Goal: Obtain resource: Download file/media

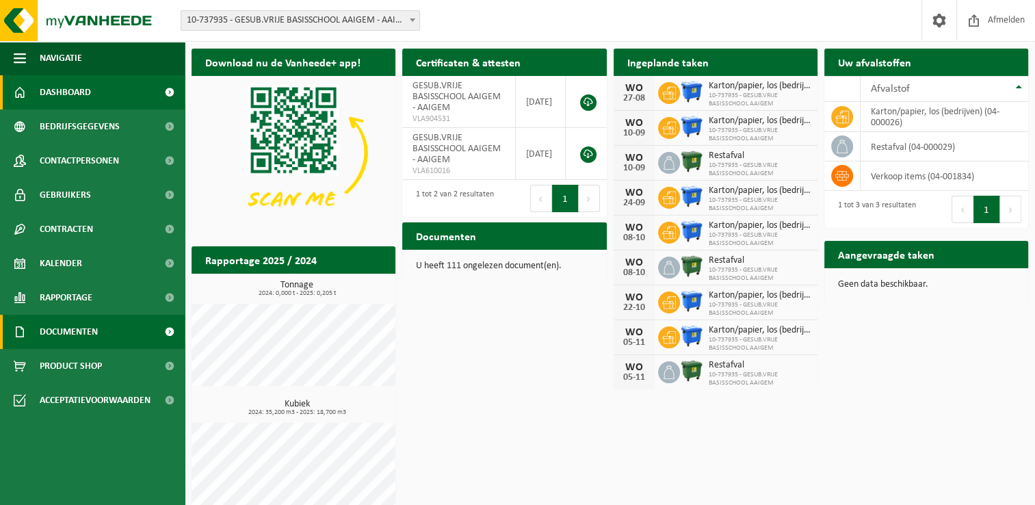
click at [82, 330] on span "Documenten" at bounding box center [69, 332] width 58 height 34
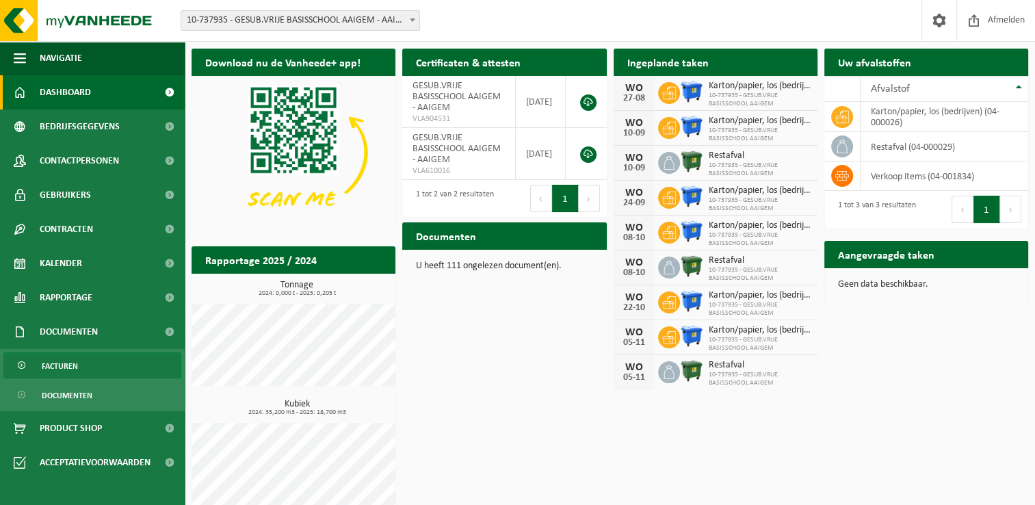
click at [68, 361] on span "Facturen" at bounding box center [60, 366] width 36 height 26
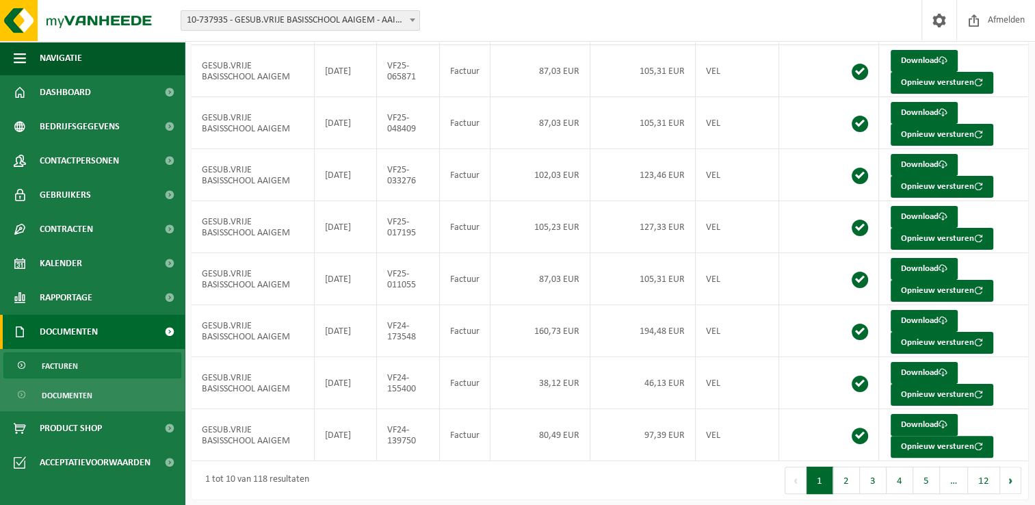
scroll to position [230, 0]
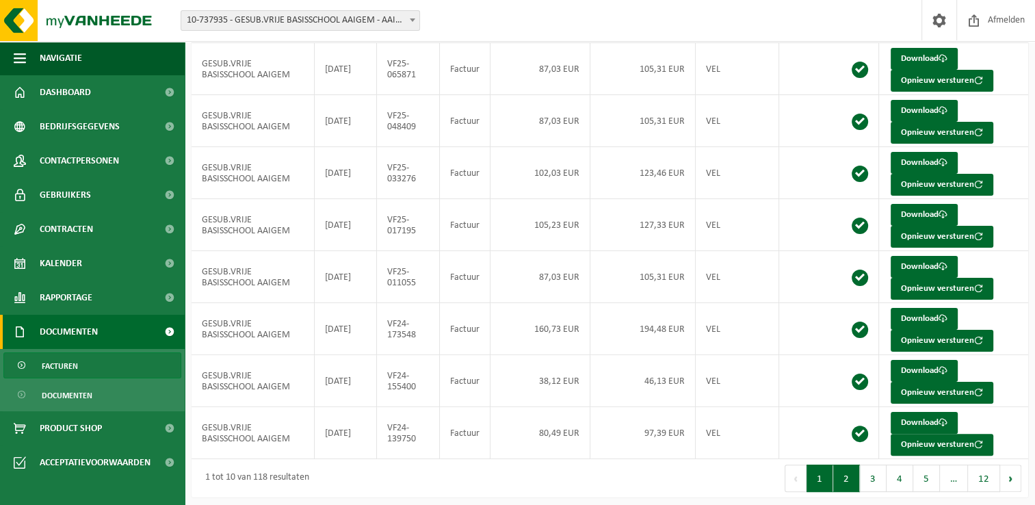
click at [846, 480] on button "2" at bounding box center [846, 478] width 27 height 27
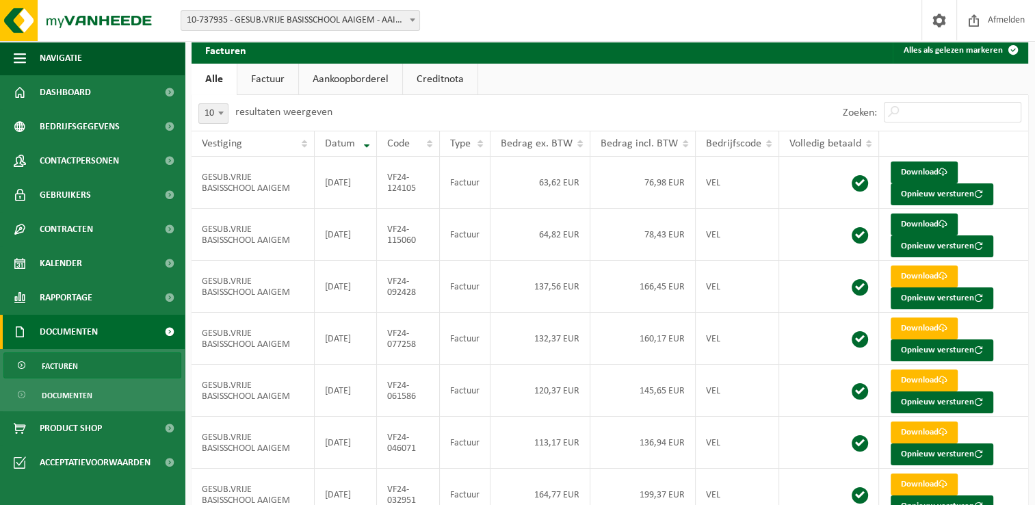
scroll to position [0, 0]
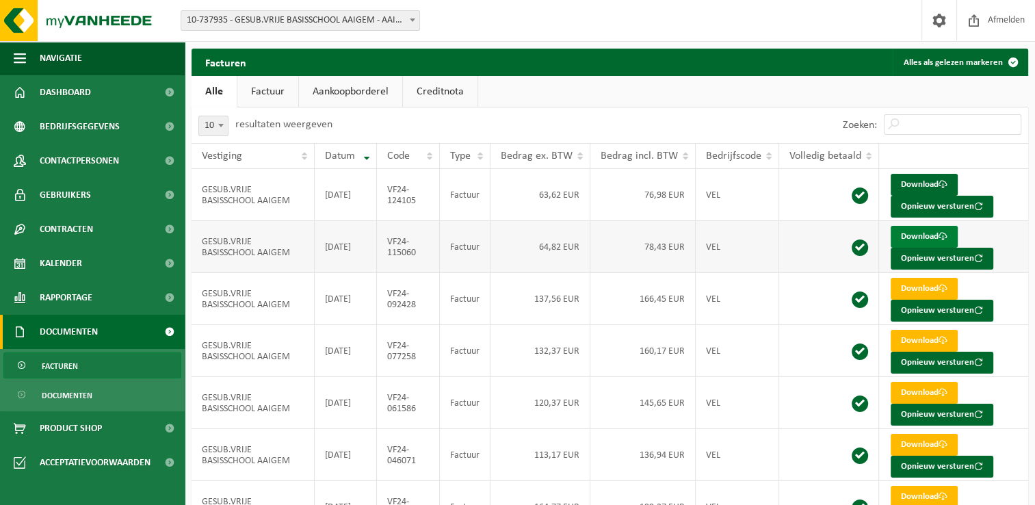
click at [921, 237] on link "Download" at bounding box center [924, 237] width 67 height 22
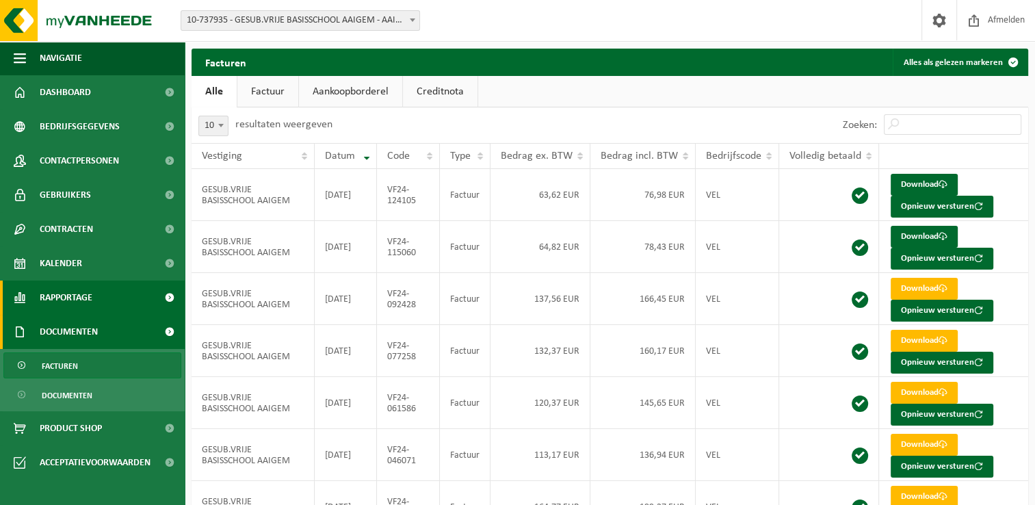
click at [88, 296] on span "Rapportage" at bounding box center [66, 298] width 53 height 34
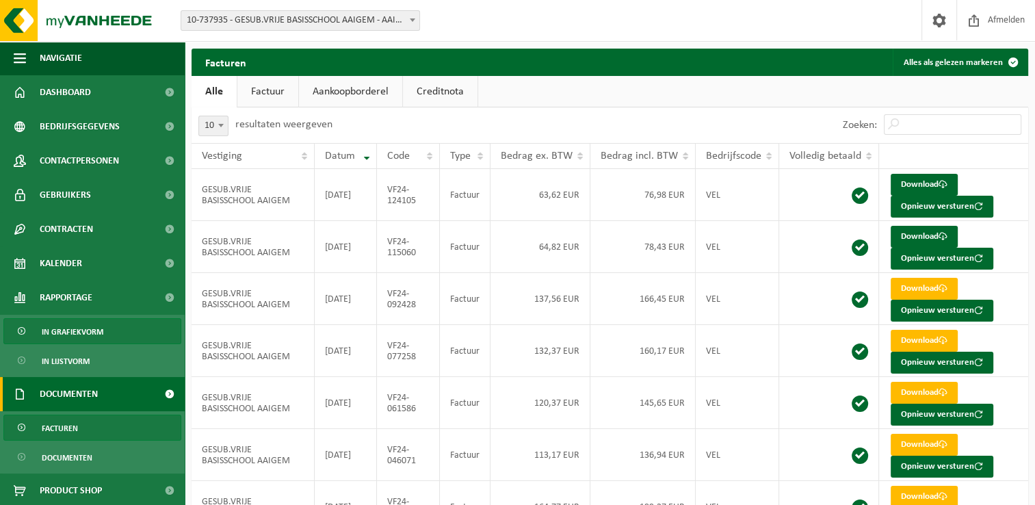
click at [77, 331] on span "In grafiekvorm" at bounding box center [73, 332] width 62 height 26
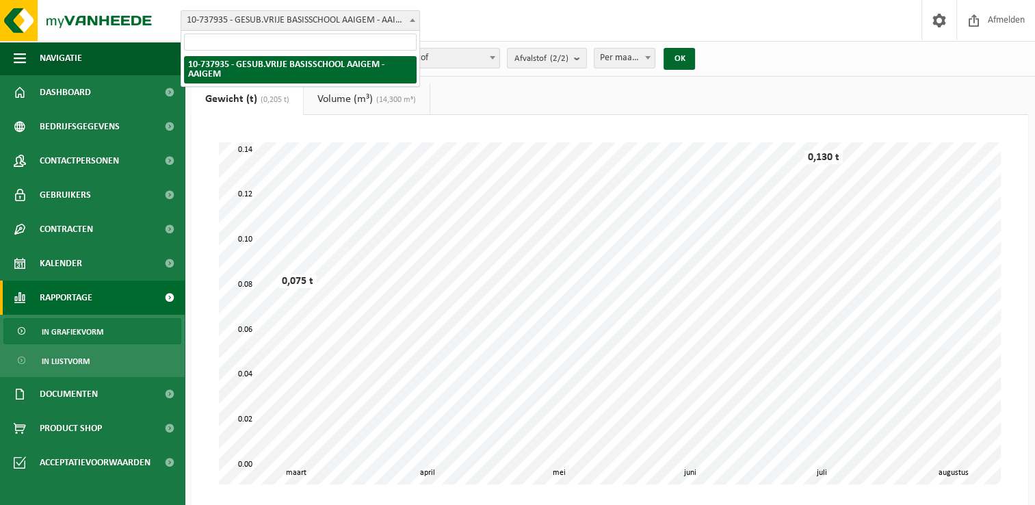
click at [411, 20] on b at bounding box center [412, 19] width 5 height 3
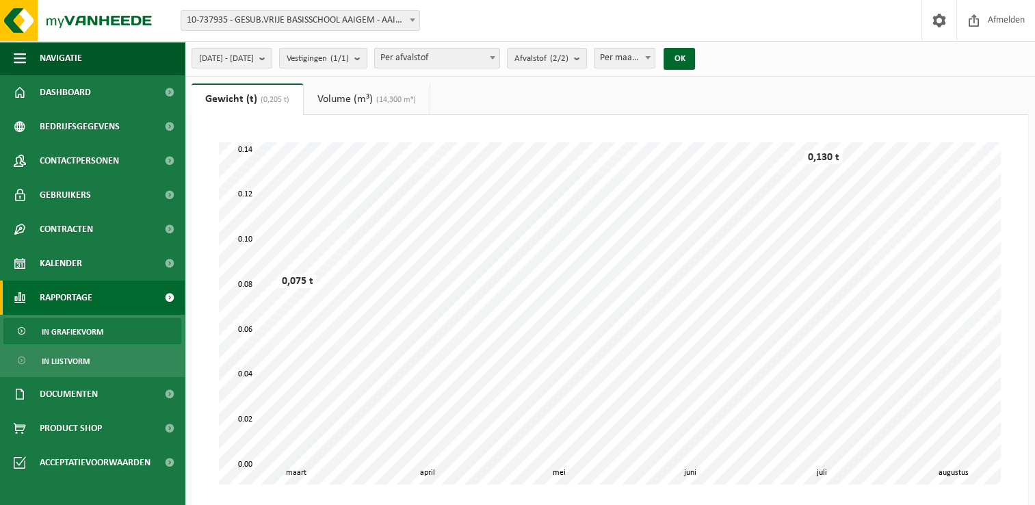
click at [411, 20] on b at bounding box center [412, 19] width 5 height 3
click at [346, 102] on link "Volume (m³) (14,300 m³)" at bounding box center [367, 98] width 126 height 31
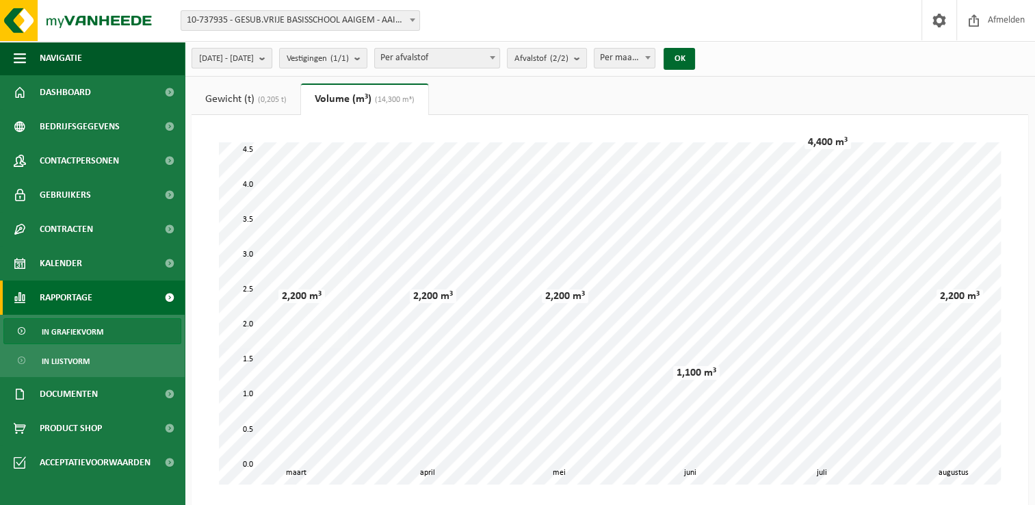
click at [272, 59] on b "submit" at bounding box center [265, 58] width 12 height 19
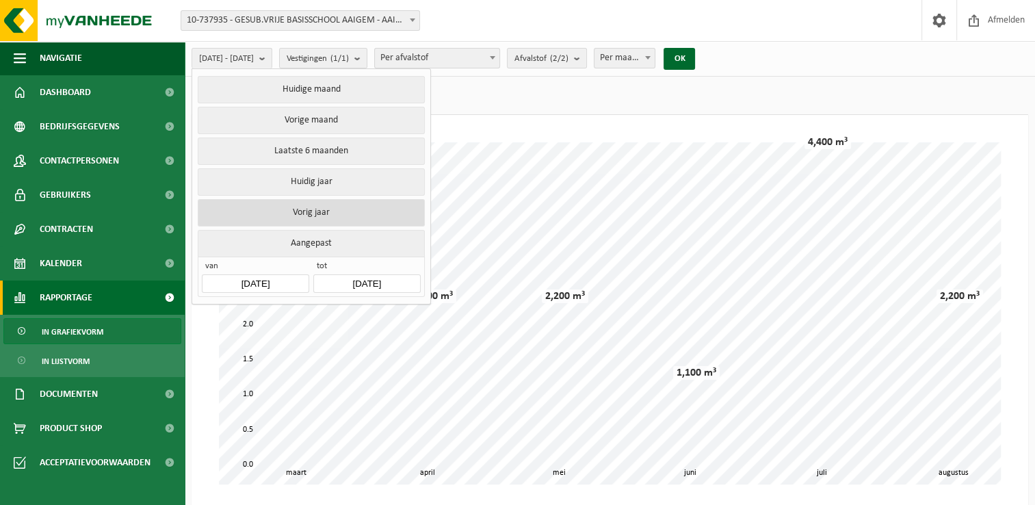
click at [301, 207] on button "Vorig jaar" at bounding box center [311, 212] width 226 height 27
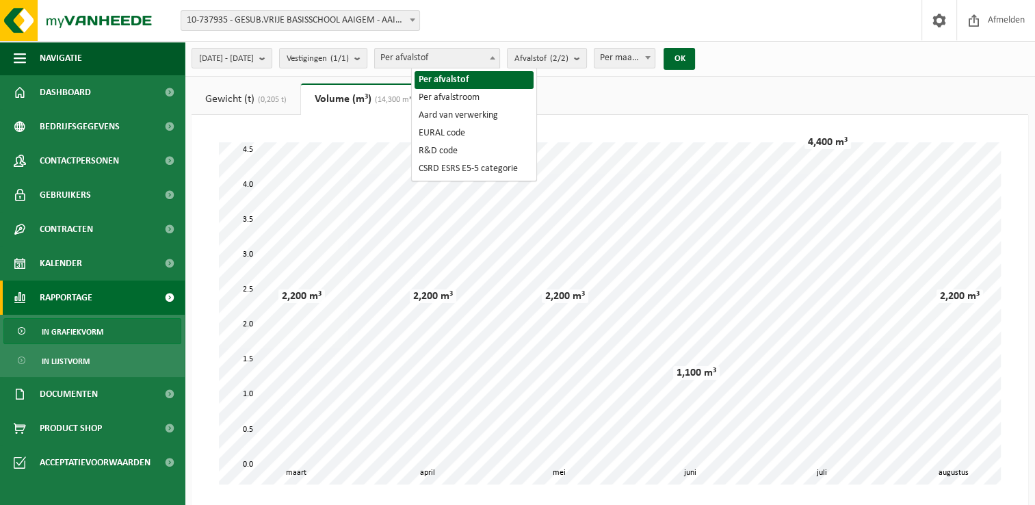
click at [500, 59] on span at bounding box center [493, 58] width 14 height 18
click at [586, 56] on b "submit" at bounding box center [580, 58] width 12 height 19
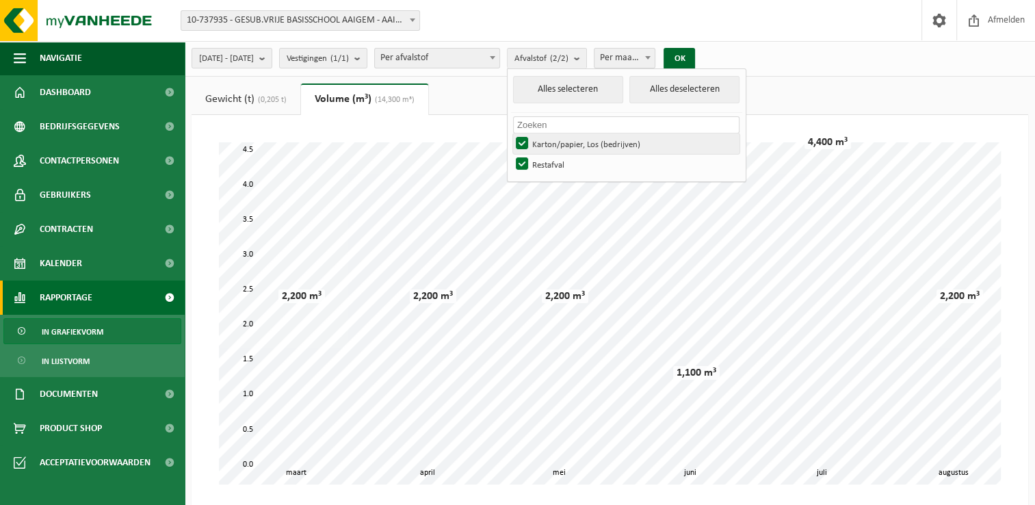
click at [556, 138] on label "Karton/papier, Los (bedrijven)" at bounding box center [626, 143] width 226 height 21
click at [511, 133] on input "Karton/papier, Los (bedrijven)" at bounding box center [510, 133] width 1 height 1
click at [695, 60] on button "OK" at bounding box center [679, 59] width 31 height 22
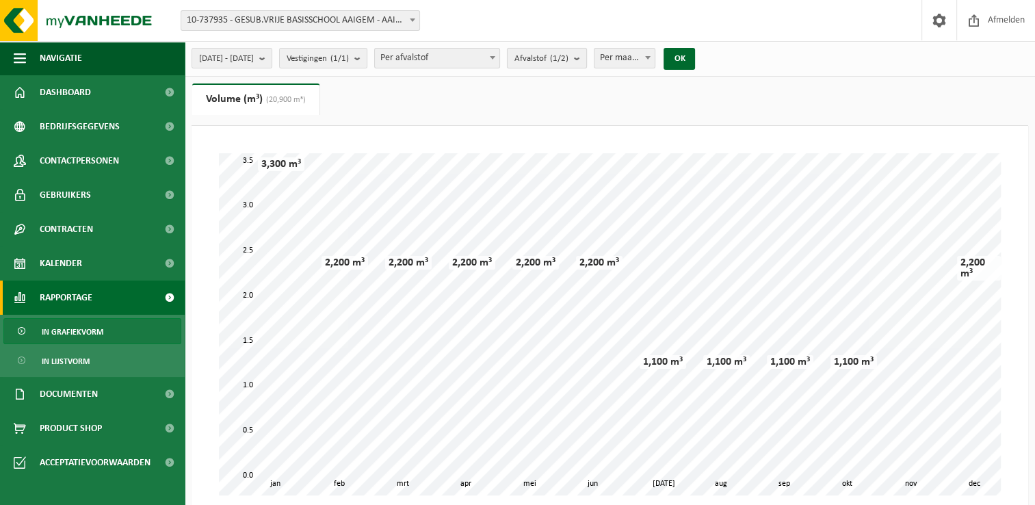
click at [586, 51] on b "submit" at bounding box center [580, 58] width 12 height 19
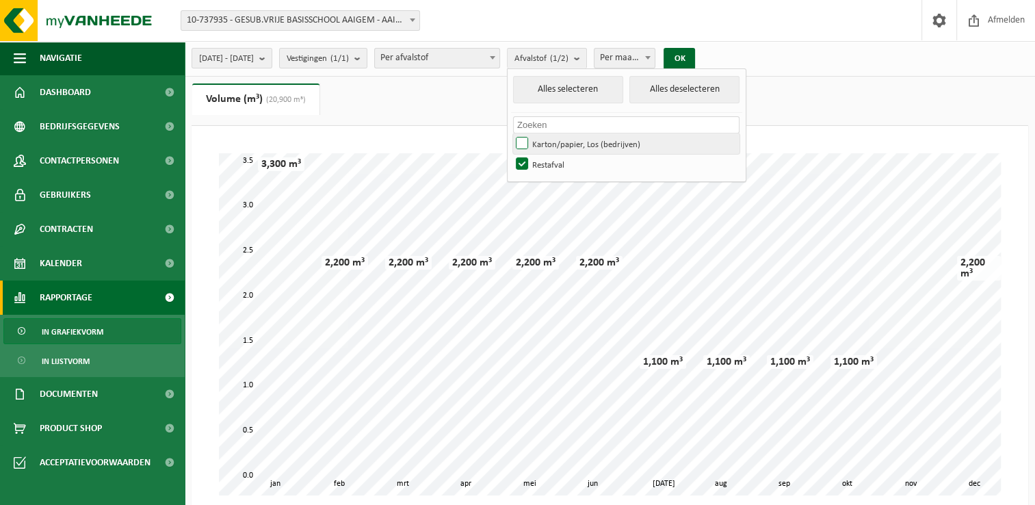
click at [556, 140] on label "Karton/papier, Los (bedrijven)" at bounding box center [626, 143] width 226 height 21
click at [511, 133] on input "Karton/papier, Los (bedrijven)" at bounding box center [510, 133] width 1 height 1
checkbox input "true"
click at [562, 164] on label "Restafval" at bounding box center [626, 164] width 226 height 21
click at [511, 154] on input "Restafval" at bounding box center [510, 153] width 1 height 1
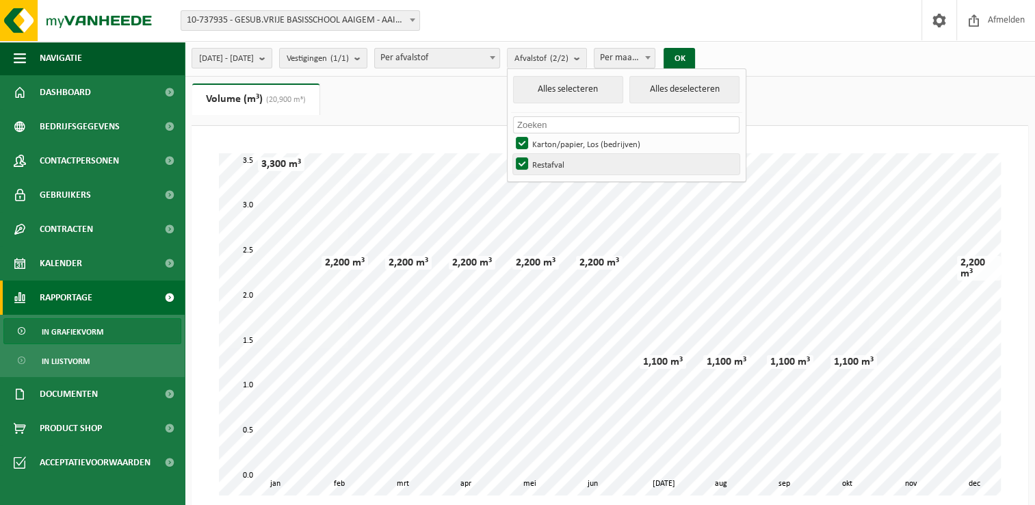
checkbox input "false"
click at [695, 53] on button "OK" at bounding box center [679, 59] width 31 height 22
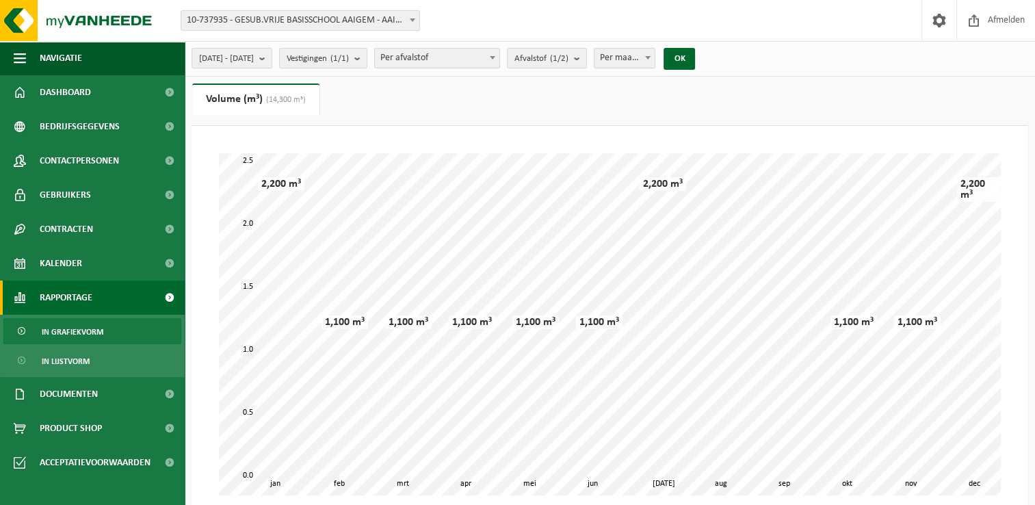
click at [651, 56] on b at bounding box center [647, 57] width 5 height 3
select select "3"
click at [695, 64] on button "OK" at bounding box center [679, 59] width 31 height 22
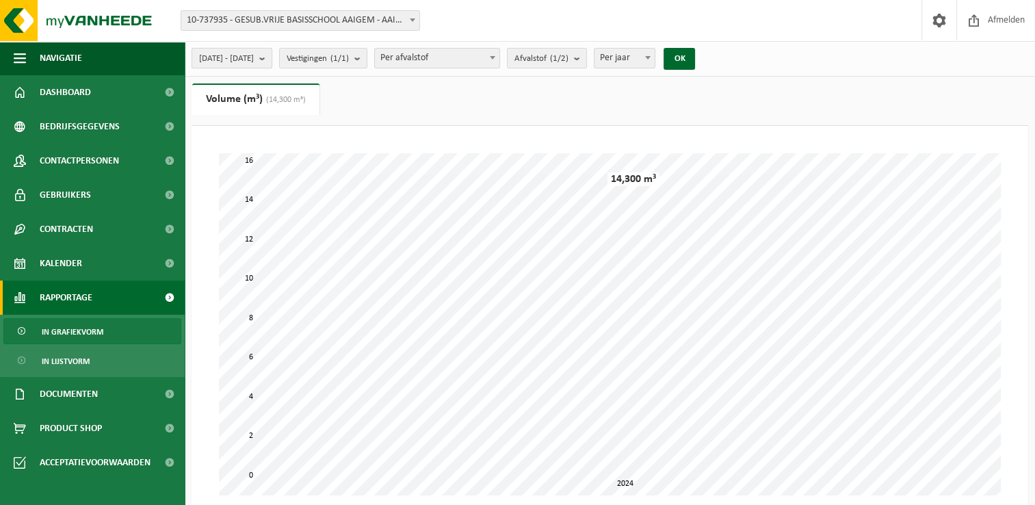
click at [272, 59] on b "submit" at bounding box center [265, 58] width 12 height 19
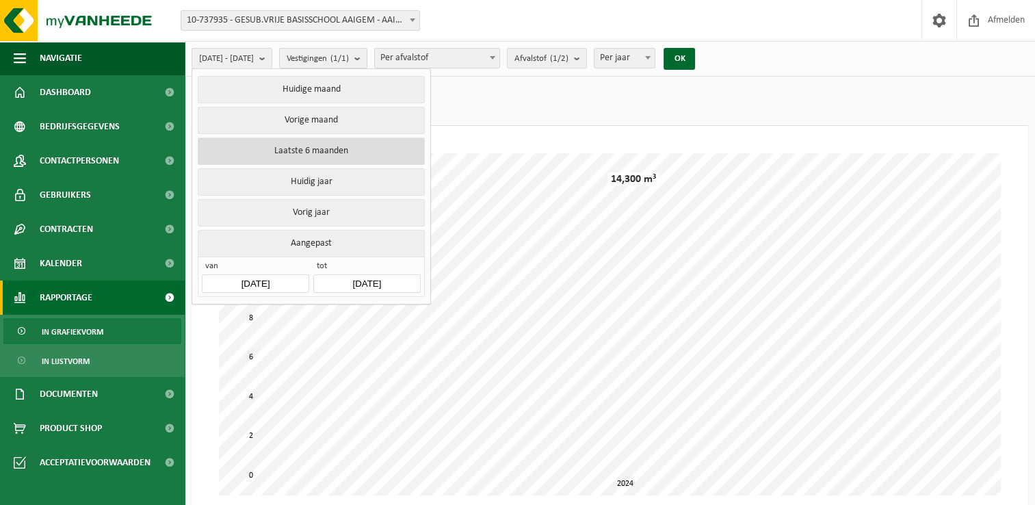
click at [316, 143] on button "Laatste 6 maanden" at bounding box center [311, 151] width 226 height 27
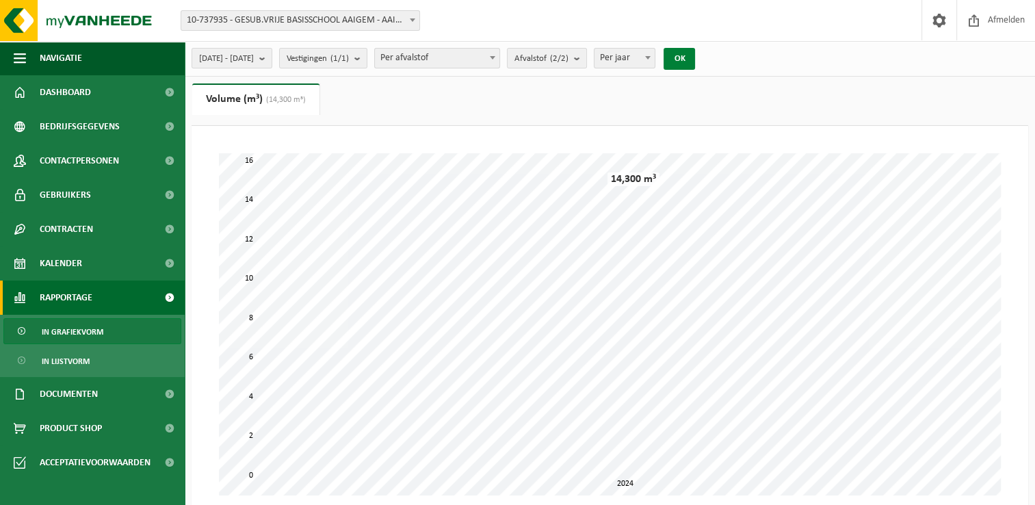
click at [695, 62] on button "OK" at bounding box center [679, 59] width 31 height 22
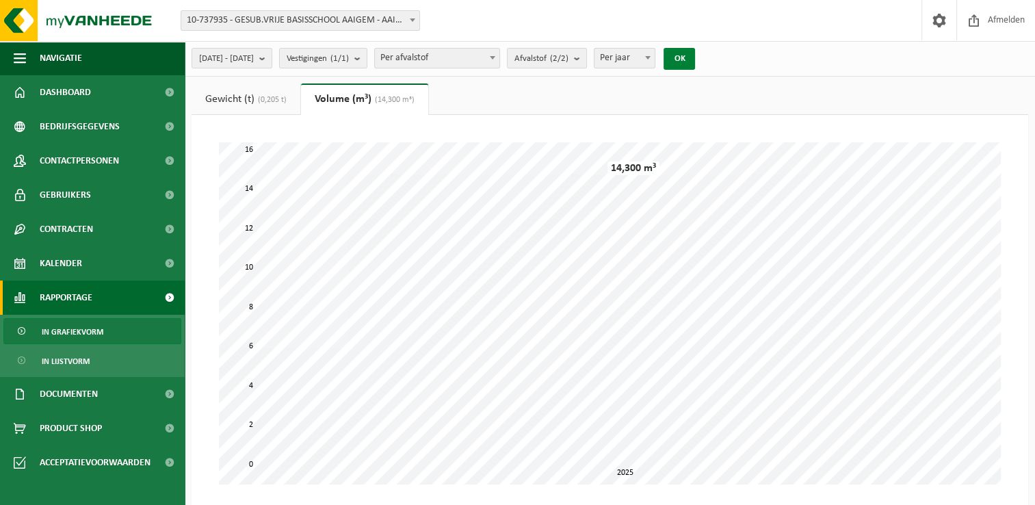
click at [695, 62] on button "OK" at bounding box center [679, 59] width 31 height 22
click at [70, 331] on span "In grafiekvorm" at bounding box center [73, 332] width 62 height 26
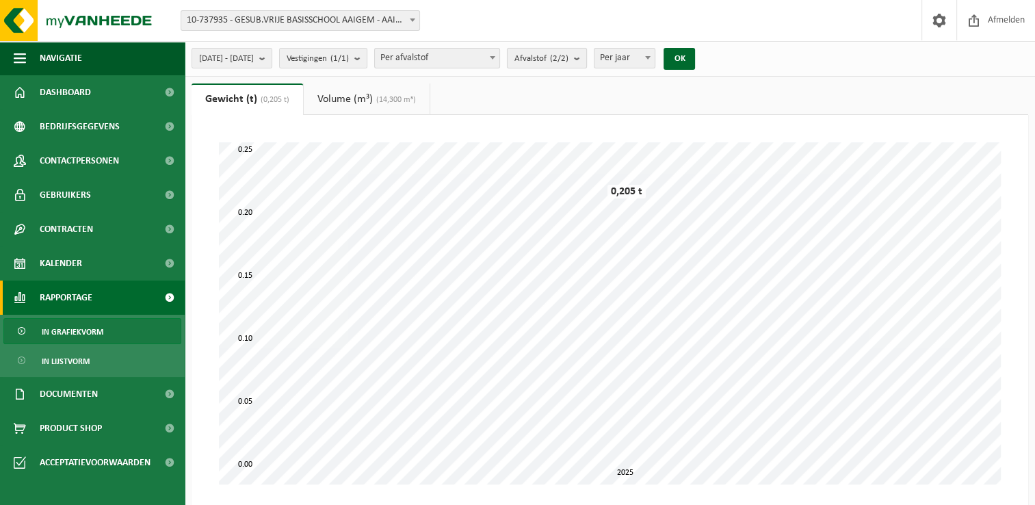
click at [586, 57] on b "submit" at bounding box center [580, 58] width 12 height 19
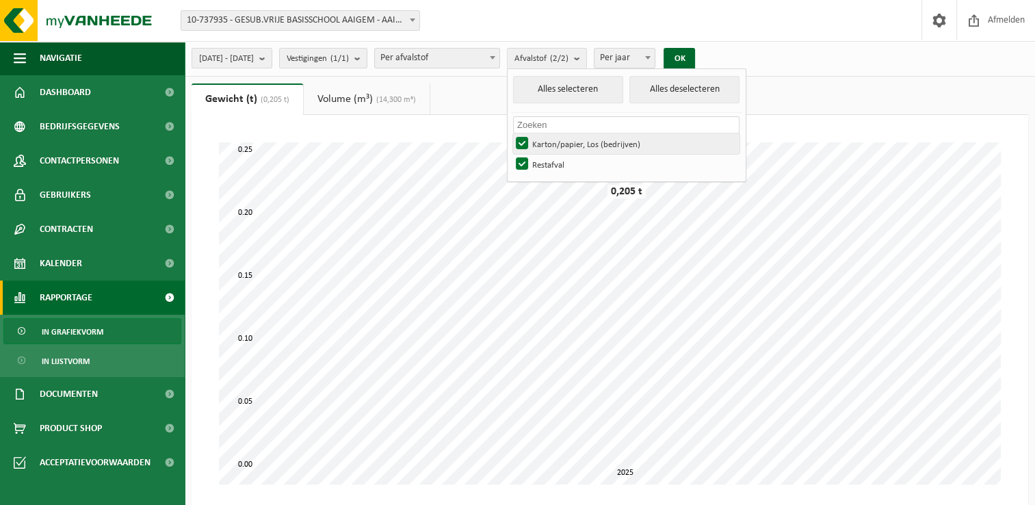
click at [558, 144] on label "Karton/papier, Los (bedrijven)" at bounding box center [626, 143] width 226 height 21
click at [511, 133] on input "Karton/papier, Los (bedrijven)" at bounding box center [510, 133] width 1 height 1
checkbox input "false"
click at [695, 57] on button "OK" at bounding box center [679, 59] width 31 height 22
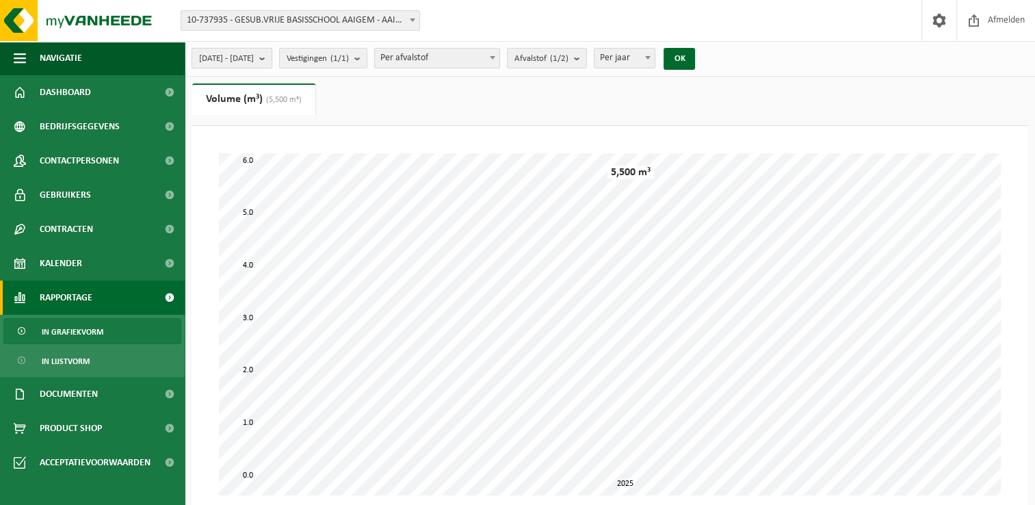
click at [272, 58] on button "2025-03-01 - 2025-08-27" at bounding box center [232, 58] width 81 height 21
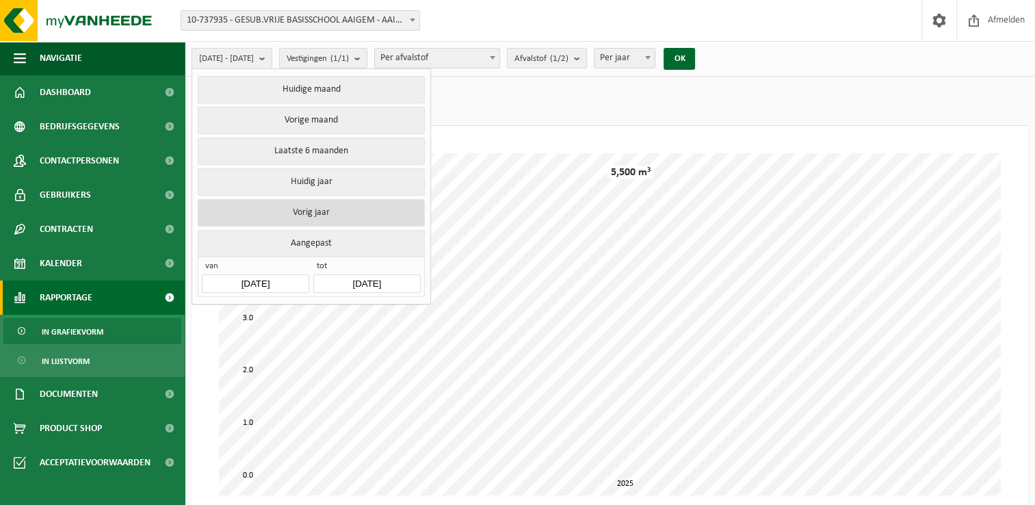
click at [304, 207] on button "Vorig jaar" at bounding box center [311, 212] width 226 height 27
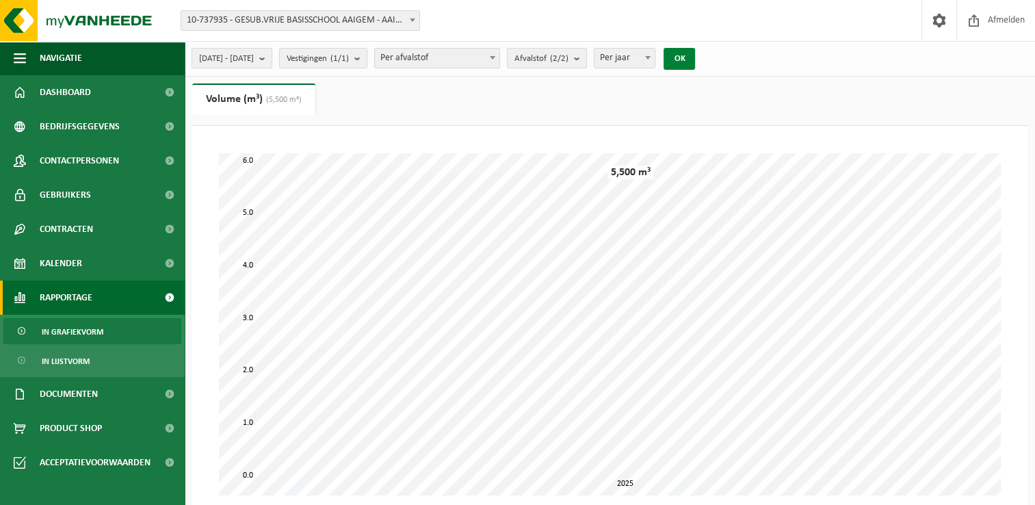
click at [695, 59] on button "OK" at bounding box center [679, 59] width 31 height 22
click at [651, 58] on b at bounding box center [647, 57] width 5 height 3
select select "2"
click at [695, 64] on button "OK" at bounding box center [679, 59] width 31 height 22
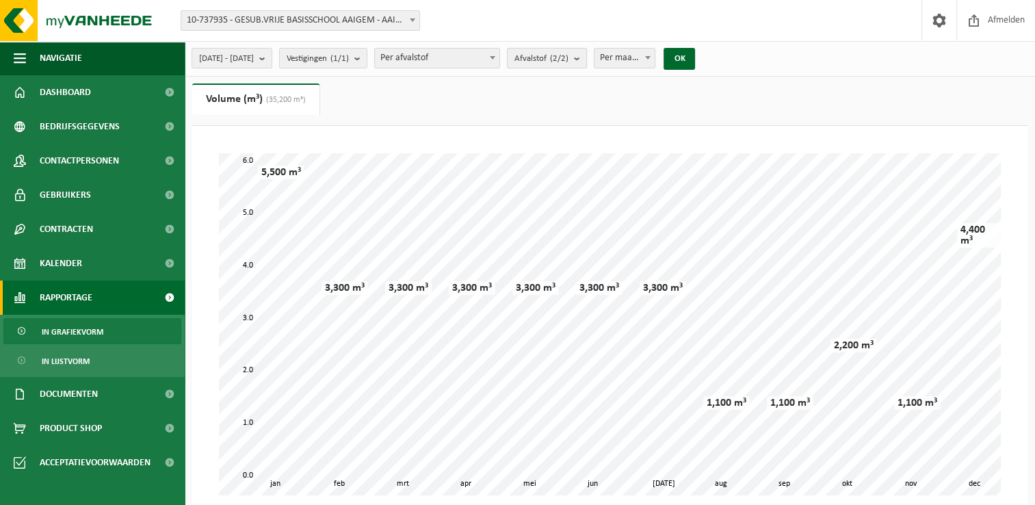
click at [586, 59] on b "submit" at bounding box center [580, 58] width 12 height 19
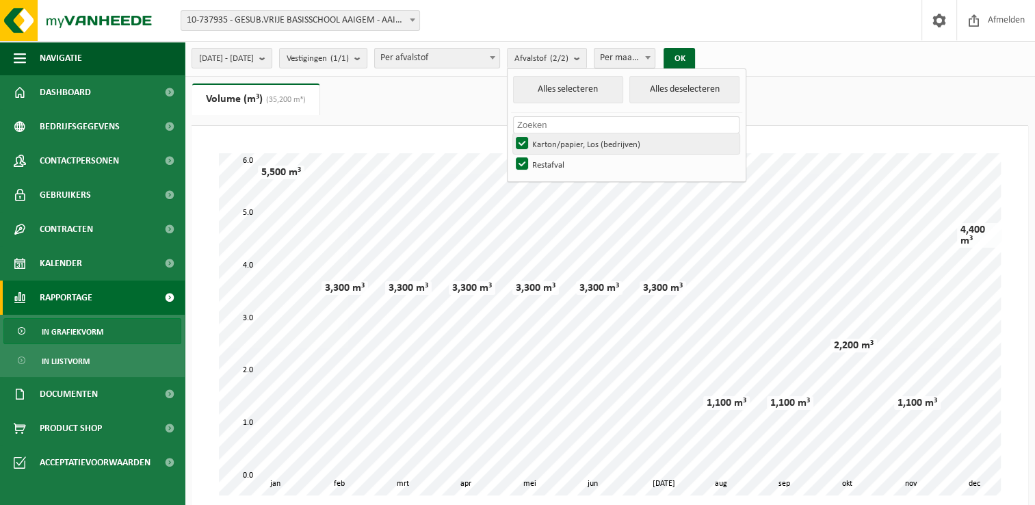
click at [560, 140] on label "Karton/papier, Los (bedrijven)" at bounding box center [626, 143] width 226 height 21
click at [511, 133] on input "Karton/papier, Los (bedrijven)" at bounding box center [510, 133] width 1 height 1
checkbox input "false"
click at [695, 55] on button "OK" at bounding box center [679, 59] width 31 height 22
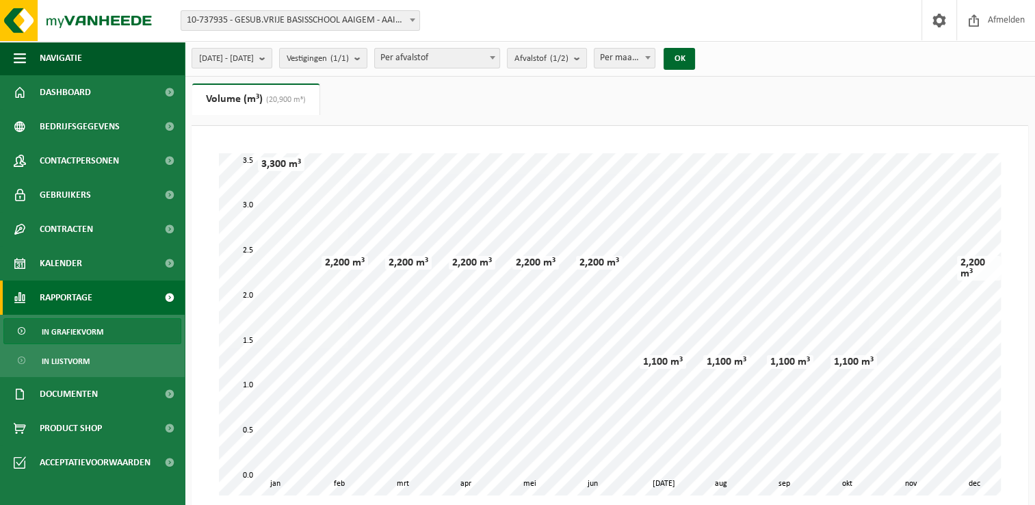
click at [281, 97] on span "(20,900 m³)" at bounding box center [284, 100] width 43 height 8
click at [213, 106] on link "Volume (m³) (20,900 m³)" at bounding box center [255, 98] width 127 height 31
click at [224, 101] on link "Volume (m³) (20,900 m³)" at bounding box center [255, 98] width 127 height 31
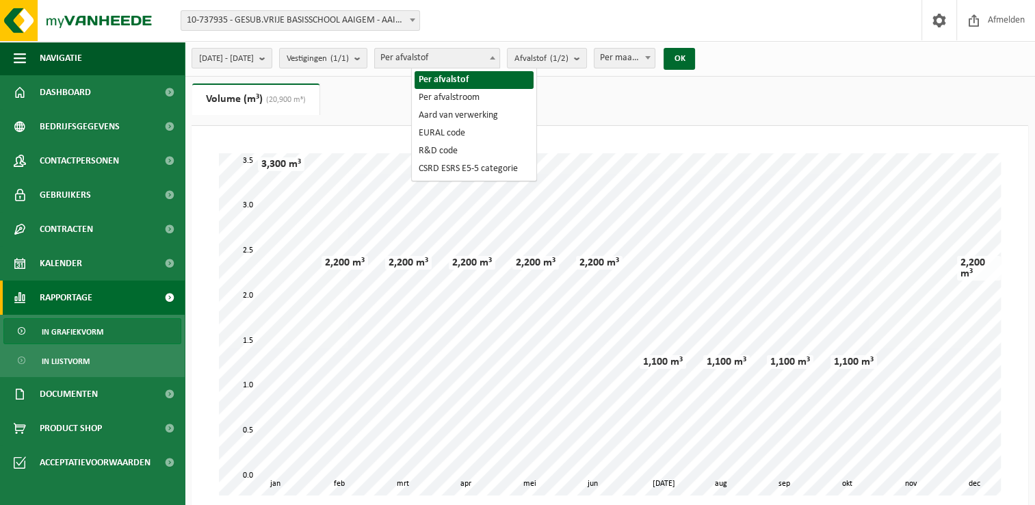
click at [500, 55] on span at bounding box center [493, 58] width 14 height 18
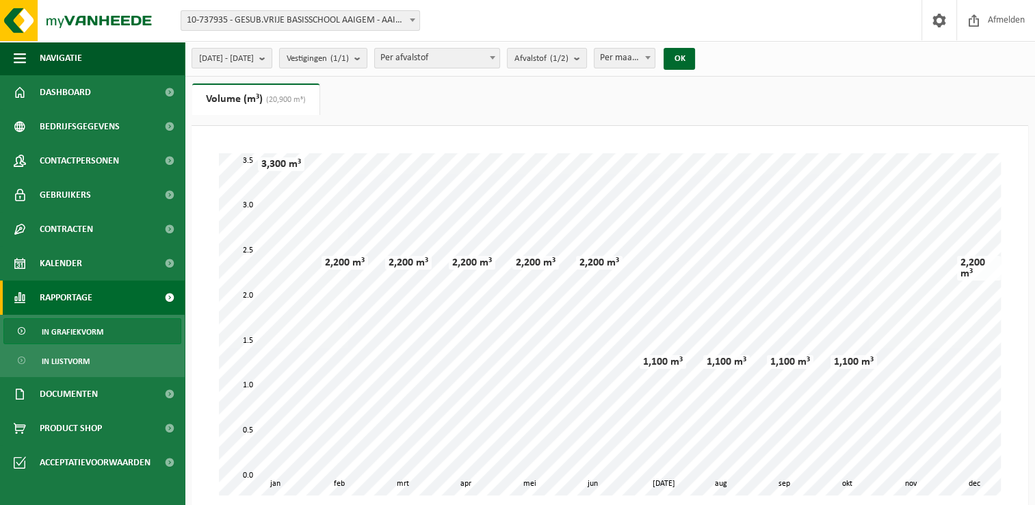
click at [500, 55] on span at bounding box center [493, 58] width 14 height 18
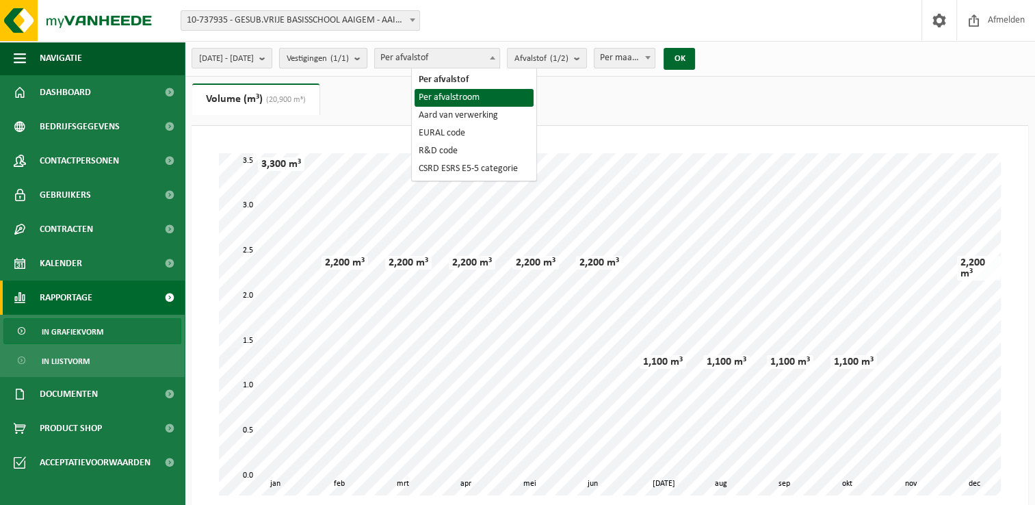
click at [347, 62] on span "Vestigingen (1/1)" at bounding box center [318, 59] width 62 height 21
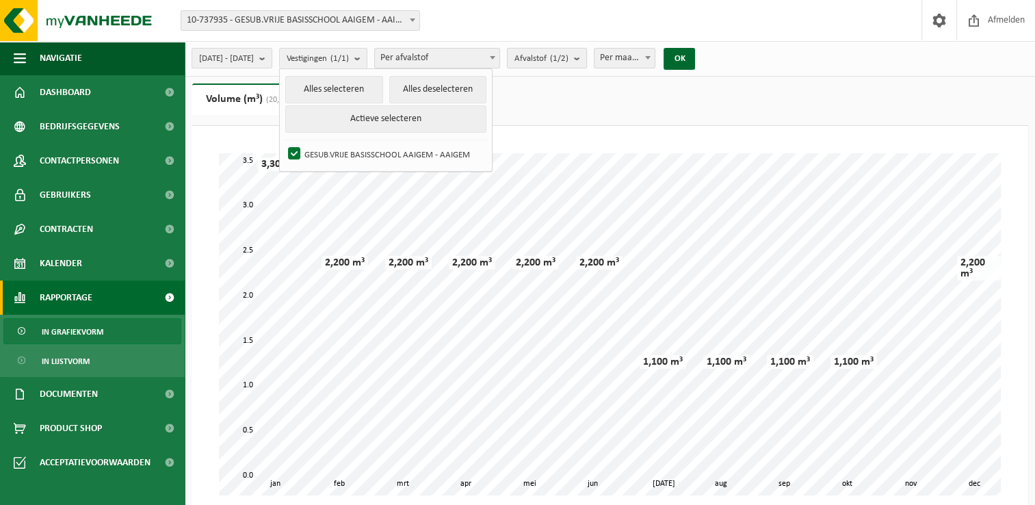
click at [569, 60] on count "(1/2)" at bounding box center [559, 58] width 18 height 9
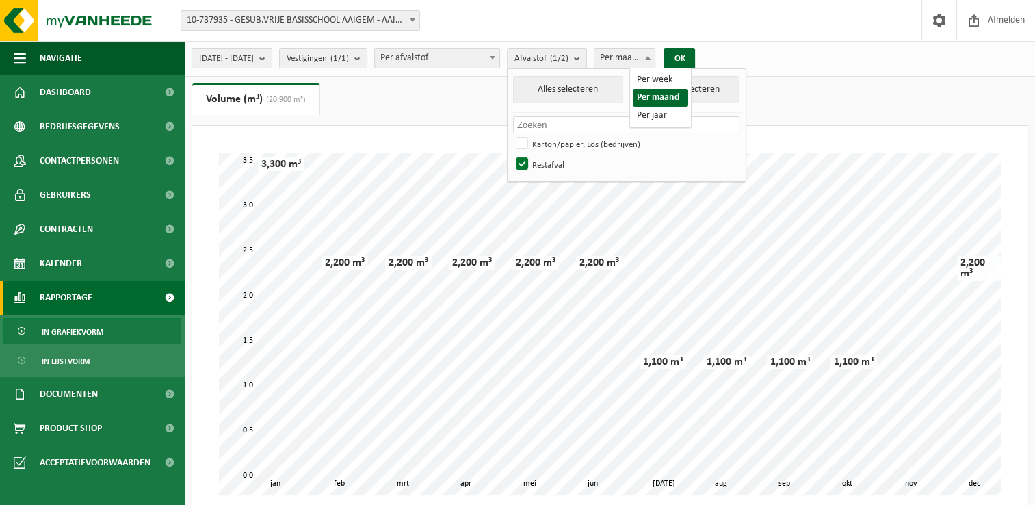
click at [656, 59] on span "Per maand" at bounding box center [625, 58] width 61 height 19
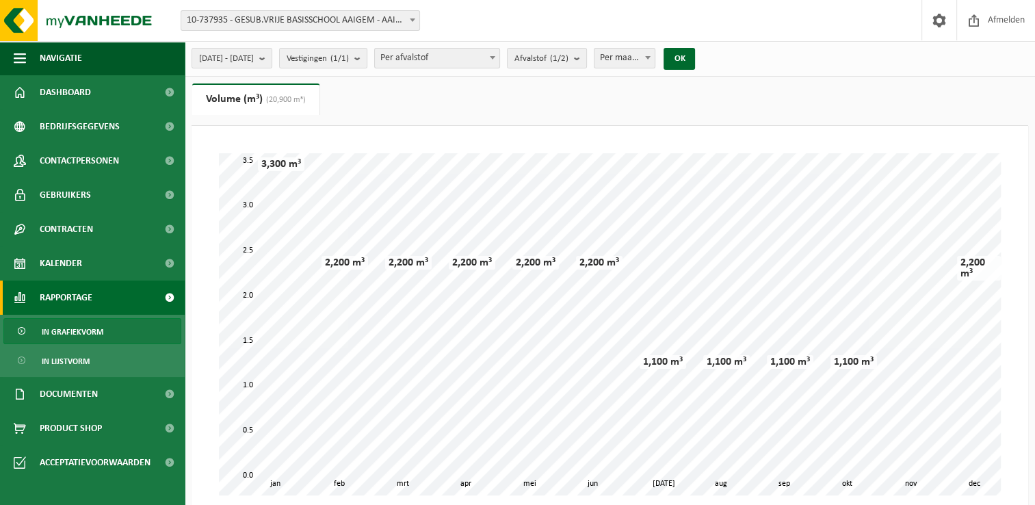
click at [458, 87] on ul "Gewicht (t) (0,205 t) Volume (m³) (20,900 m³)" at bounding box center [610, 104] width 837 height 42
click at [254, 59] on span "2024-01-01 - 2024-12-31" at bounding box center [226, 59] width 55 height 21
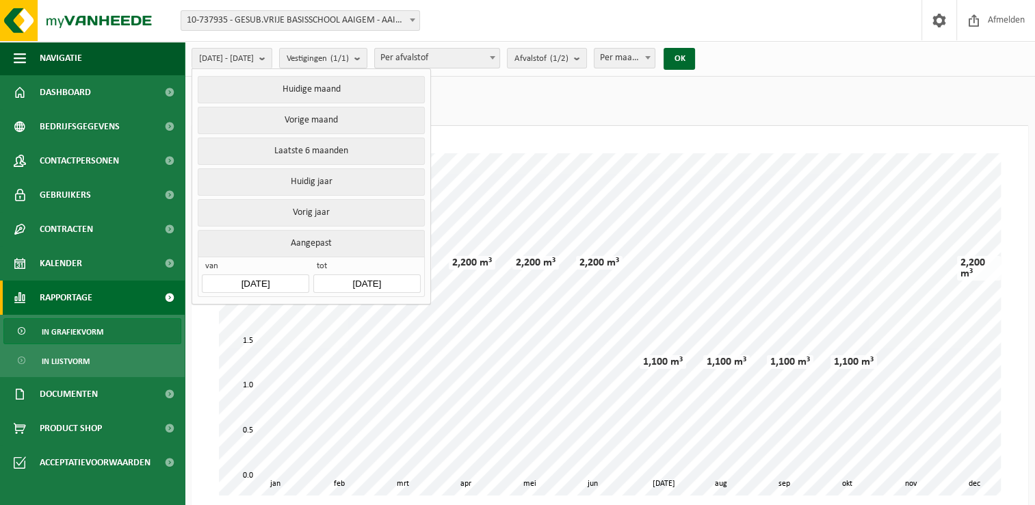
click at [255, 278] on input "[DATE]" at bounding box center [255, 283] width 107 height 18
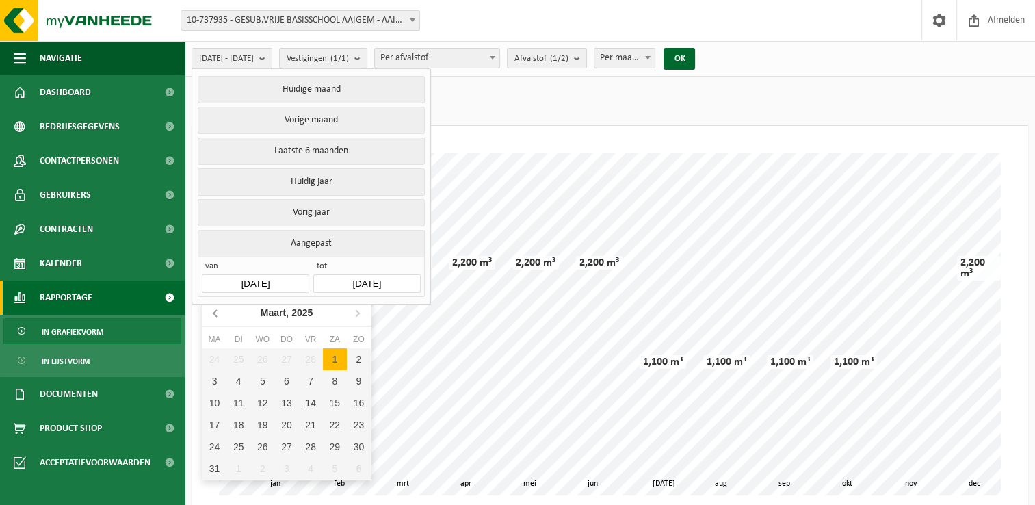
click at [216, 315] on icon at bounding box center [214, 313] width 3 height 7
click at [261, 361] on div "1" at bounding box center [262, 359] width 24 height 22
type input "2025-01-01"
type input "2025-08-27"
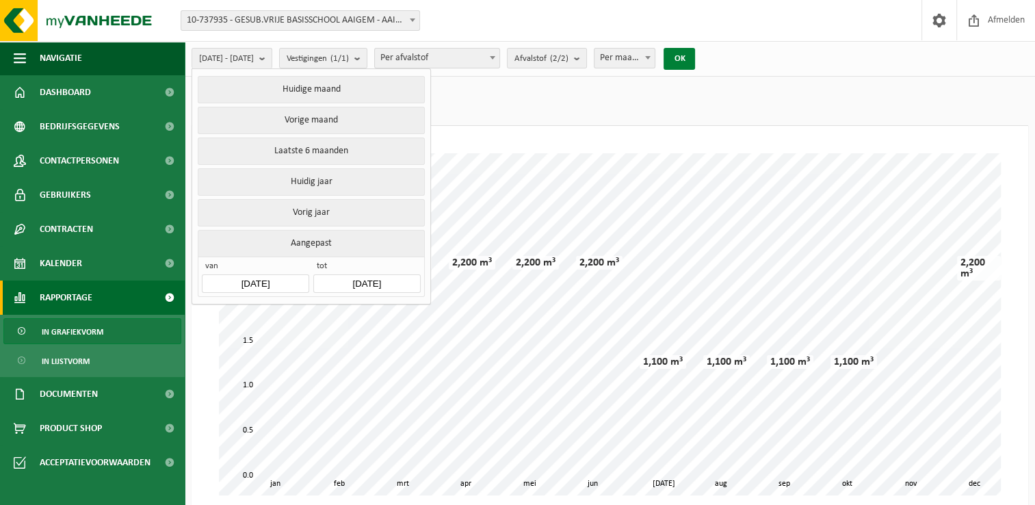
click at [695, 64] on button "OK" at bounding box center [679, 59] width 31 height 22
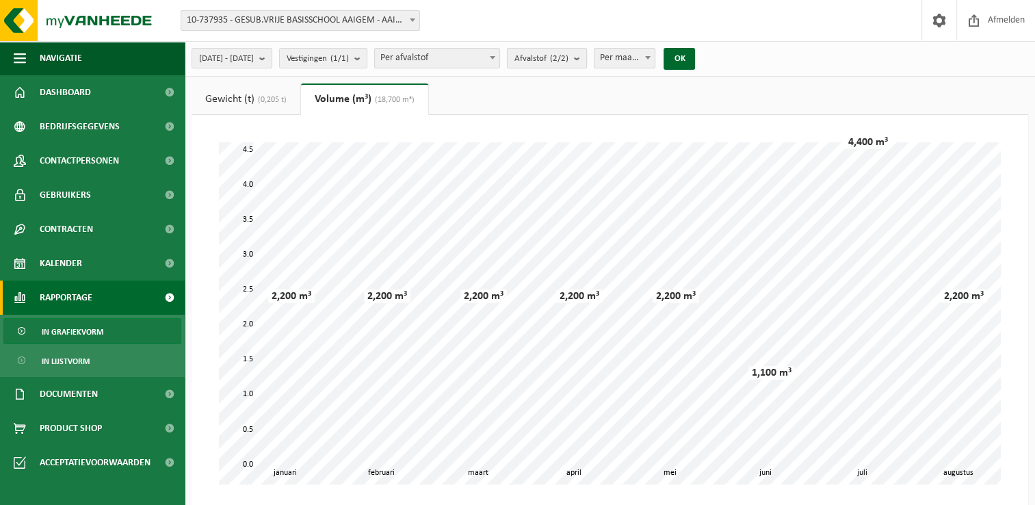
click at [586, 58] on b "submit" at bounding box center [580, 58] width 12 height 19
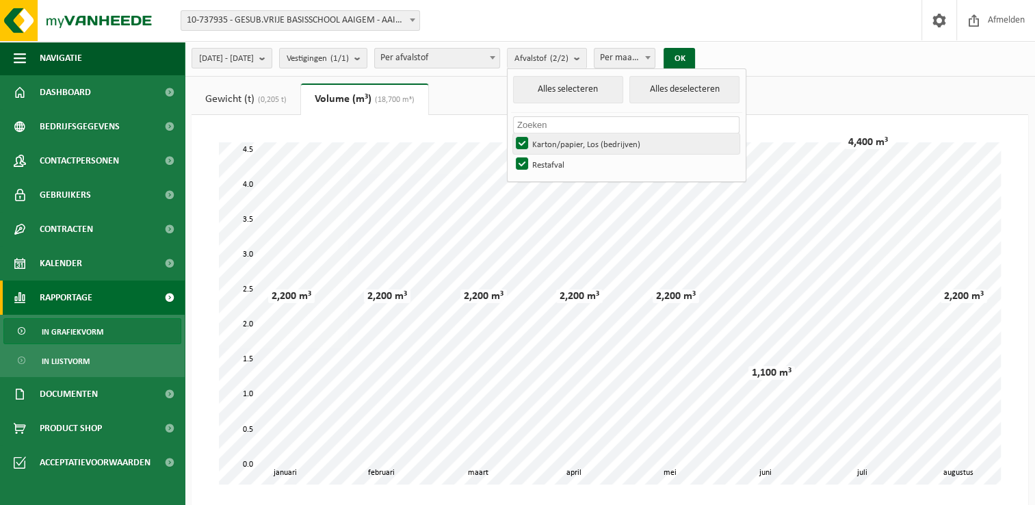
click at [556, 140] on label "Karton/papier, Los (bedrijven)" at bounding box center [626, 143] width 226 height 21
click at [511, 133] on input "Karton/papier, Los (bedrijven)" at bounding box center [510, 133] width 1 height 1
checkbox input "false"
click at [695, 58] on button "OK" at bounding box center [679, 59] width 31 height 22
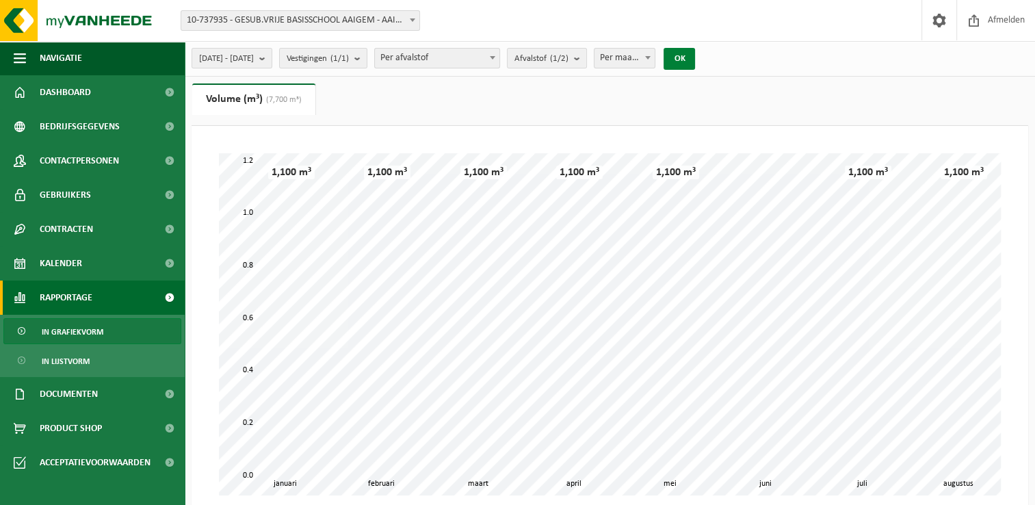
click at [695, 62] on button "OK" at bounding box center [679, 59] width 31 height 22
click at [272, 60] on b "submit" at bounding box center [265, 58] width 12 height 19
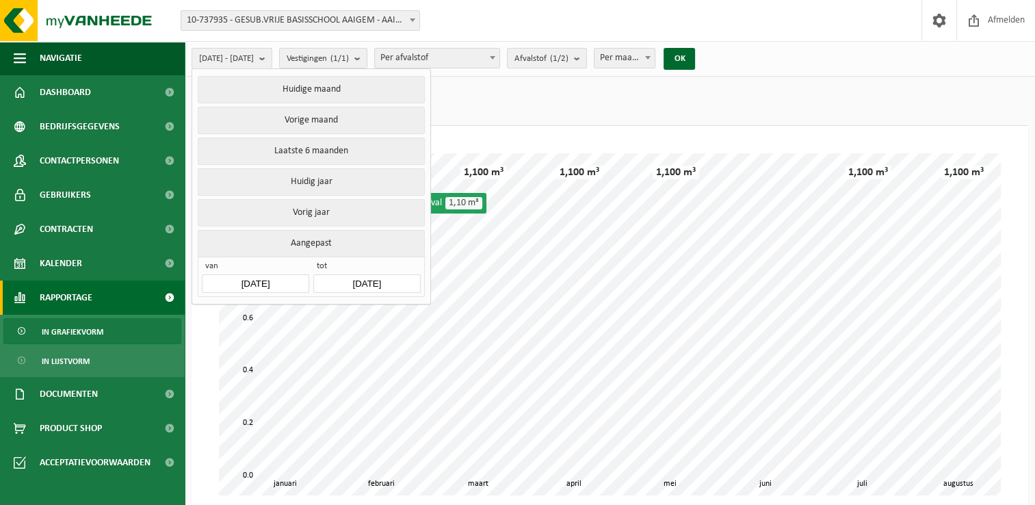
click at [391, 277] on input "2025-08-27" at bounding box center [366, 283] width 107 height 18
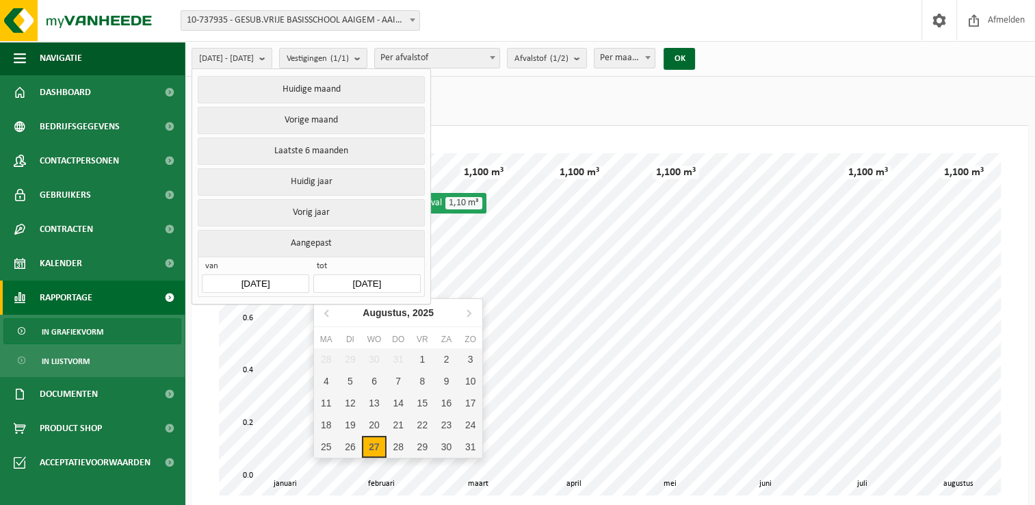
click at [391, 277] on input "2025-08-27" at bounding box center [366, 283] width 107 height 18
drag, startPoint x: 391, startPoint y: 277, endPoint x: 329, endPoint y: 310, distance: 70.4
click at [329, 310] on body "Vestiging: 10-737935 - GESUB.VRIJE BASISSCHOOL AAIGEM - AAIGEM 10-737935 - GESU…" at bounding box center [517, 389] width 1035 height 779
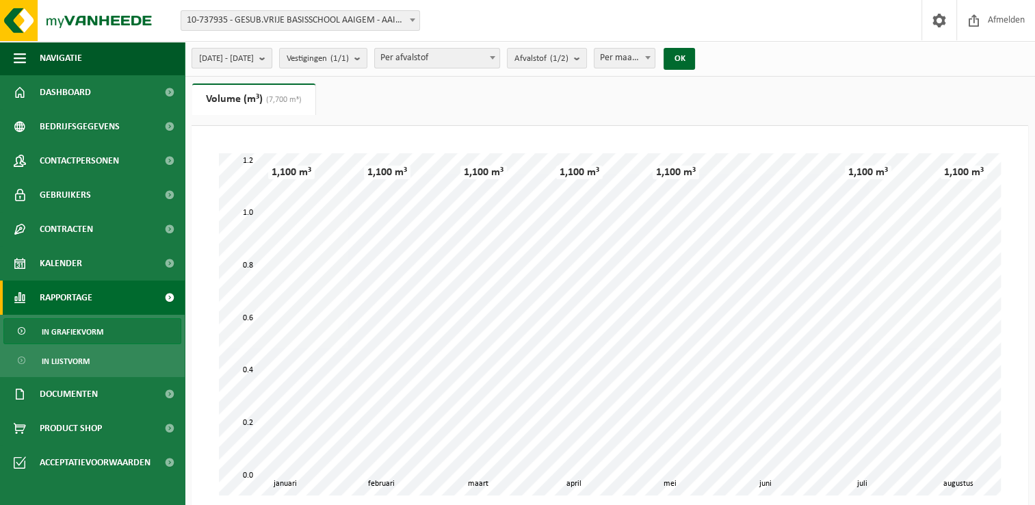
click at [254, 62] on span "2025-01-01 - 2025-08-27" at bounding box center [226, 59] width 55 height 21
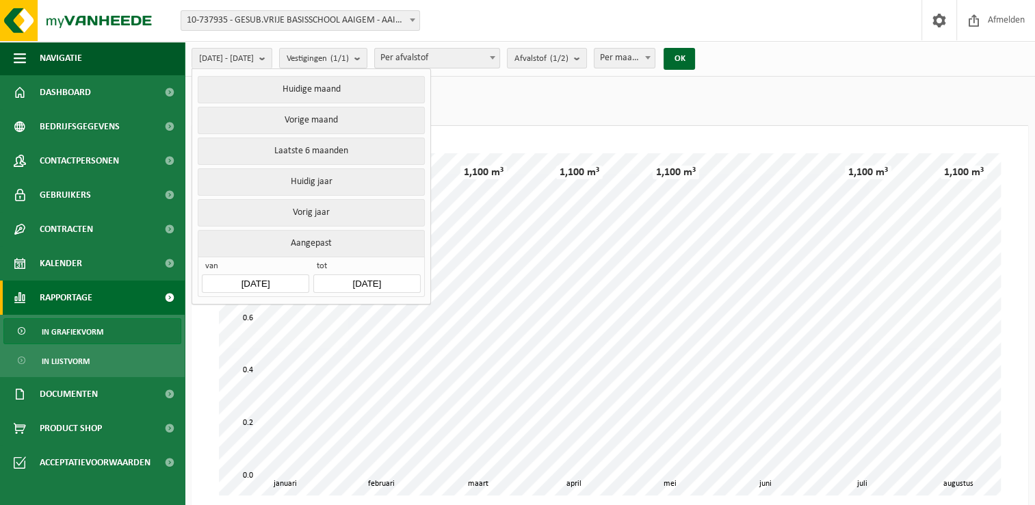
click at [376, 278] on input "2025-08-27" at bounding box center [366, 283] width 107 height 18
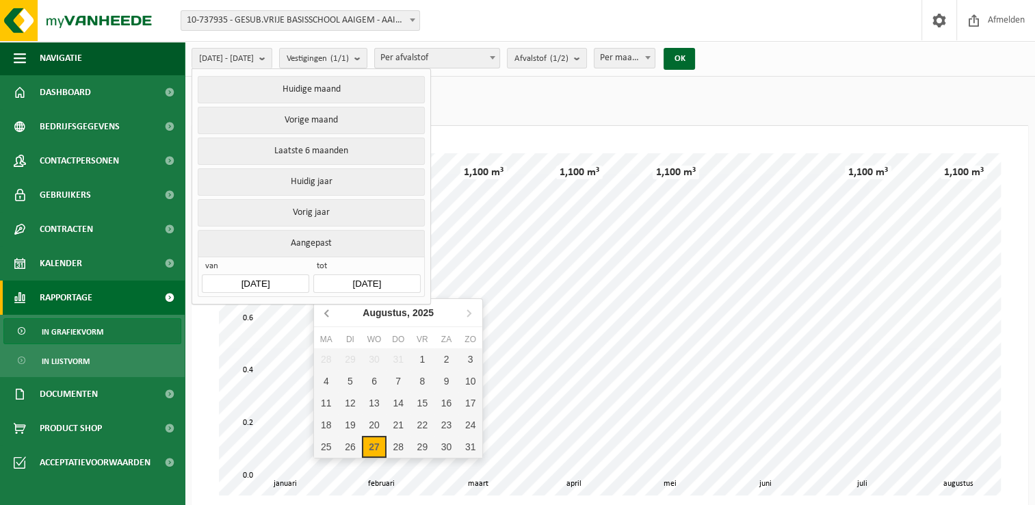
click at [323, 312] on icon at bounding box center [328, 313] width 22 height 22
click at [404, 441] on div "31" at bounding box center [399, 447] width 24 height 22
type input "2025-07-31"
type input "2025-01-01"
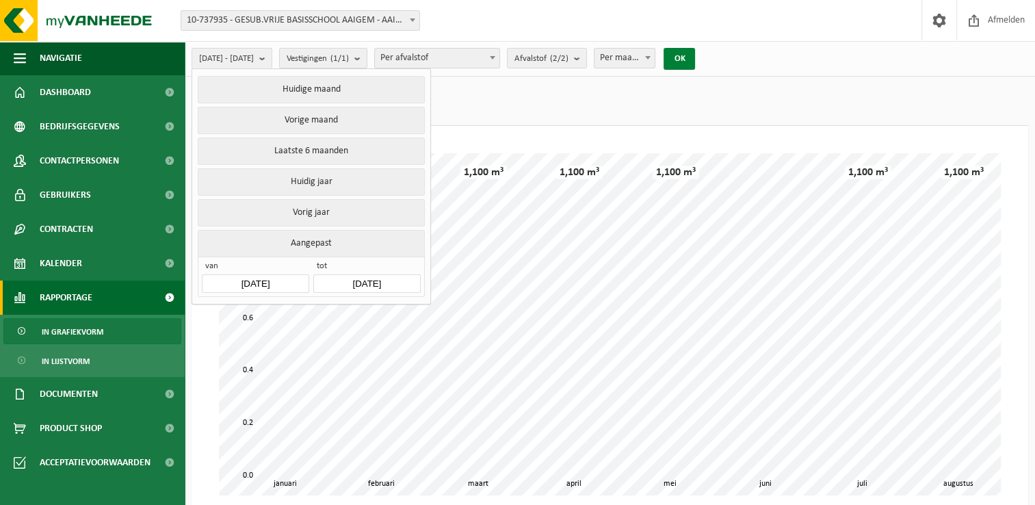
click at [695, 56] on button "OK" at bounding box center [679, 59] width 31 height 22
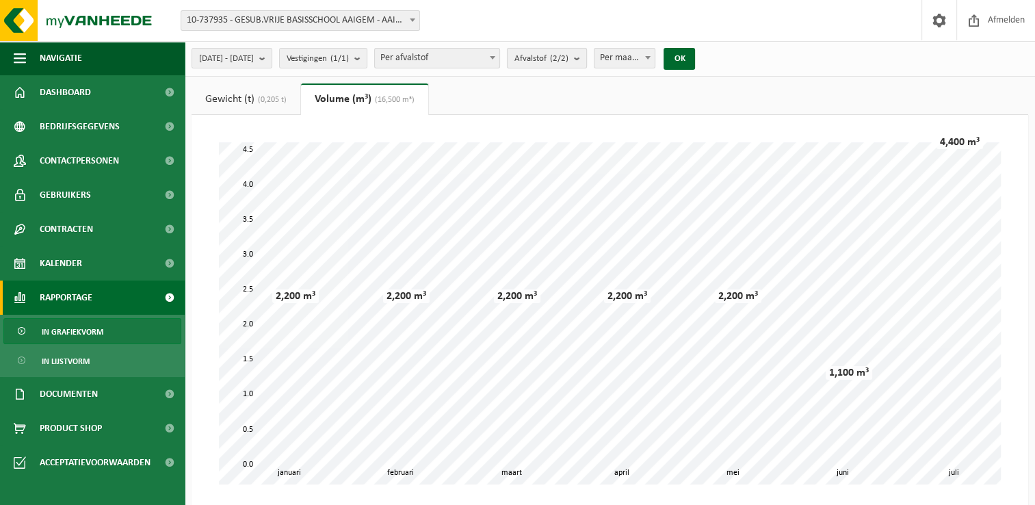
click at [569, 59] on count "(2/2)" at bounding box center [559, 58] width 18 height 9
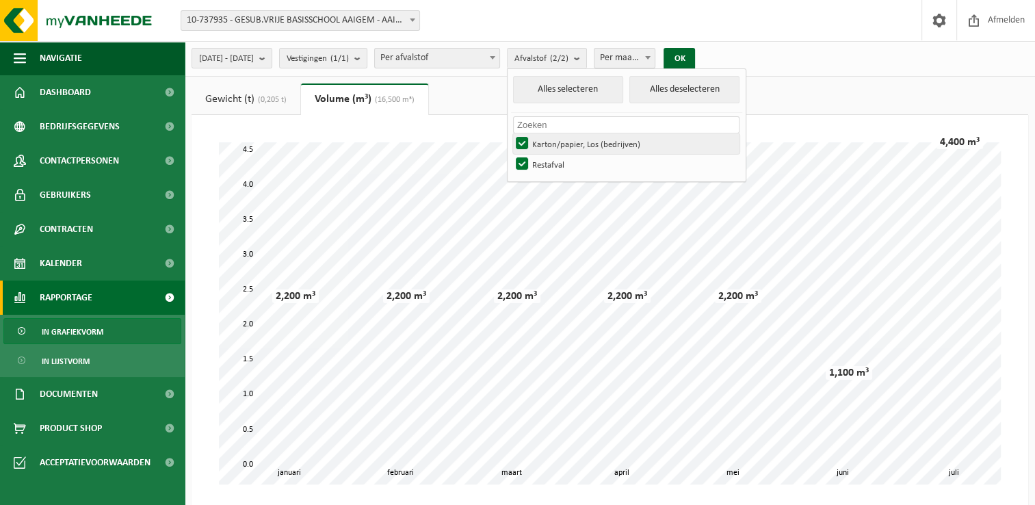
click at [556, 138] on label "Karton/papier, Los (bedrijven)" at bounding box center [626, 143] width 226 height 21
click at [511, 133] on input "Karton/papier, Los (bedrijven)" at bounding box center [510, 133] width 1 height 1
checkbox input "false"
click at [695, 52] on button "OK" at bounding box center [679, 59] width 31 height 22
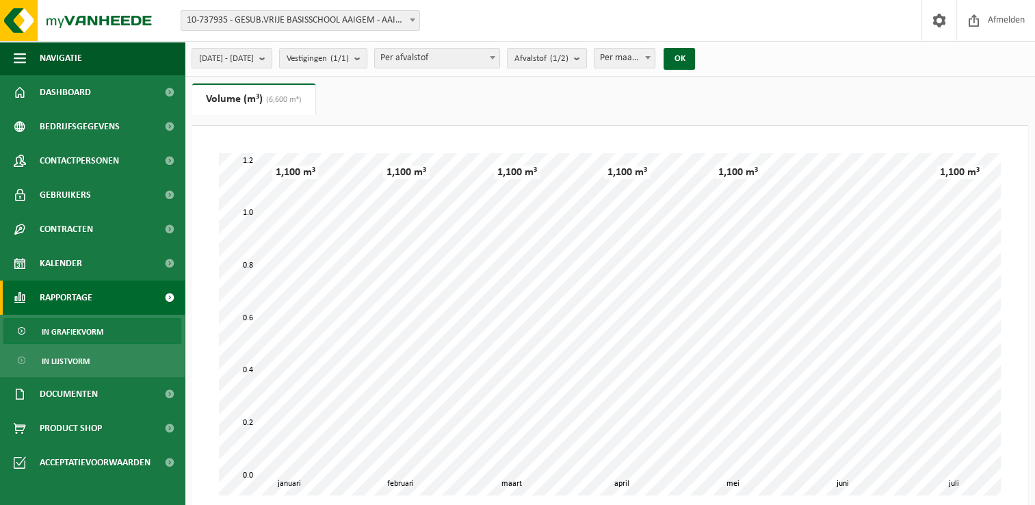
click at [60, 324] on span "In grafiekvorm" at bounding box center [73, 332] width 62 height 26
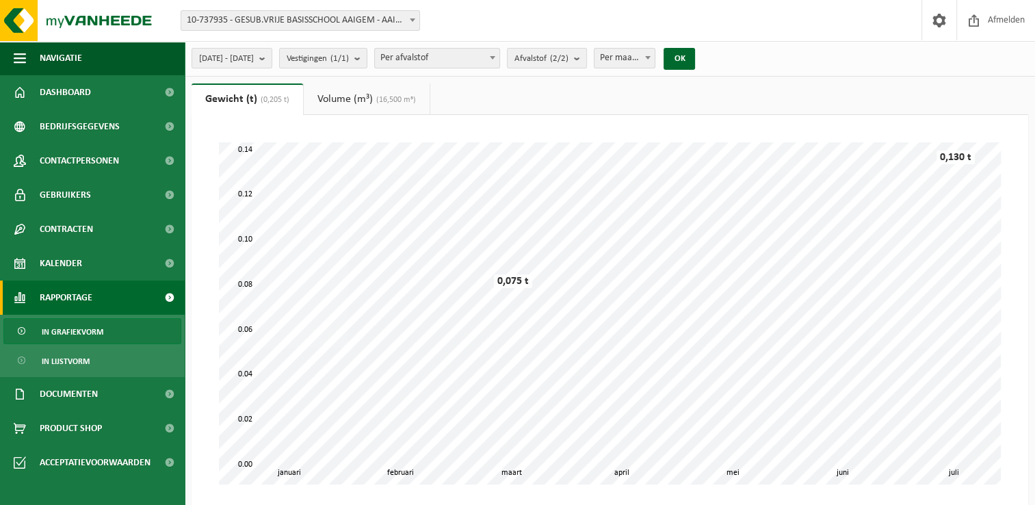
click at [237, 95] on link "Gewicht (t) (0,205 t)" at bounding box center [248, 98] width 112 height 31
click at [82, 333] on span "In grafiekvorm" at bounding box center [73, 332] width 62 height 26
click at [233, 95] on link "Gewicht (t) (0,205 t)" at bounding box center [248, 98] width 112 height 31
click at [272, 58] on b "submit" at bounding box center [265, 58] width 12 height 19
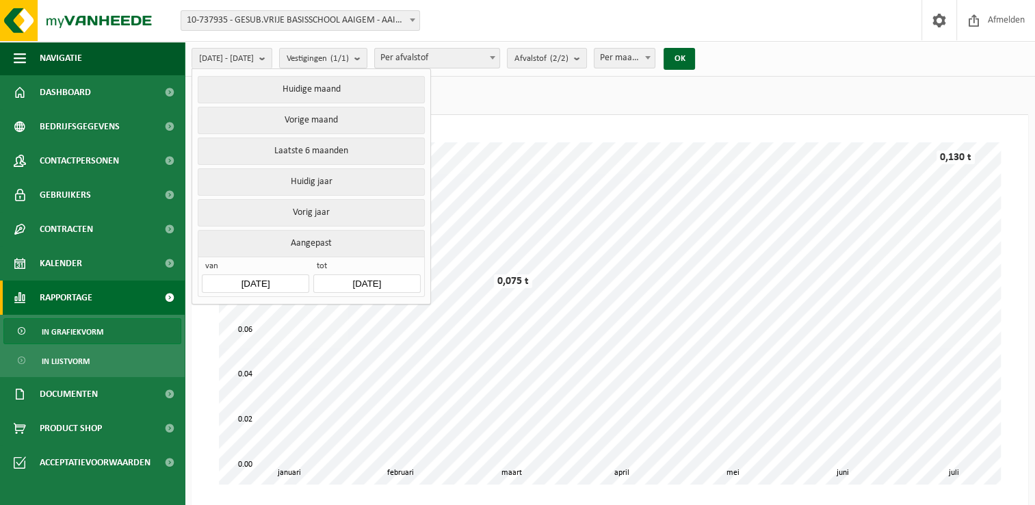
click at [293, 237] on button "Aangepast" at bounding box center [311, 243] width 226 height 27
click at [253, 283] on input "[DATE]" at bounding box center [255, 283] width 107 height 18
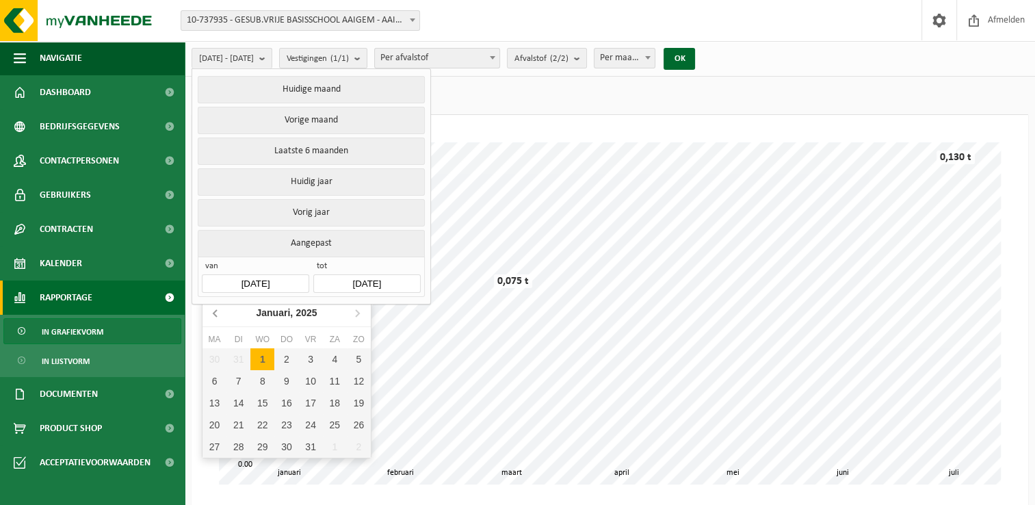
click at [211, 318] on icon at bounding box center [216, 313] width 22 height 22
click at [215, 312] on icon at bounding box center [216, 313] width 22 height 22
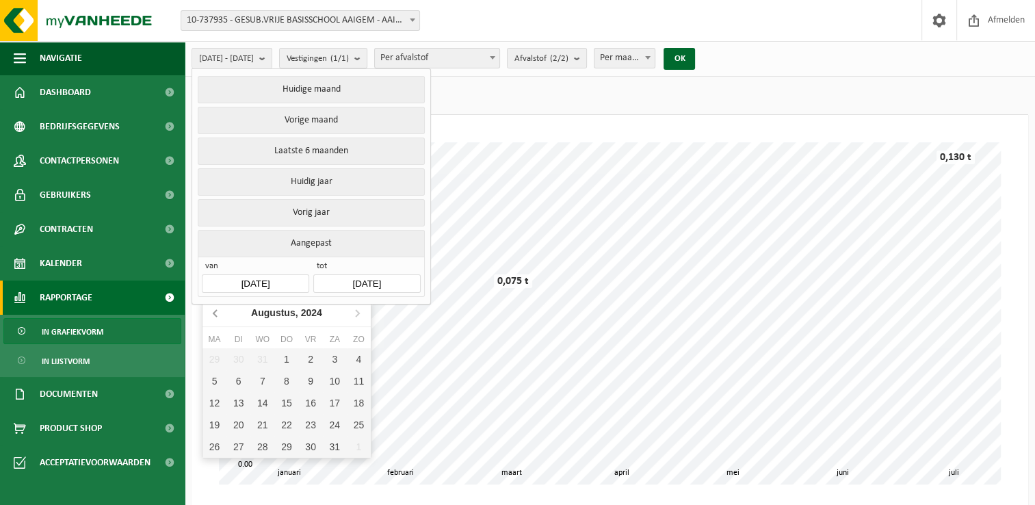
click at [215, 312] on icon at bounding box center [216, 313] width 22 height 22
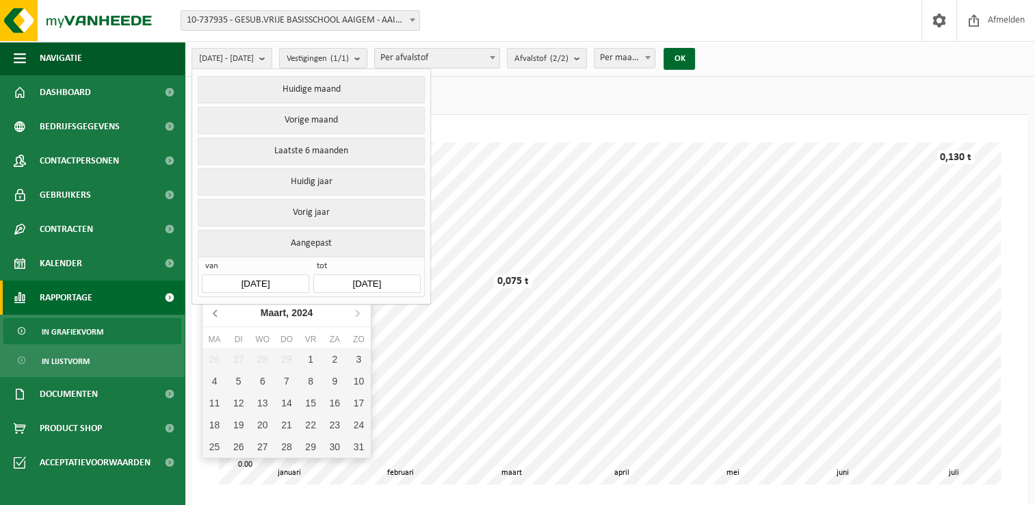
click at [215, 312] on icon at bounding box center [216, 313] width 22 height 22
click at [217, 359] on div "1" at bounding box center [215, 359] width 24 height 22
type input "[DATE]"
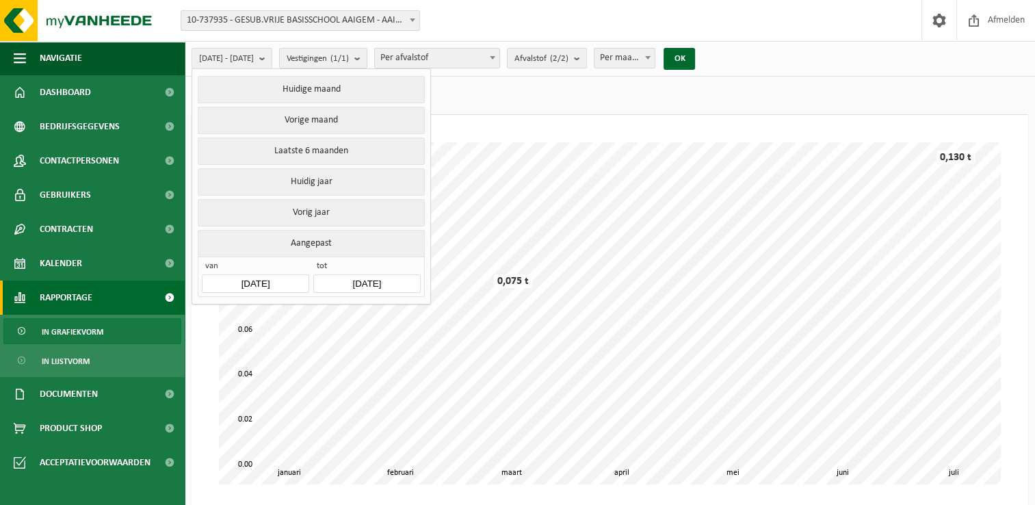
click at [379, 282] on input "2025-07-31" at bounding box center [366, 283] width 107 height 18
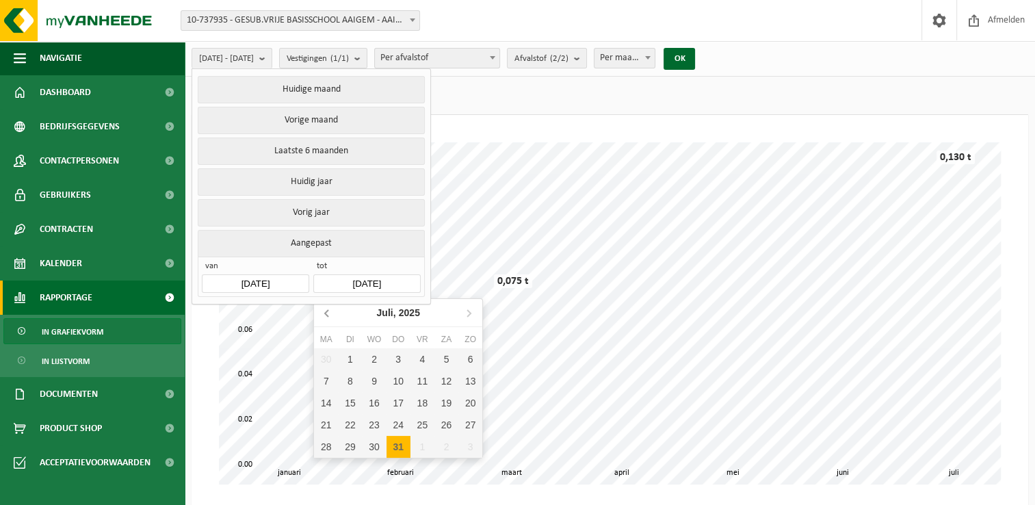
click at [326, 313] on icon at bounding box center [326, 313] width 3 height 7
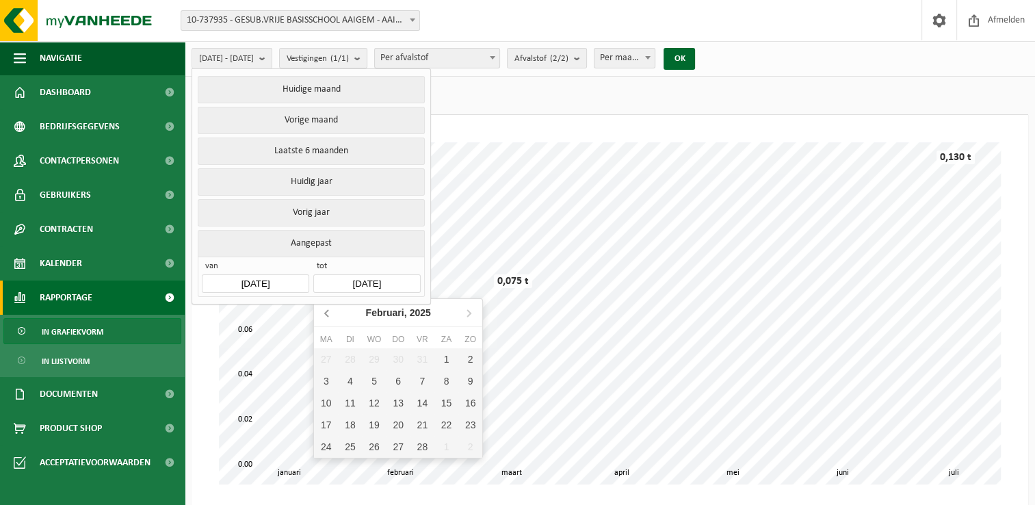
click at [326, 313] on icon at bounding box center [326, 313] width 3 height 7
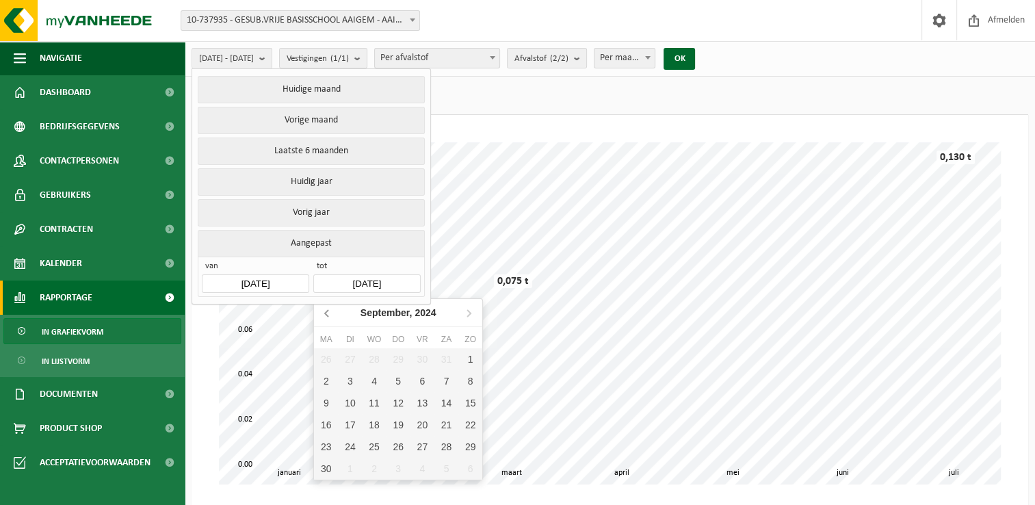
click at [326, 313] on icon at bounding box center [326, 313] width 3 height 7
click at [376, 446] on div "31" at bounding box center [374, 447] width 24 height 22
type input "[DATE]"
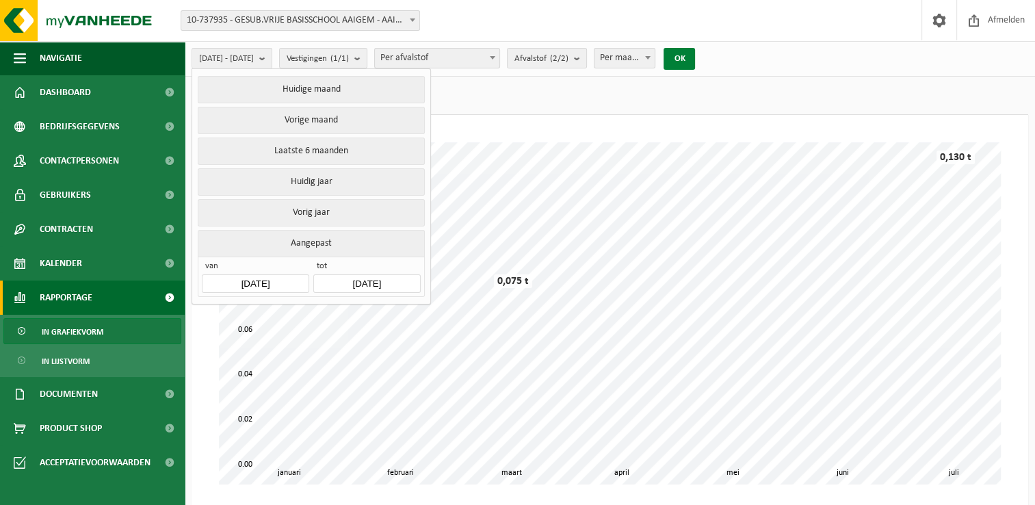
click at [695, 61] on button "OK" at bounding box center [679, 59] width 31 height 22
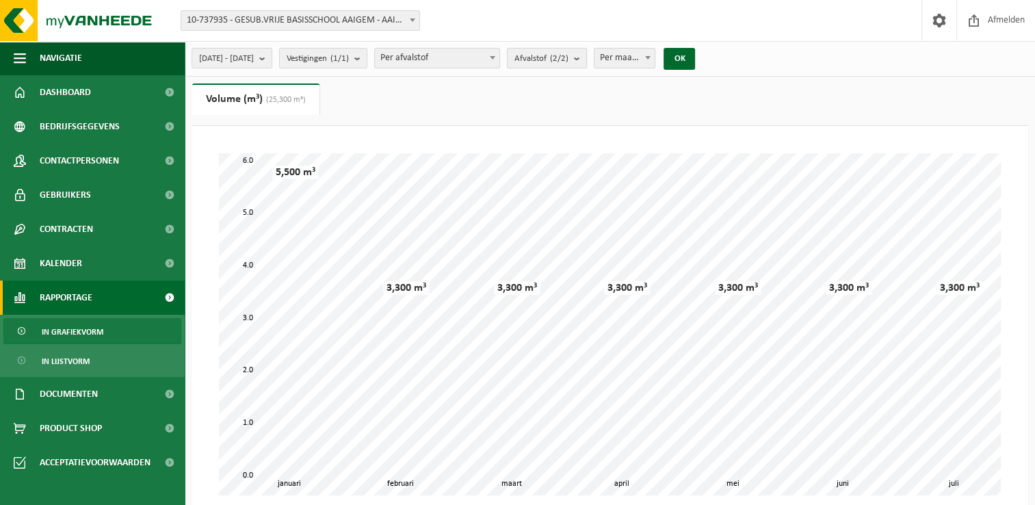
click at [587, 57] on button "Afvalstof (2/2)" at bounding box center [547, 58] width 80 height 21
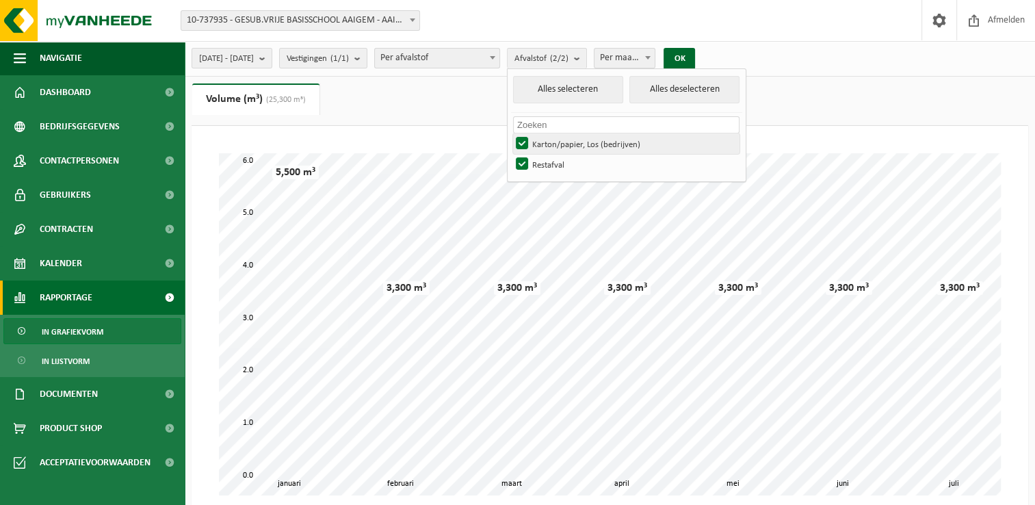
click at [556, 141] on label "Karton/papier, Los (bedrijven)" at bounding box center [626, 143] width 226 height 21
click at [511, 133] on input "Karton/papier, Los (bedrijven)" at bounding box center [510, 133] width 1 height 1
checkbox input "false"
click at [695, 57] on button "OK" at bounding box center [679, 59] width 31 height 22
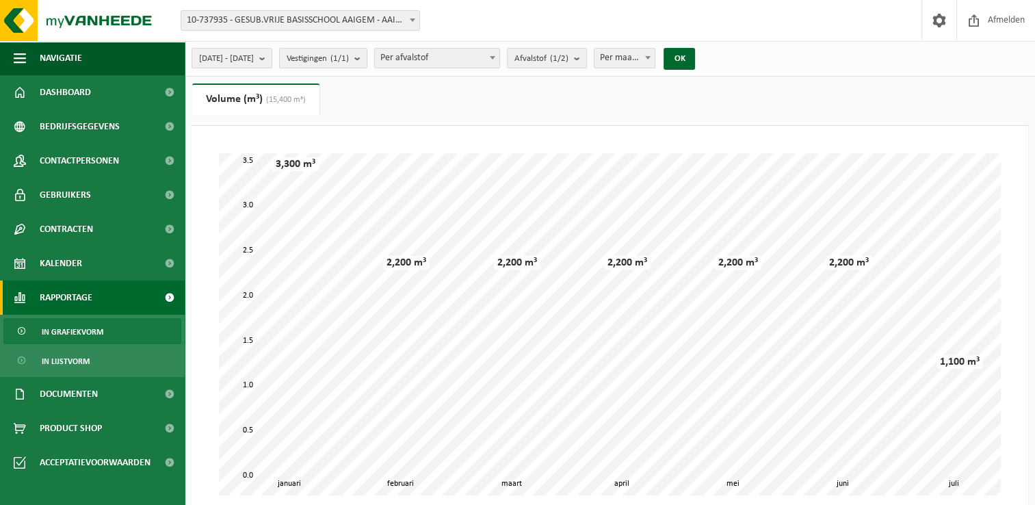
click at [64, 327] on span "In grafiekvorm" at bounding box center [73, 332] width 62 height 26
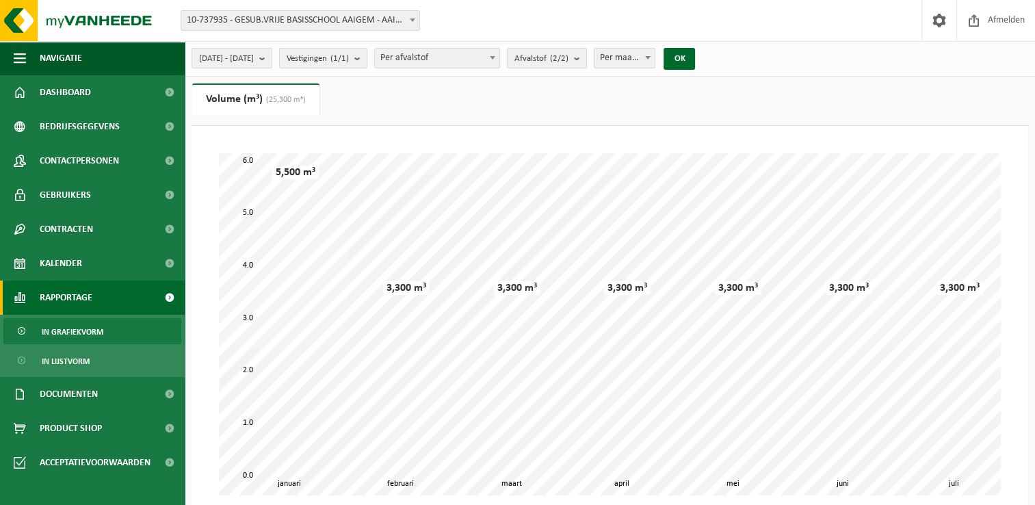
click at [169, 297] on span at bounding box center [169, 298] width 31 height 34
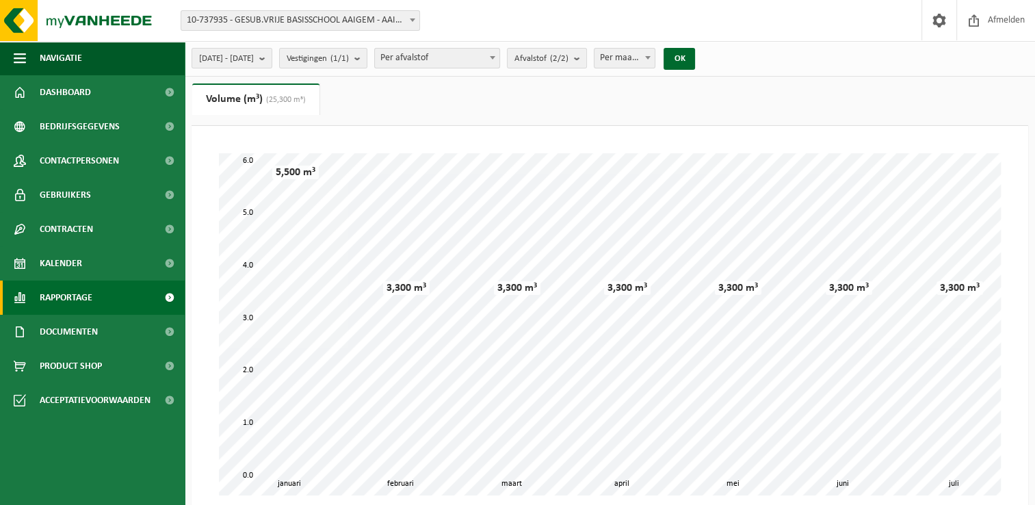
click at [168, 296] on span at bounding box center [169, 298] width 31 height 34
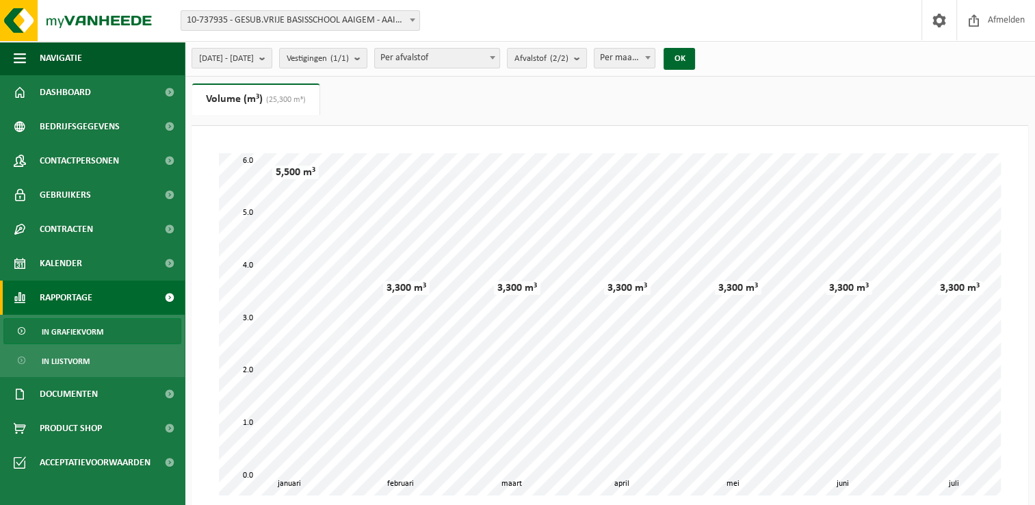
click at [168, 296] on span at bounding box center [169, 298] width 31 height 34
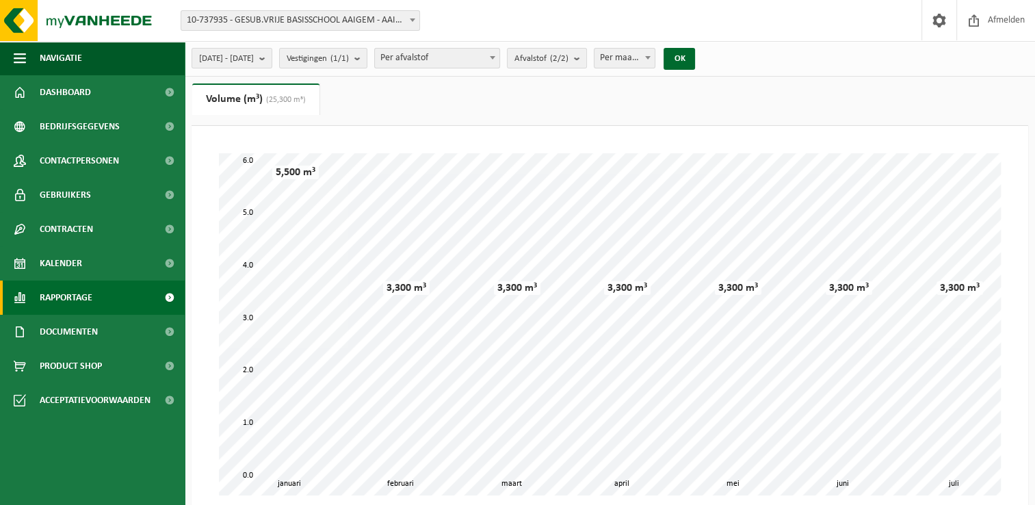
click at [84, 294] on span "Rapportage" at bounding box center [66, 298] width 53 height 34
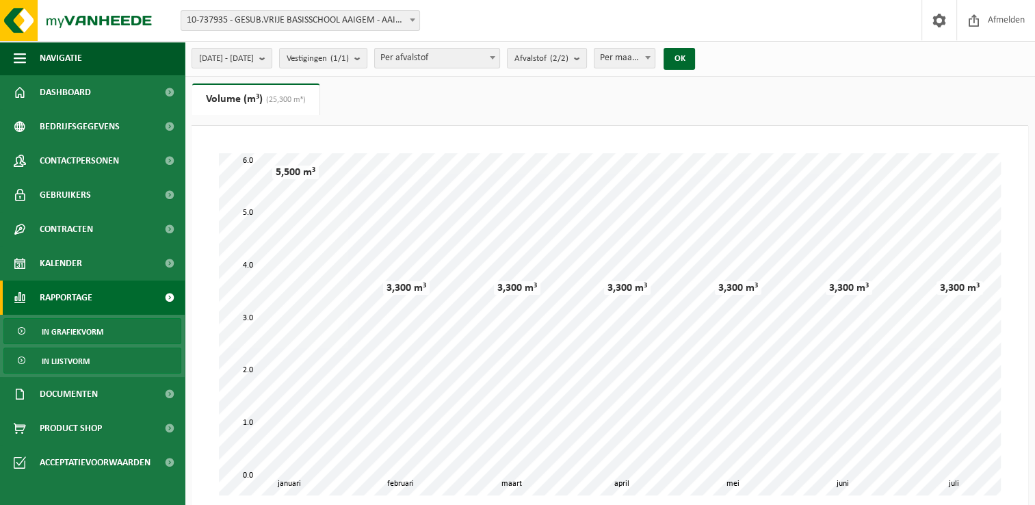
click at [70, 359] on span "In lijstvorm" at bounding box center [66, 361] width 48 height 26
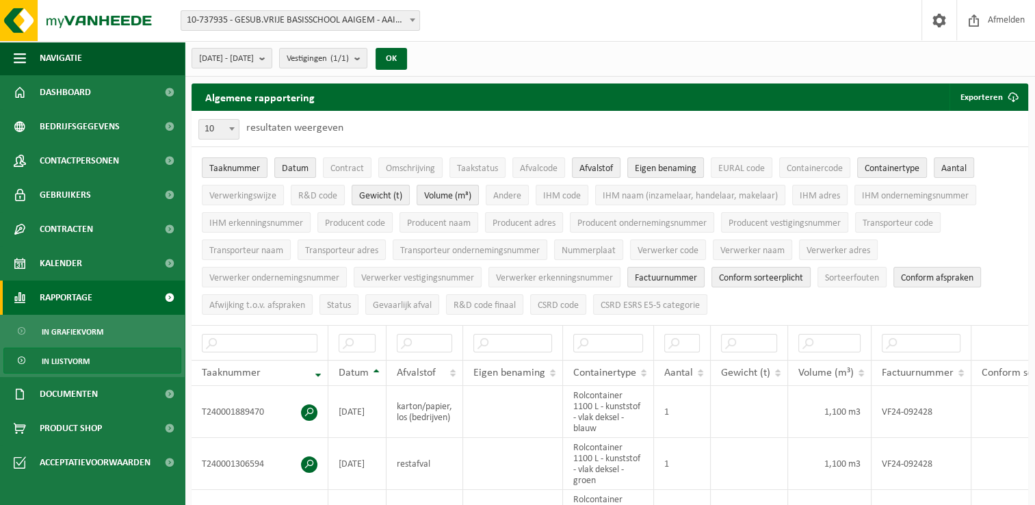
click at [70, 302] on span "Rapportage" at bounding box center [66, 298] width 53 height 34
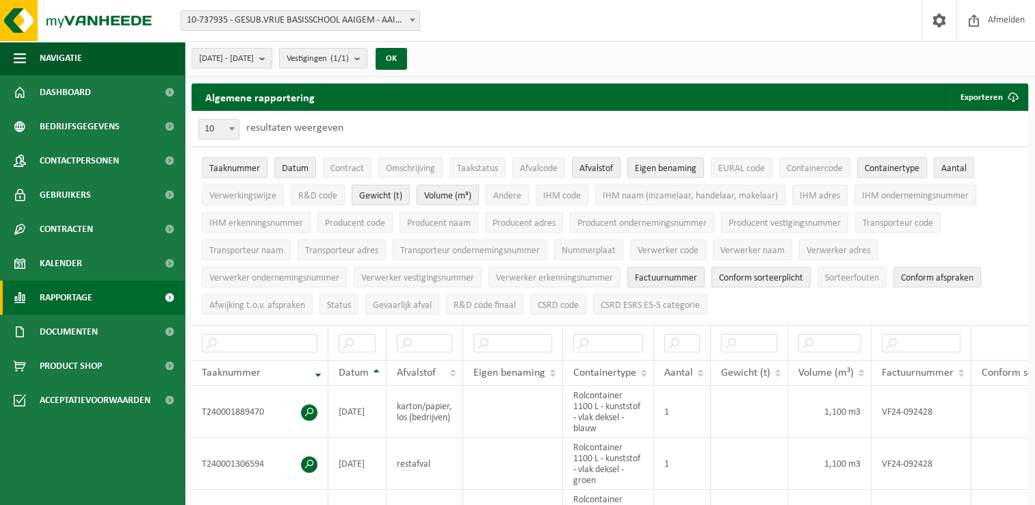
click at [169, 295] on span at bounding box center [169, 298] width 31 height 34
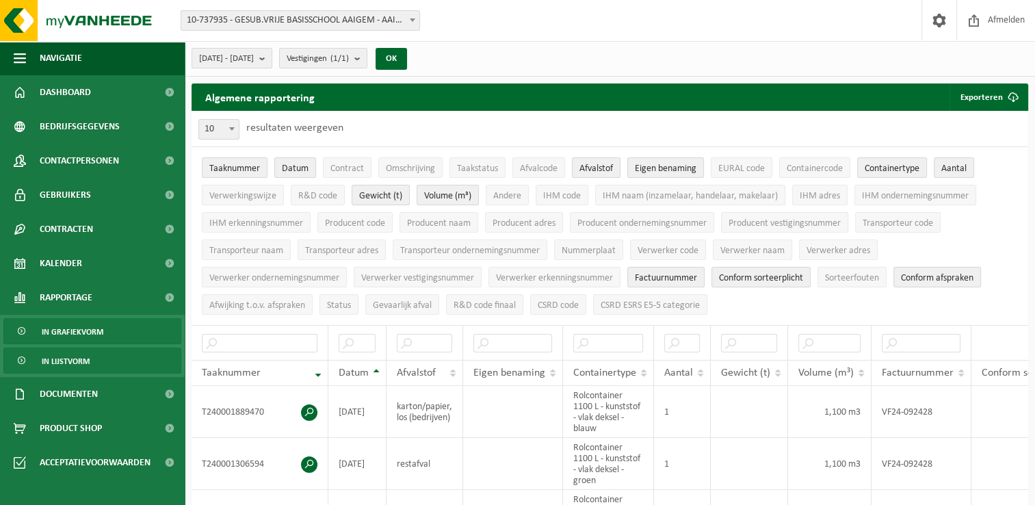
click at [75, 332] on span "In grafiekvorm" at bounding box center [73, 332] width 62 height 26
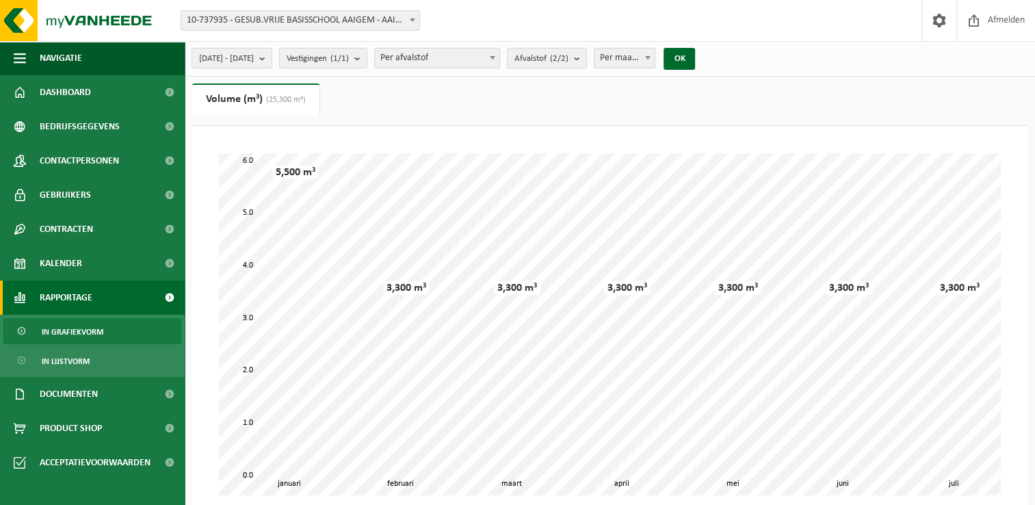
click at [75, 332] on span "In grafiekvorm" at bounding box center [73, 332] width 62 height 26
click at [73, 333] on span "In grafiekvorm" at bounding box center [73, 332] width 62 height 26
click at [272, 56] on b "submit" at bounding box center [265, 58] width 12 height 19
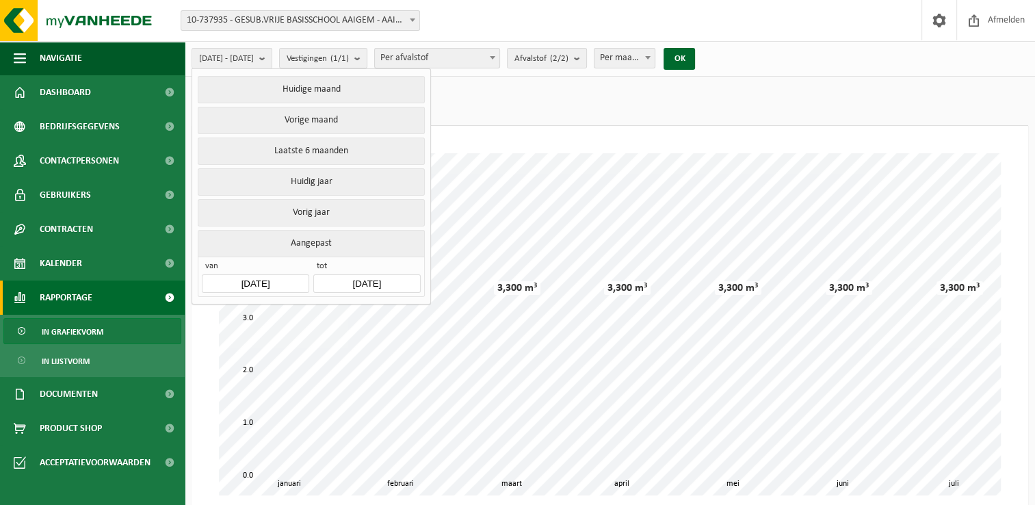
click at [302, 245] on button "Aangepast" at bounding box center [311, 243] width 226 height 27
click at [474, 55] on span "Per afvalstof" at bounding box center [437, 58] width 125 height 19
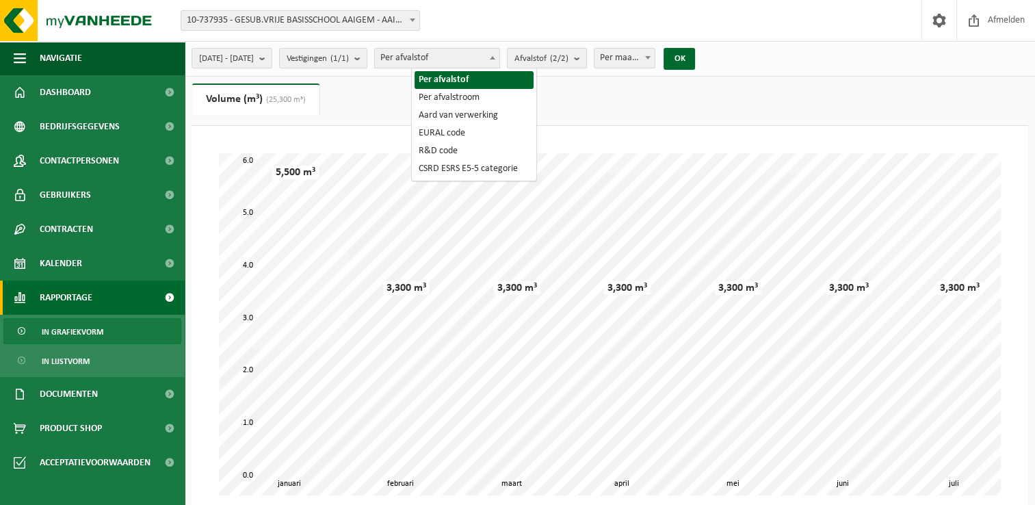
click at [586, 62] on b "submit" at bounding box center [580, 58] width 12 height 19
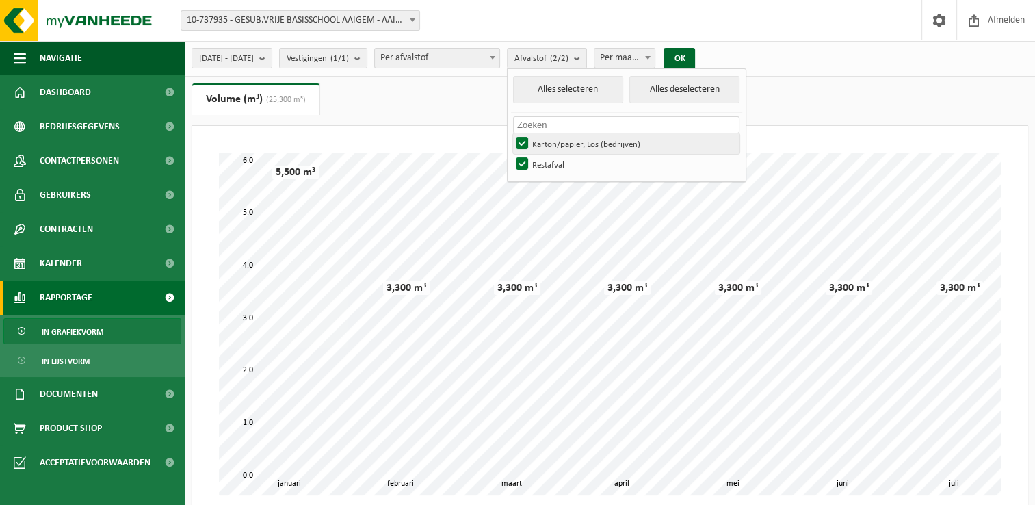
click at [558, 142] on label "Karton/papier, Los (bedrijven)" at bounding box center [626, 143] width 226 height 21
click at [511, 133] on input "Karton/papier, Los (bedrijven)" at bounding box center [510, 133] width 1 height 1
checkbox input "false"
click at [695, 53] on button "OK" at bounding box center [679, 59] width 31 height 22
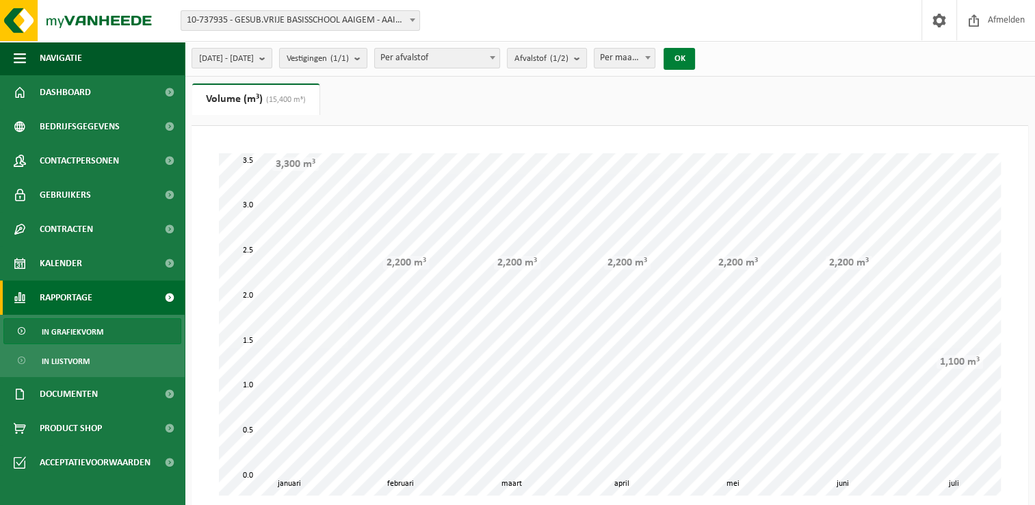
click at [695, 53] on button "OK" at bounding box center [679, 59] width 31 height 22
click at [287, 101] on span "(15,400 m³)" at bounding box center [284, 100] width 43 height 8
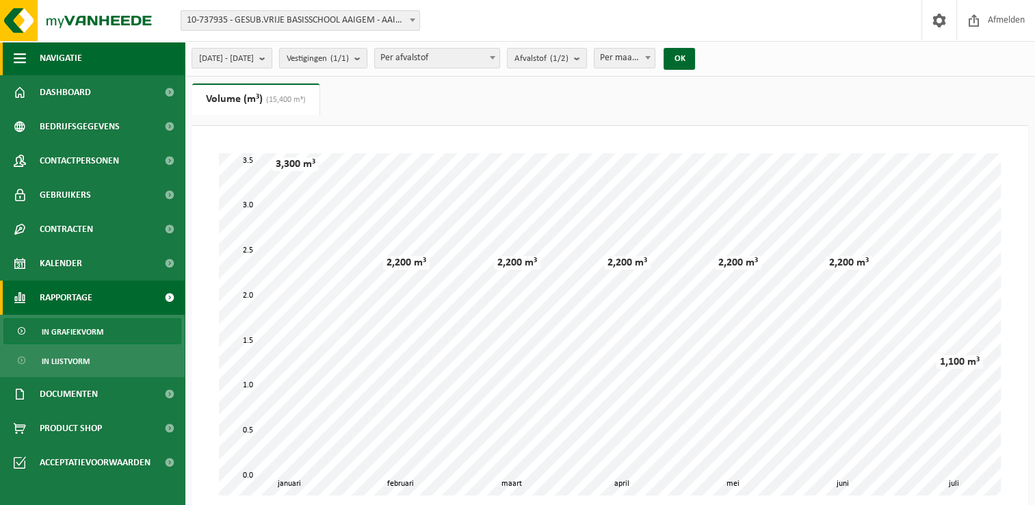
click at [22, 55] on span "button" at bounding box center [20, 58] width 12 height 34
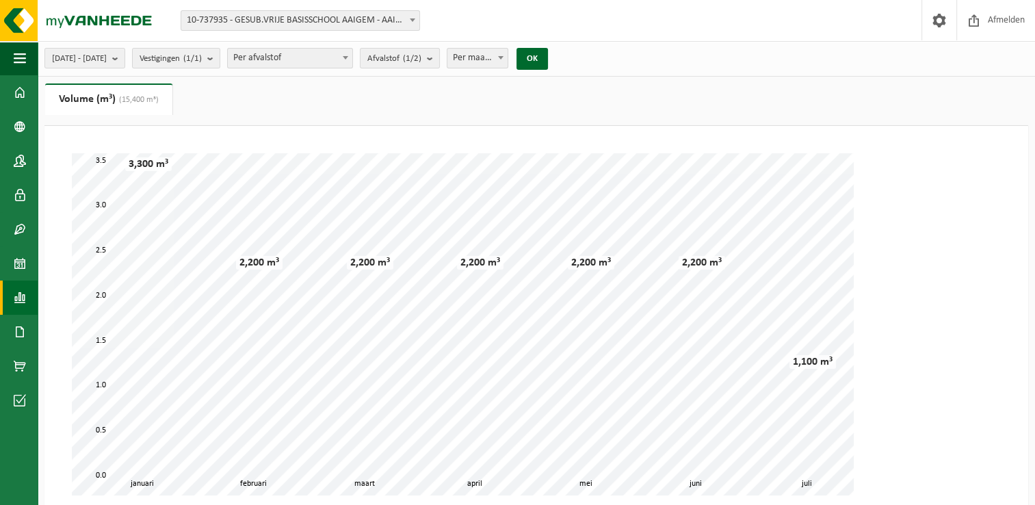
click at [96, 100] on link "Volume (m³) (15,400 m³)" at bounding box center [108, 98] width 127 height 31
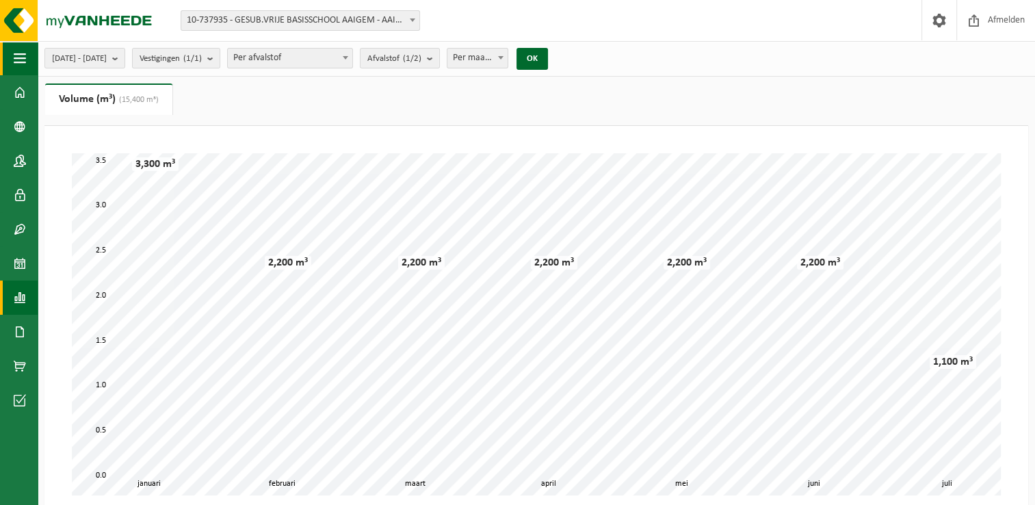
click at [20, 56] on span "button" at bounding box center [20, 58] width 12 height 34
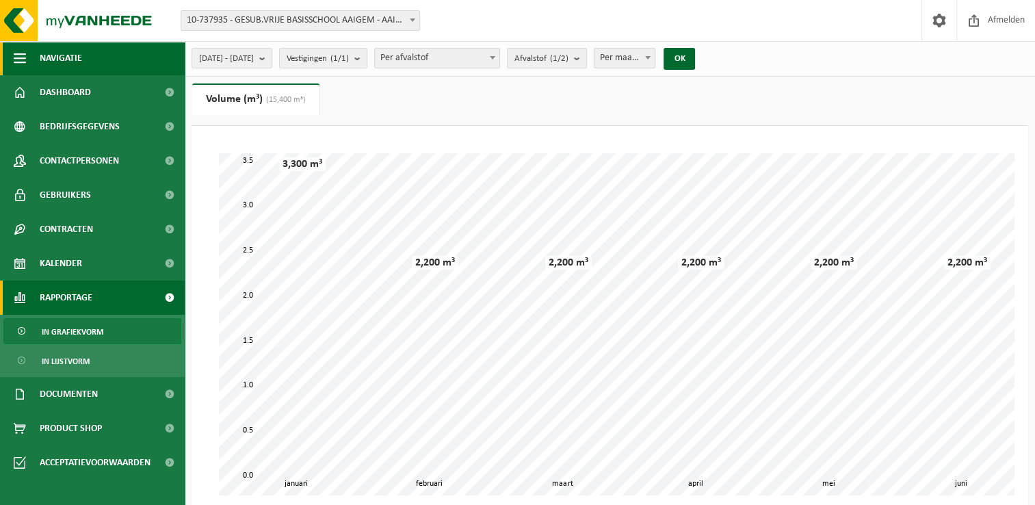
click at [20, 56] on span "button" at bounding box center [20, 58] width 12 height 34
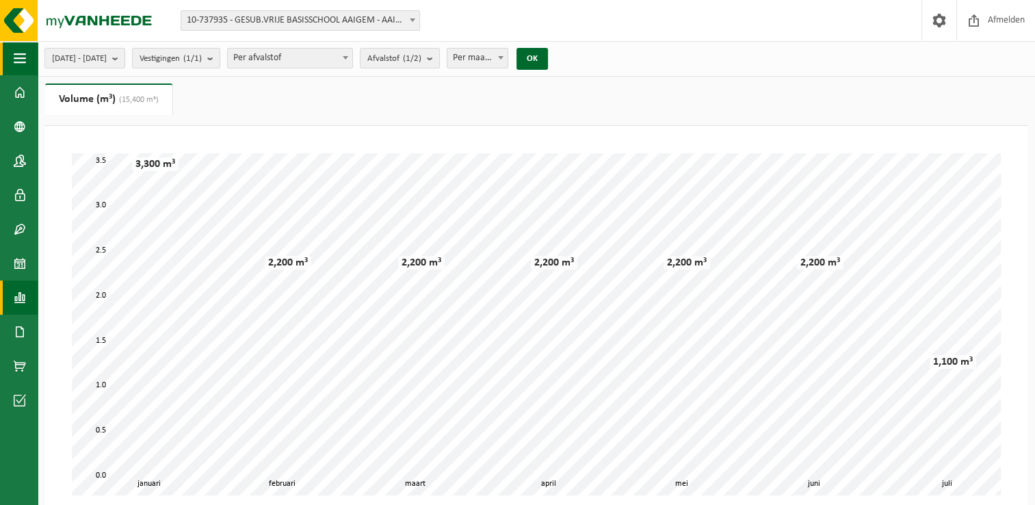
click at [20, 56] on span "button" at bounding box center [20, 58] width 12 height 34
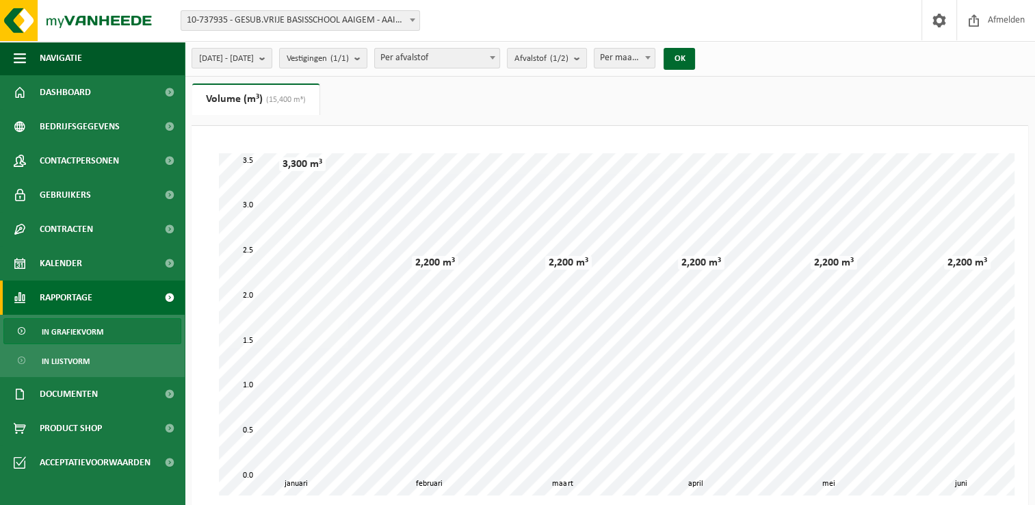
click at [85, 294] on span "Rapportage" at bounding box center [66, 298] width 53 height 34
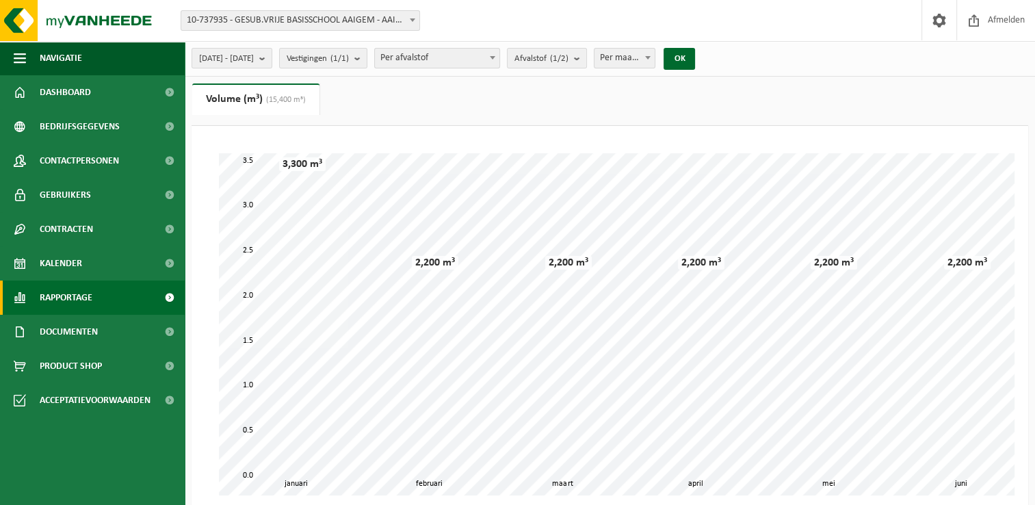
click at [79, 294] on span "Rapportage" at bounding box center [66, 298] width 53 height 34
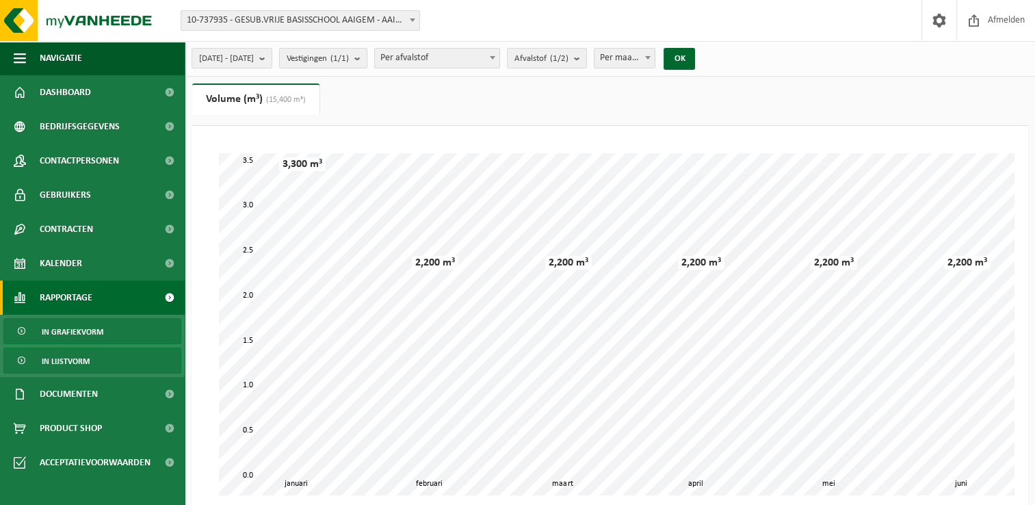
click at [67, 363] on span "In lijstvorm" at bounding box center [66, 361] width 48 height 26
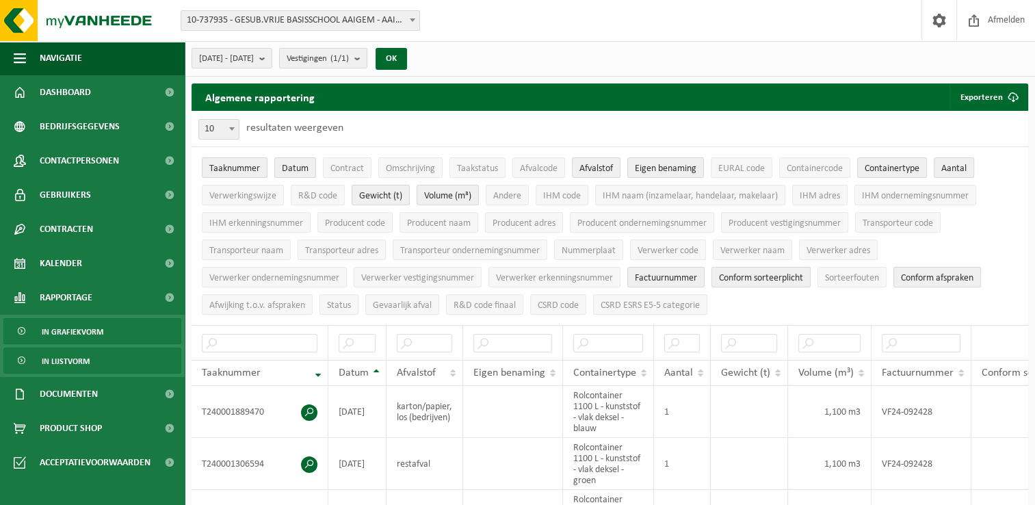
click at [68, 331] on span "In grafiekvorm" at bounding box center [73, 332] width 62 height 26
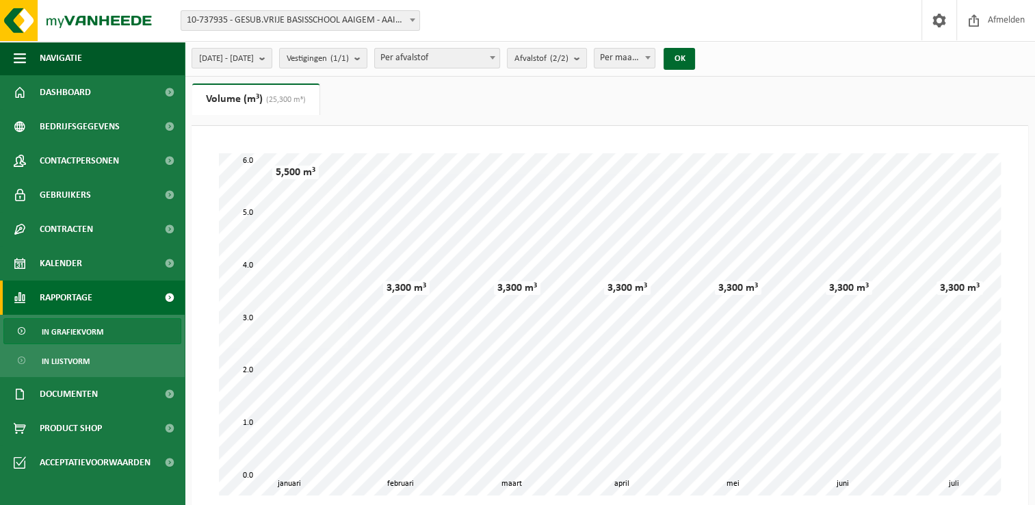
click at [22, 328] on span at bounding box center [22, 332] width 11 height 26
click at [586, 57] on b "submit" at bounding box center [580, 58] width 12 height 19
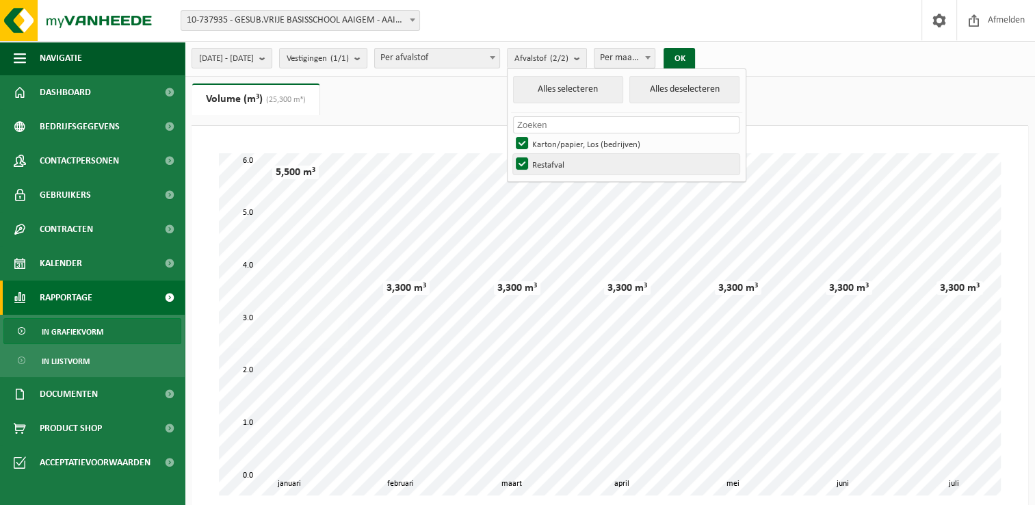
click at [558, 164] on label "Restafval" at bounding box center [626, 164] width 226 height 21
click at [511, 154] on input "Restafval" at bounding box center [510, 153] width 1 height 1
checkbox input "false"
click at [695, 61] on button "OK" at bounding box center [679, 59] width 31 height 22
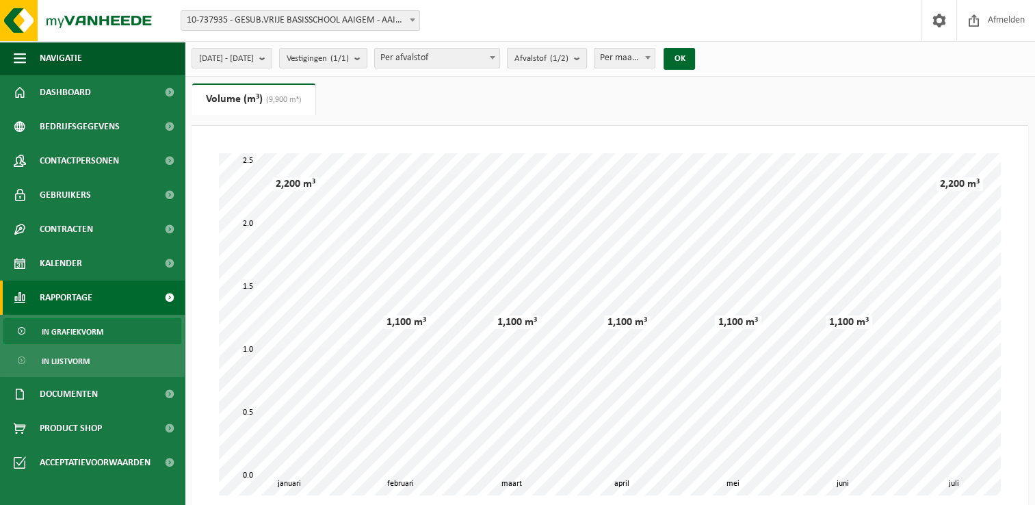
click at [586, 57] on b "submit" at bounding box center [580, 58] width 12 height 19
click at [66, 331] on span "In grafiekvorm" at bounding box center [73, 332] width 62 height 26
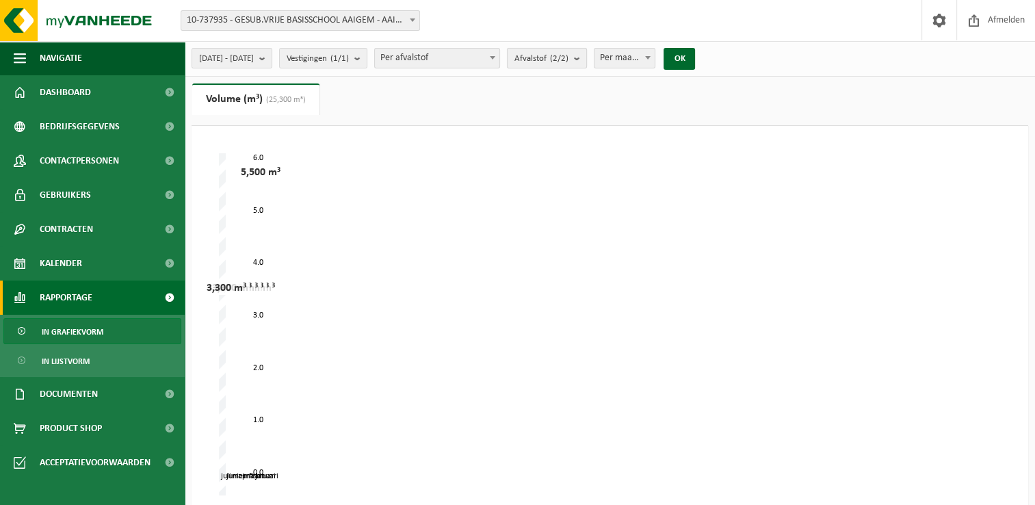
click at [586, 54] on b "submit" at bounding box center [580, 58] width 12 height 19
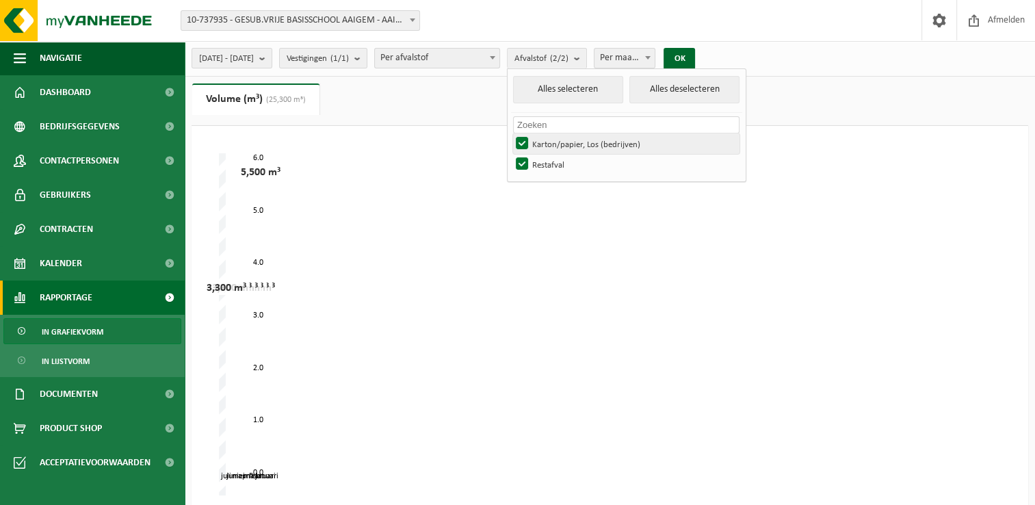
click at [561, 143] on label "Karton/papier, Los (bedrijven)" at bounding box center [626, 143] width 226 height 21
click at [511, 133] on input "Karton/papier, Los (bedrijven)" at bounding box center [510, 133] width 1 height 1
checkbox input "false"
click at [695, 57] on button "OK" at bounding box center [679, 59] width 31 height 22
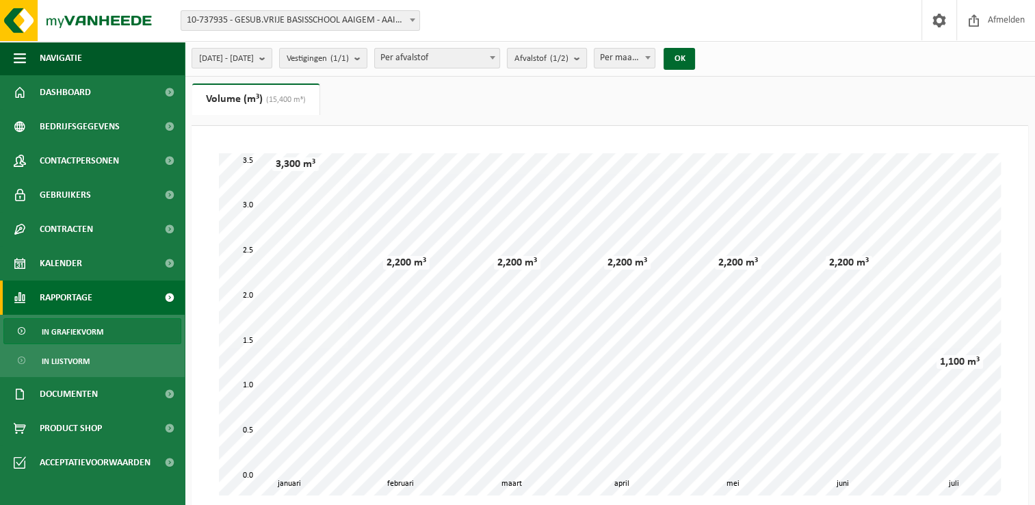
click at [587, 60] on button "Afvalstof (1/2)" at bounding box center [547, 58] width 80 height 21
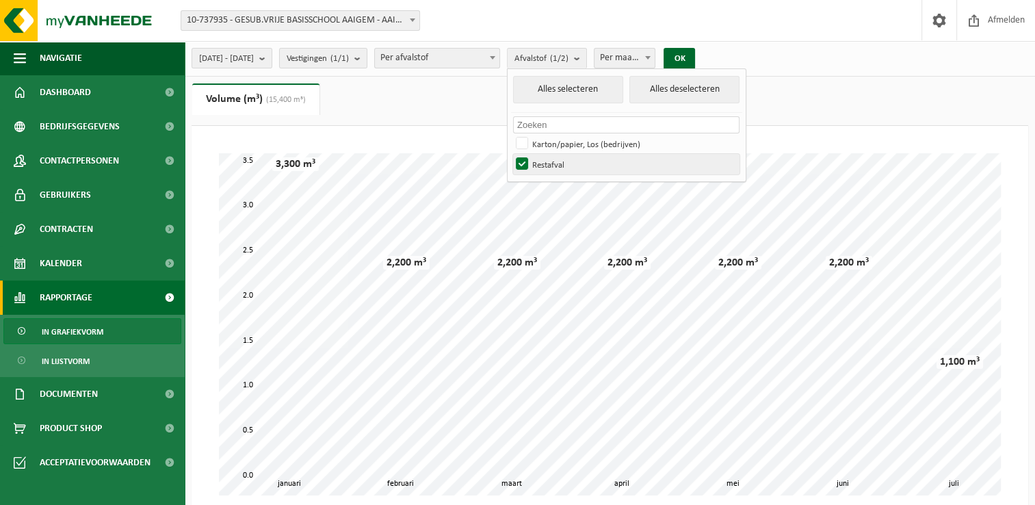
click at [556, 160] on label "Restafval" at bounding box center [626, 164] width 226 height 21
click at [511, 154] on input "Restafval" at bounding box center [510, 153] width 1 height 1
checkbox input "false"
click at [556, 141] on label "Karton/papier, Los (bedrijven)" at bounding box center [626, 143] width 226 height 21
click at [511, 133] on input "Karton/papier, Los (bedrijven)" at bounding box center [510, 133] width 1 height 1
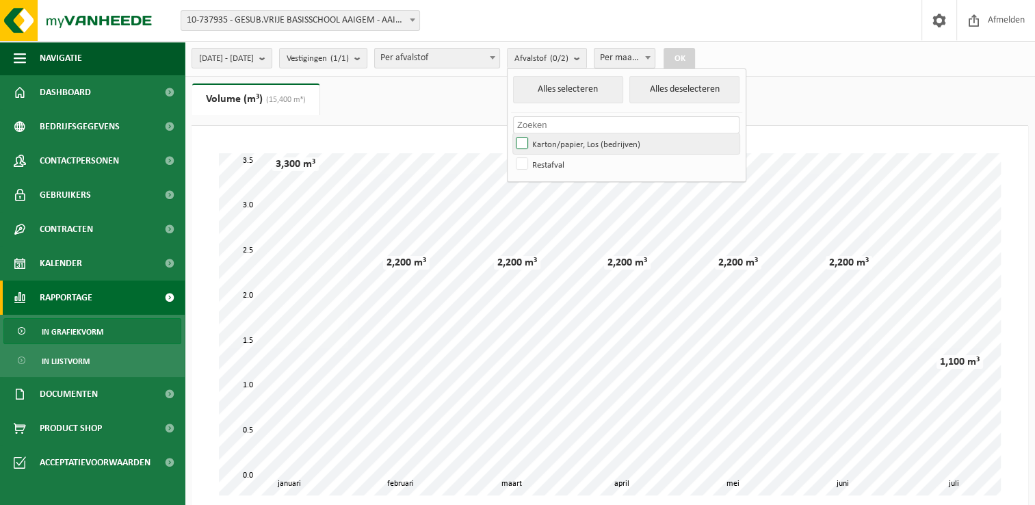
checkbox input "true"
click at [695, 61] on button "OK" at bounding box center [679, 59] width 31 height 22
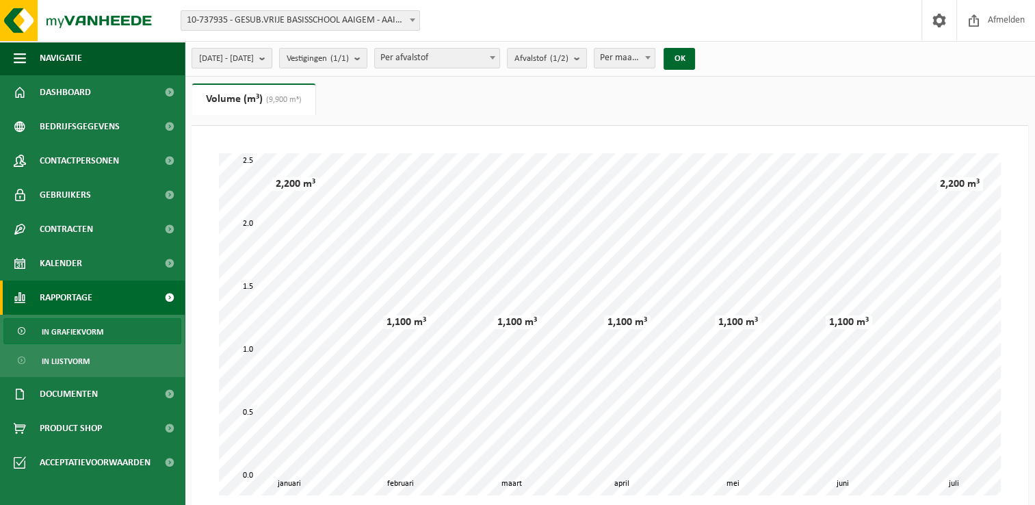
click at [272, 56] on b "submit" at bounding box center [265, 58] width 12 height 19
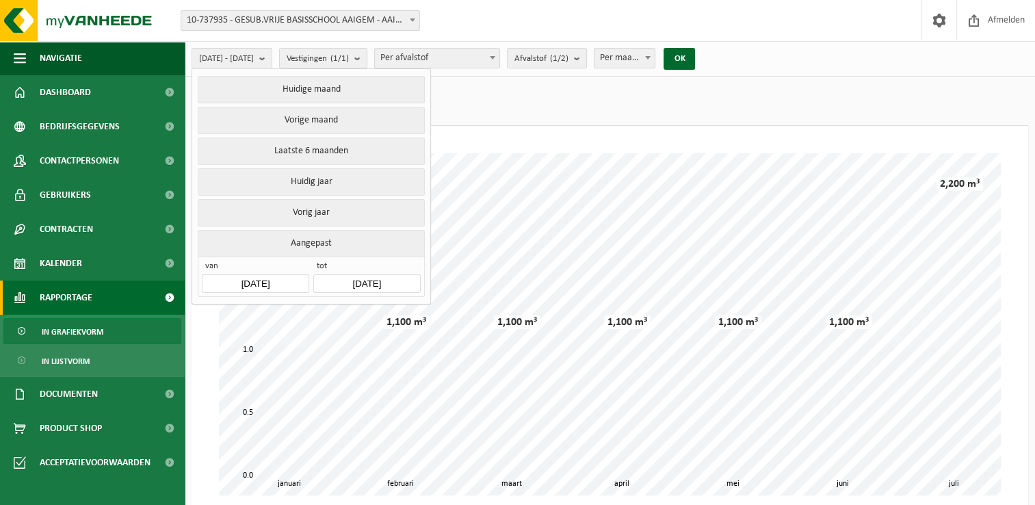
click at [279, 239] on button "Aangepast" at bounding box center [311, 243] width 226 height 27
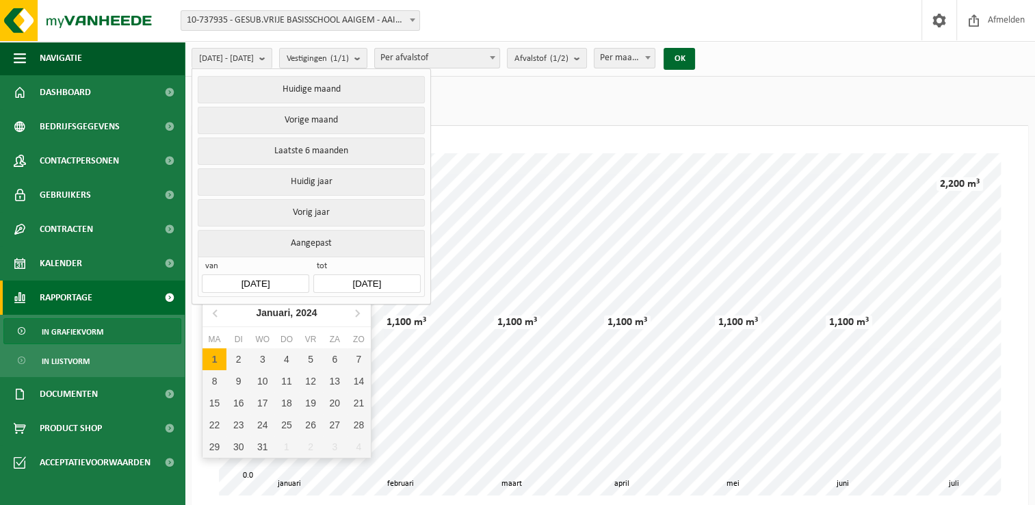
click at [251, 277] on input "2024-01-01" at bounding box center [255, 283] width 107 height 18
click at [358, 313] on icon at bounding box center [357, 313] width 3 height 7
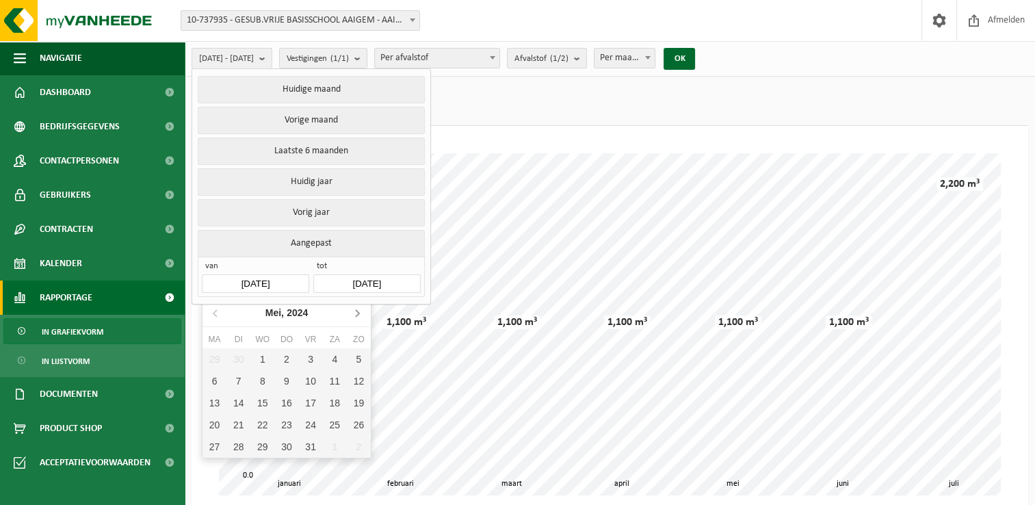
click at [358, 313] on icon at bounding box center [357, 313] width 3 height 7
click at [358, 313] on nav "Juni, 2024" at bounding box center [287, 313] width 168 height 28
click at [358, 313] on nav "Juli, 2024" at bounding box center [287, 313] width 168 height 28
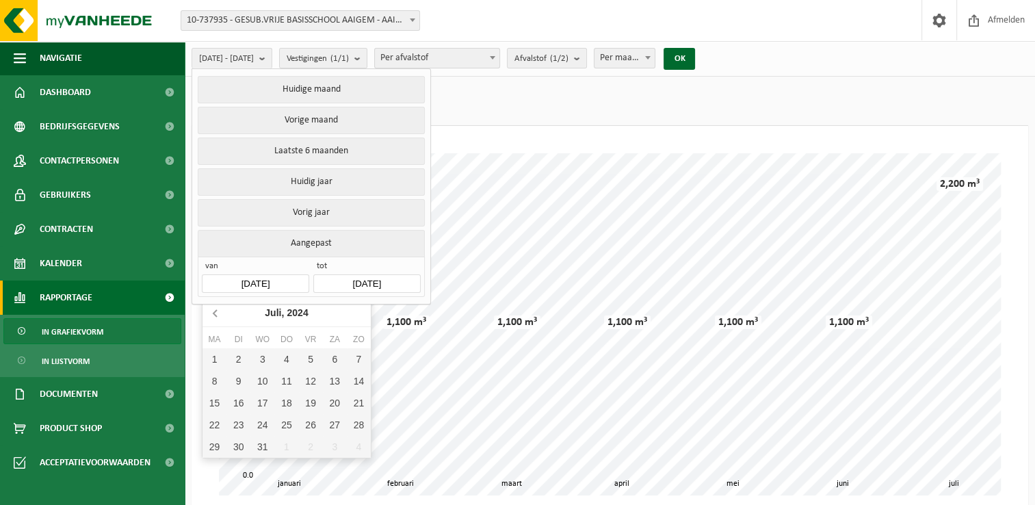
click at [215, 316] on icon at bounding box center [216, 313] width 22 height 22
click at [307, 173] on button "Huidig jaar" at bounding box center [311, 181] width 226 height 27
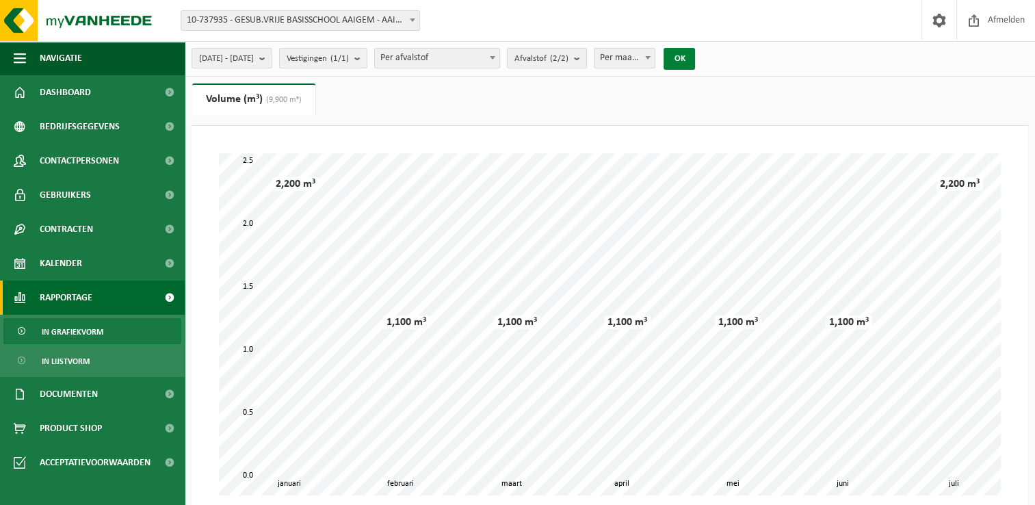
click at [695, 59] on button "OK" at bounding box center [679, 59] width 31 height 22
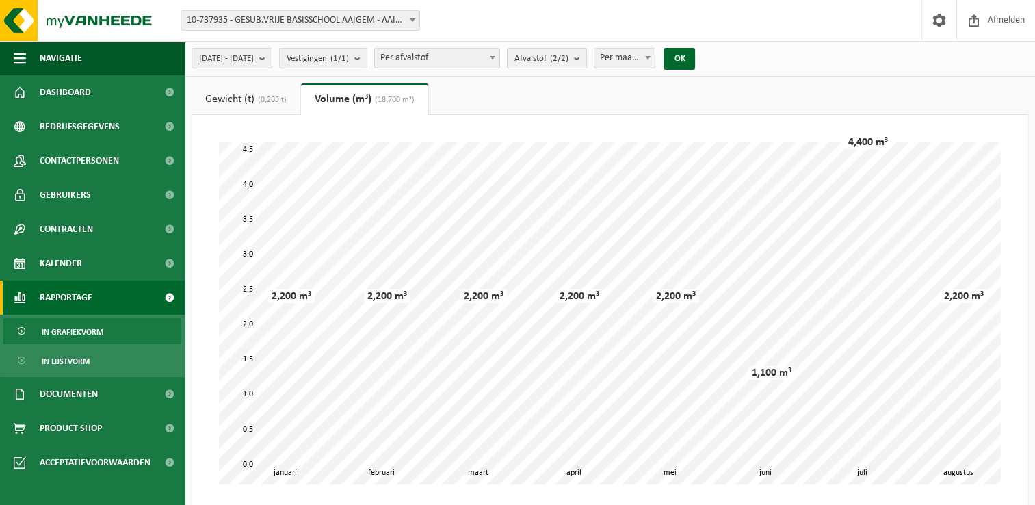
click at [586, 55] on b "submit" at bounding box center [580, 58] width 12 height 19
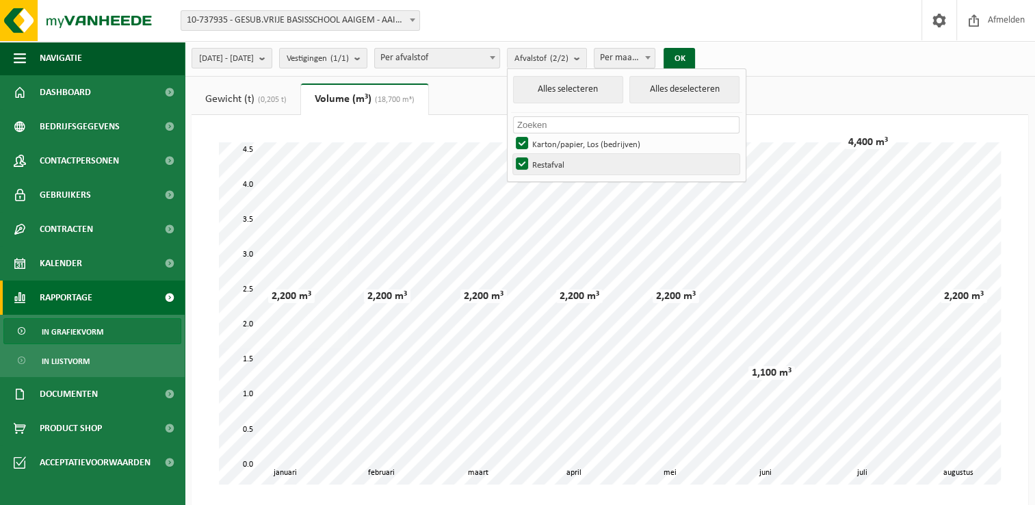
click at [555, 164] on label "Restafval" at bounding box center [626, 164] width 226 height 21
click at [511, 154] on input "Restafval" at bounding box center [510, 153] width 1 height 1
click at [555, 164] on label "Restafval" at bounding box center [626, 164] width 226 height 21
click at [511, 154] on input "Restafval" at bounding box center [510, 153] width 1 height 1
checkbox input "true"
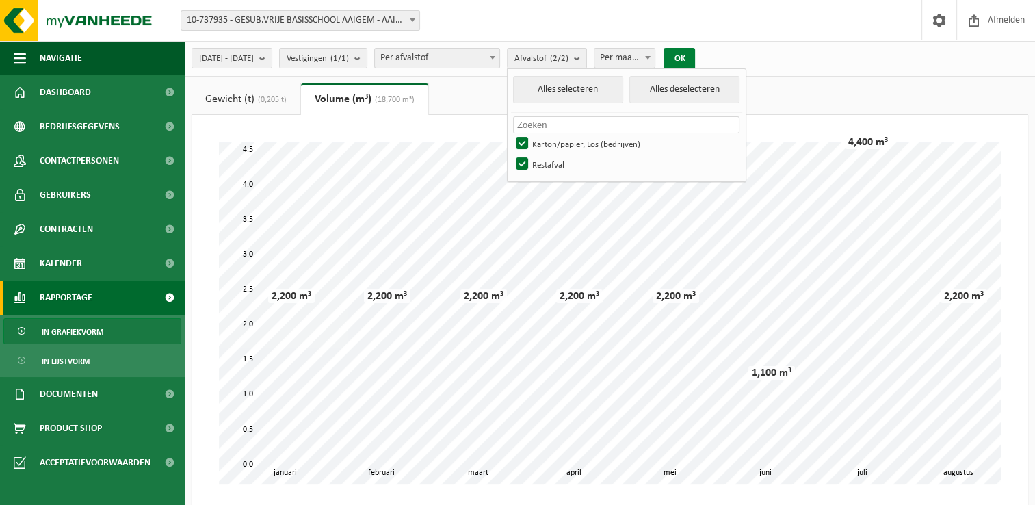
click at [695, 57] on button "OK" at bounding box center [679, 59] width 31 height 22
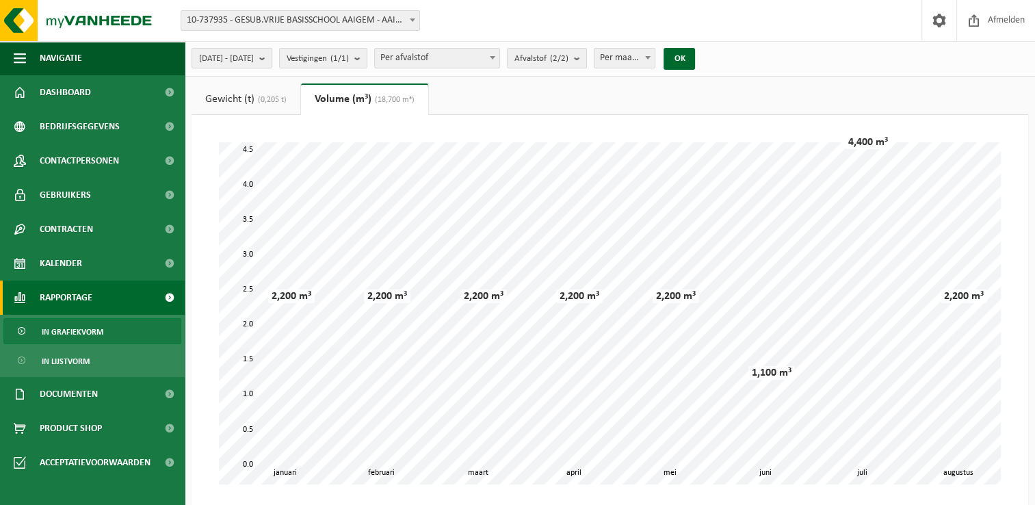
click at [254, 56] on span "2025-01-01 - 2025-08-27" at bounding box center [226, 59] width 55 height 21
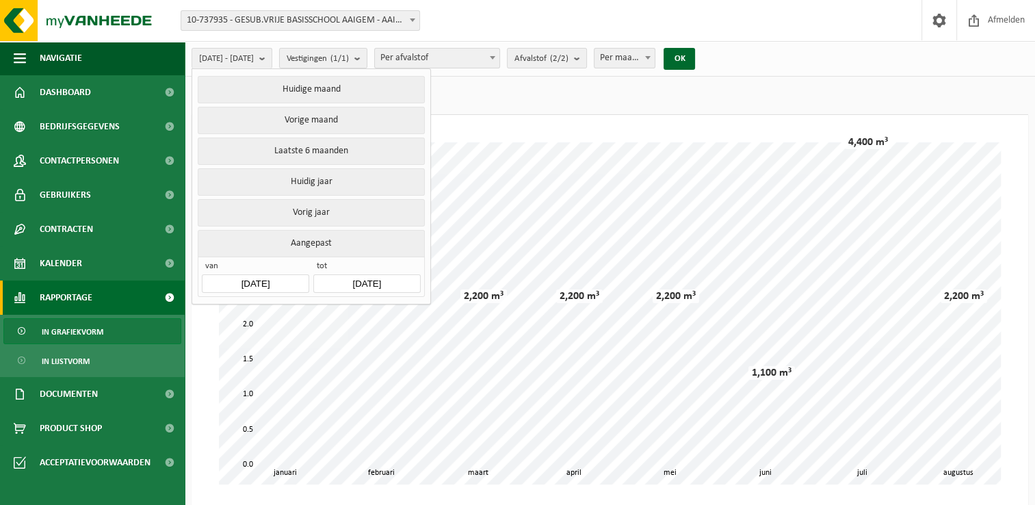
click at [285, 240] on button "Aangepast" at bounding box center [311, 243] width 226 height 27
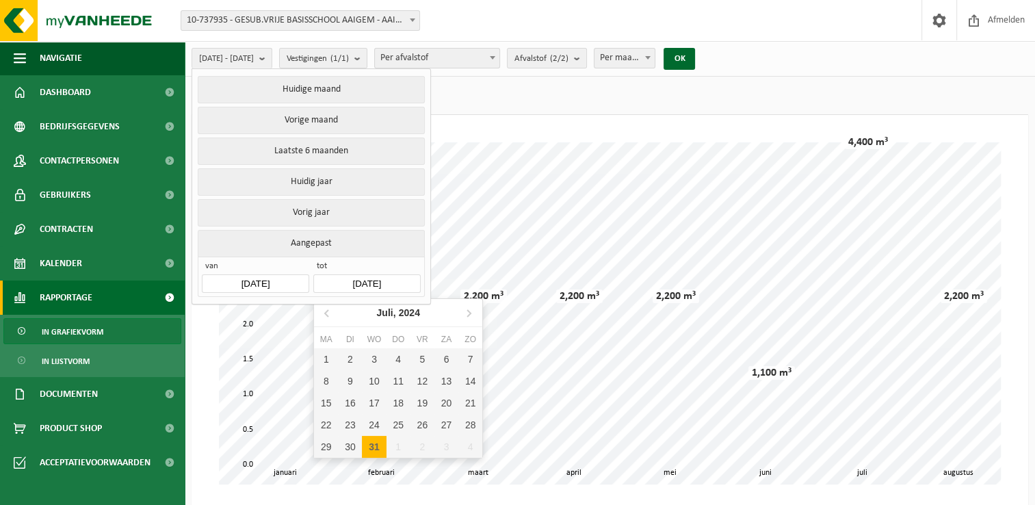
click at [367, 285] on input "2025-08-27" at bounding box center [366, 283] width 107 height 18
click at [463, 311] on icon at bounding box center [469, 313] width 22 height 22
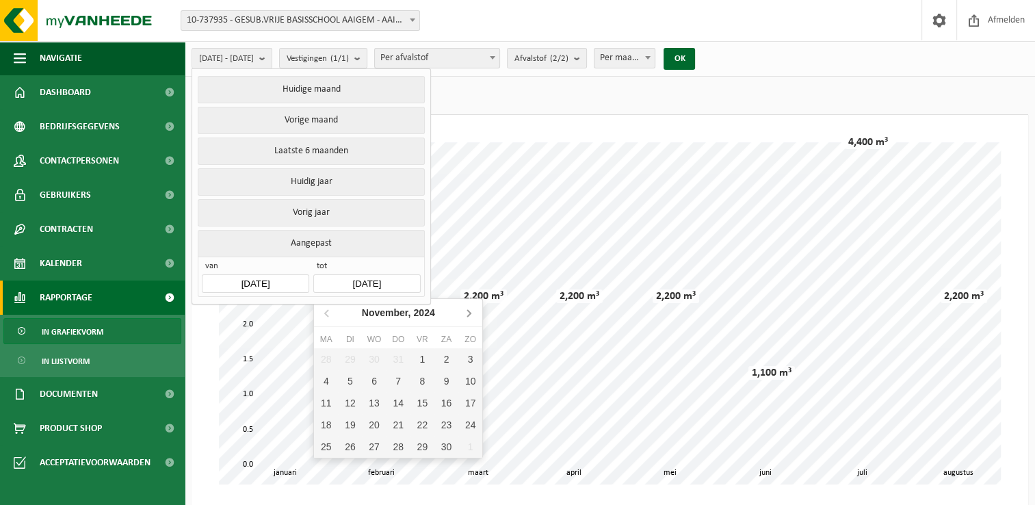
click at [463, 311] on icon at bounding box center [469, 313] width 22 height 22
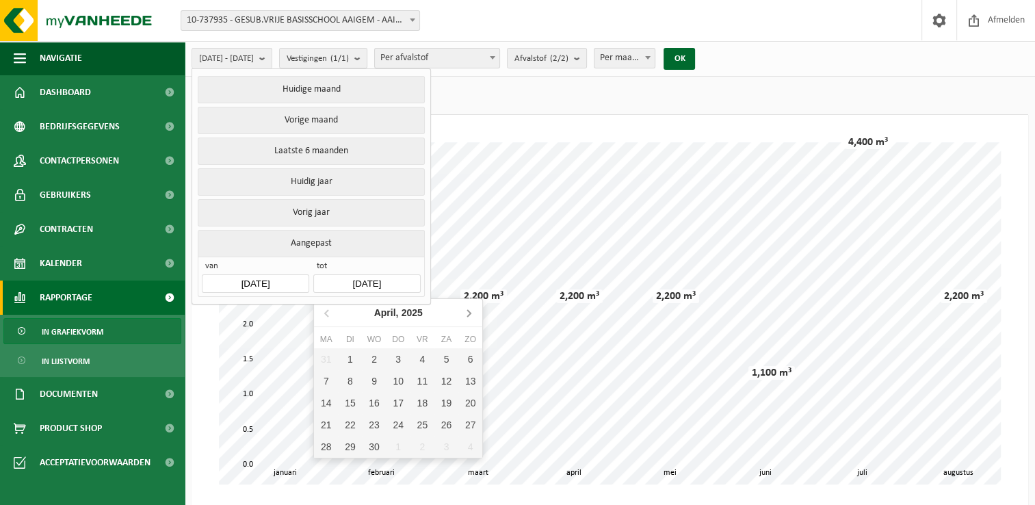
click at [463, 311] on icon at bounding box center [469, 313] width 22 height 22
click at [398, 441] on div "31" at bounding box center [399, 447] width 24 height 22
type input "2025-07-31"
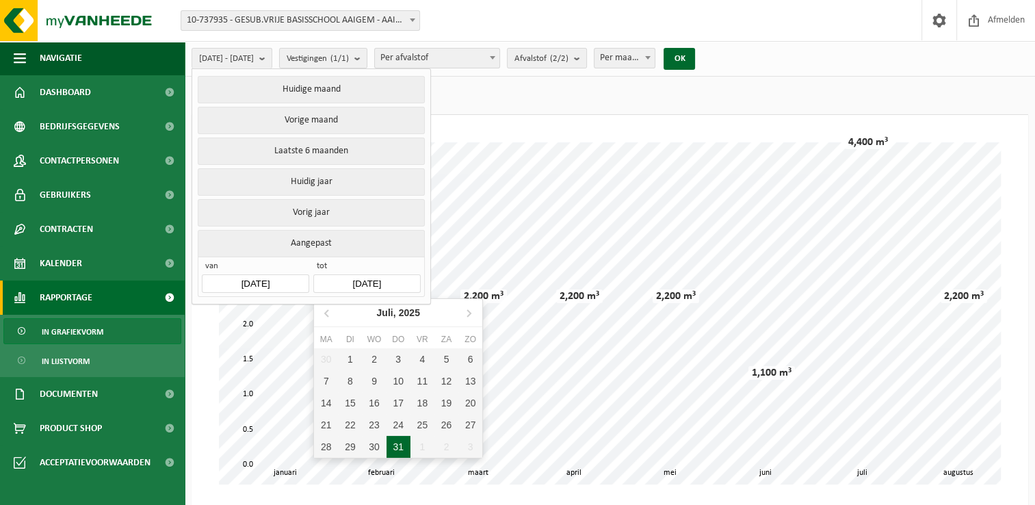
type input "2024-01-01"
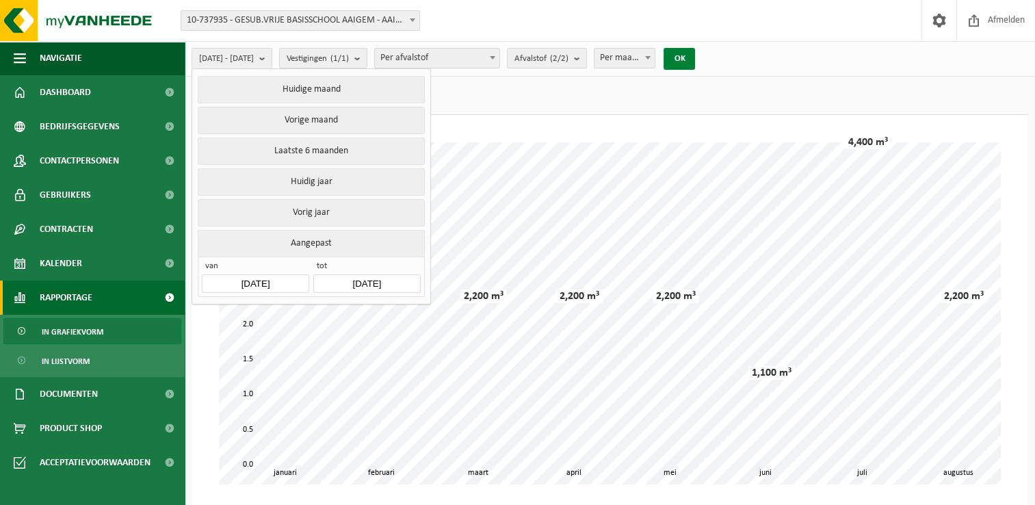
click at [695, 58] on button "OK" at bounding box center [679, 59] width 31 height 22
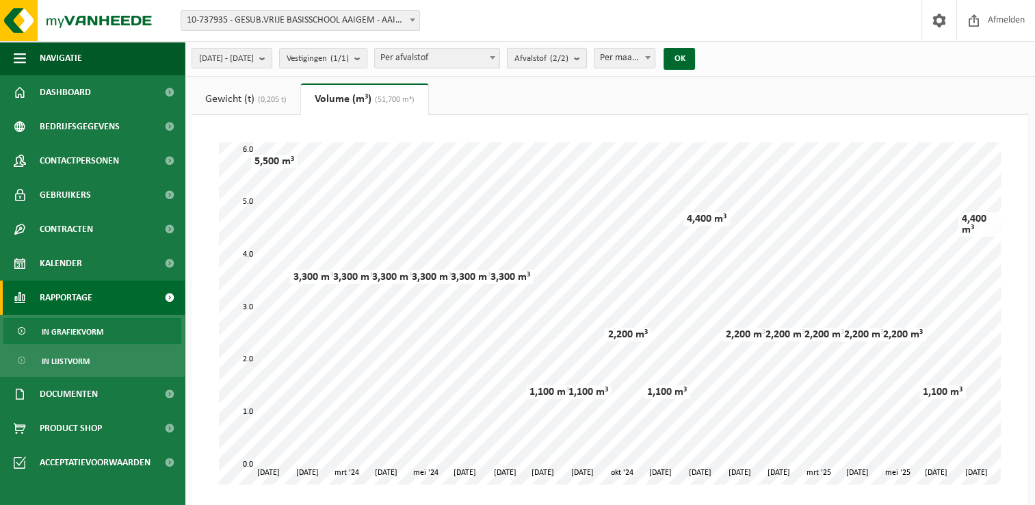
click at [586, 59] on b "submit" at bounding box center [580, 58] width 12 height 19
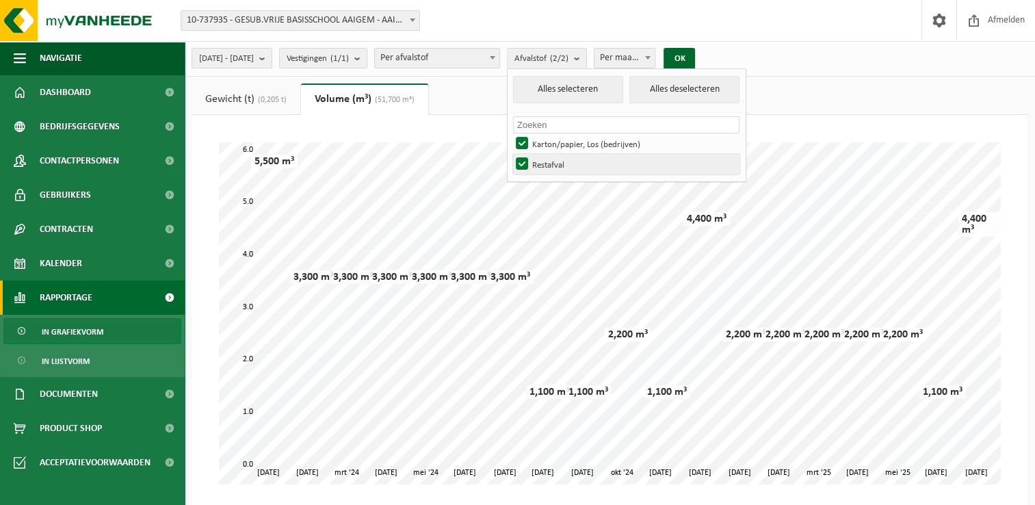
click at [558, 164] on label "Restafval" at bounding box center [626, 164] width 226 height 21
click at [511, 154] on input "Restafval" at bounding box center [510, 153] width 1 height 1
checkbox input "false"
click at [695, 57] on button "OK" at bounding box center [679, 59] width 31 height 22
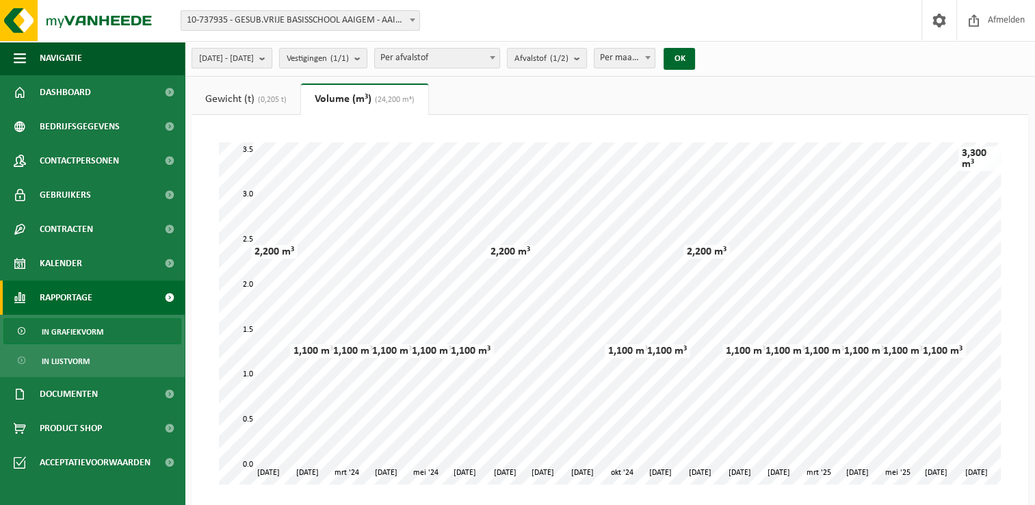
click at [235, 57] on span "2024-01-01 - 2025-07-31" at bounding box center [226, 59] width 55 height 21
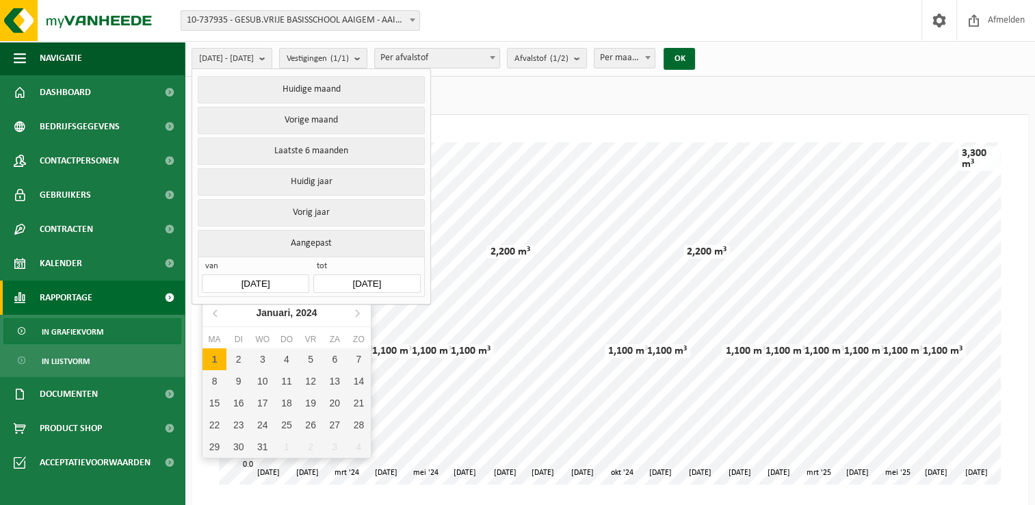
click at [256, 274] on input "2024-01-01" at bounding box center [255, 283] width 107 height 18
click at [357, 314] on icon at bounding box center [357, 313] width 3 height 7
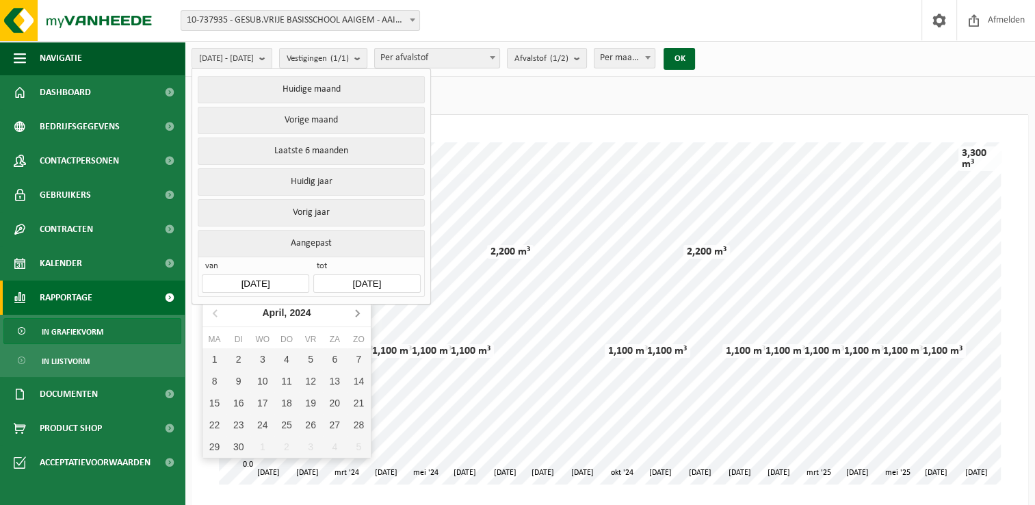
click at [357, 314] on icon at bounding box center [357, 313] width 3 height 7
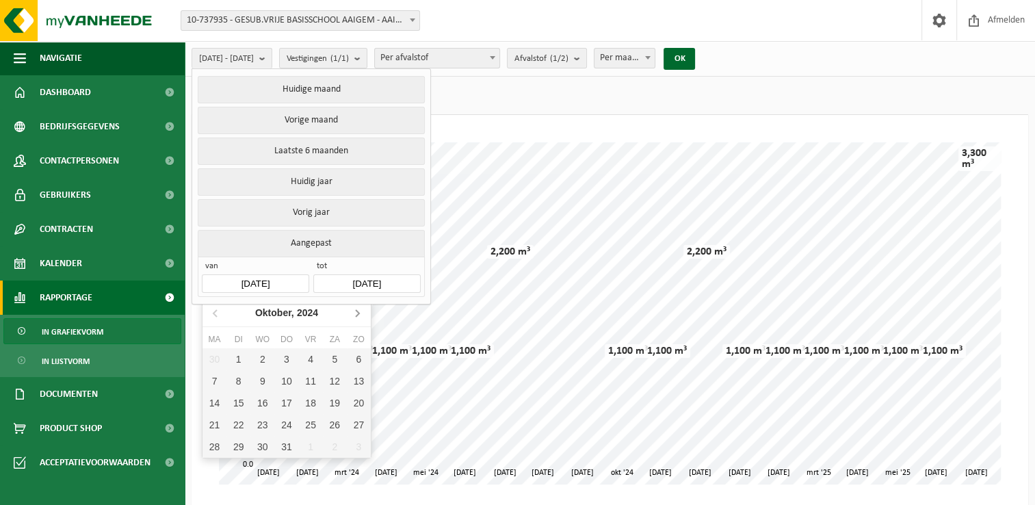
click at [357, 314] on icon at bounding box center [357, 313] width 3 height 7
click at [265, 360] on div "1" at bounding box center [262, 359] width 24 height 22
type input "2025-01-01"
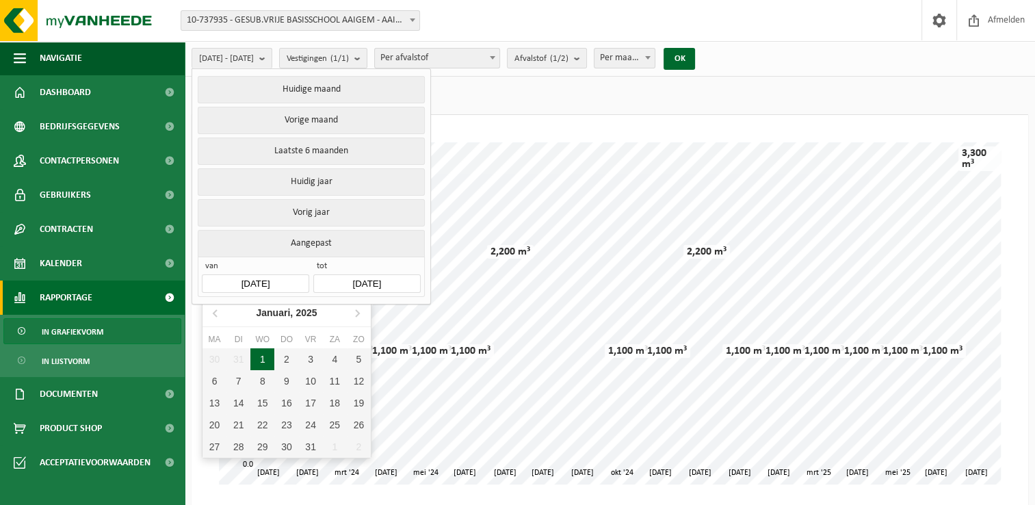
type input "2025-07-31"
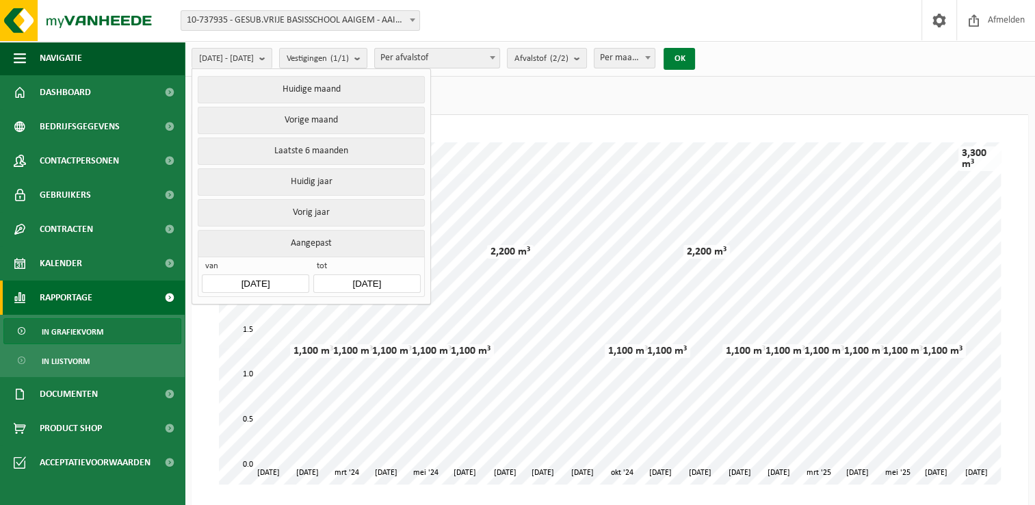
click at [695, 59] on button "OK" at bounding box center [679, 59] width 31 height 22
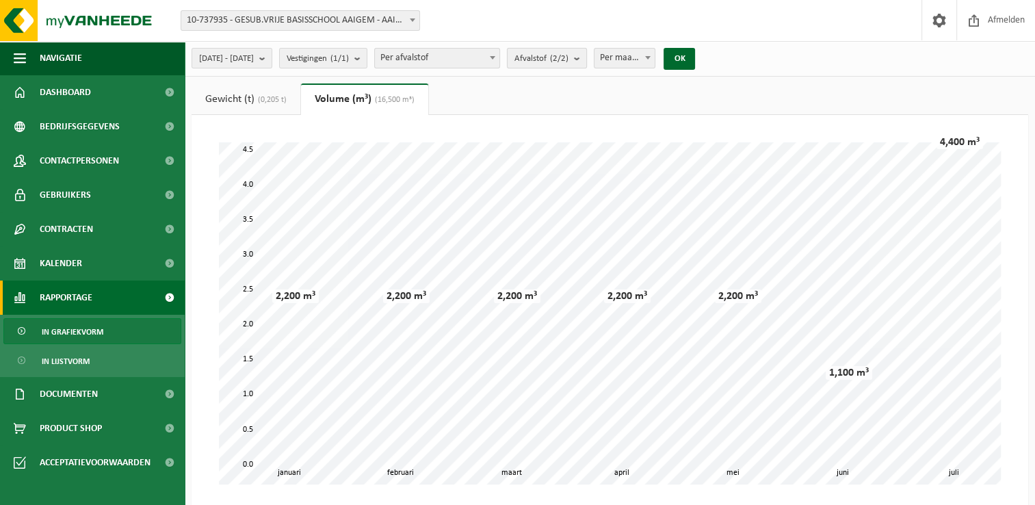
click at [586, 56] on b "submit" at bounding box center [580, 58] width 12 height 19
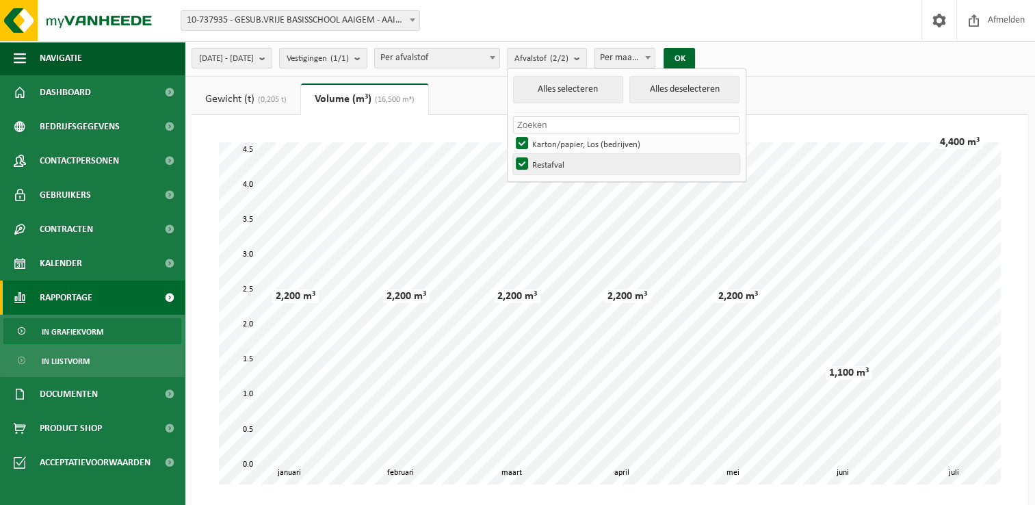
click at [553, 163] on label "Restafval" at bounding box center [626, 164] width 226 height 21
click at [511, 154] on input "Restafval" at bounding box center [510, 153] width 1 height 1
checkbox input "false"
click at [695, 59] on button "OK" at bounding box center [679, 59] width 31 height 22
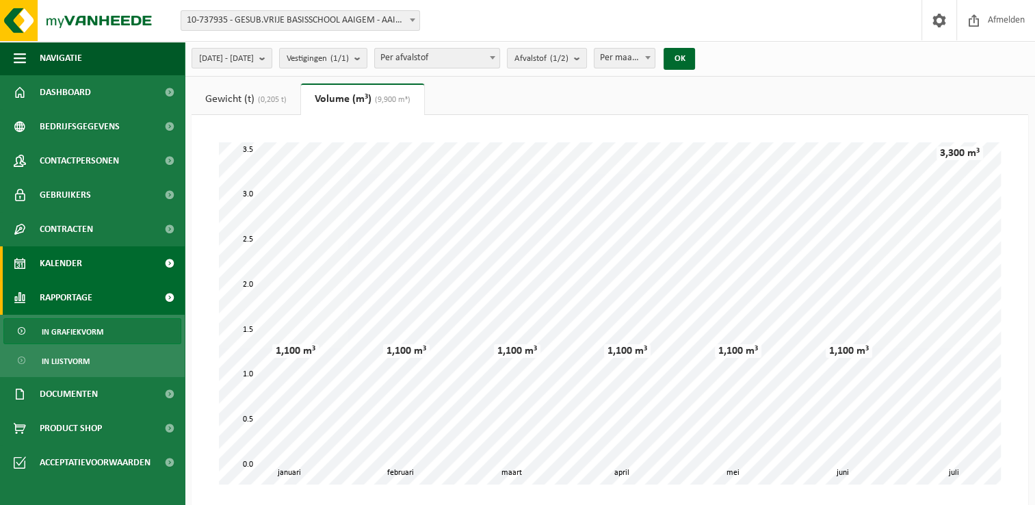
click at [63, 262] on span "Kalender" at bounding box center [61, 263] width 42 height 34
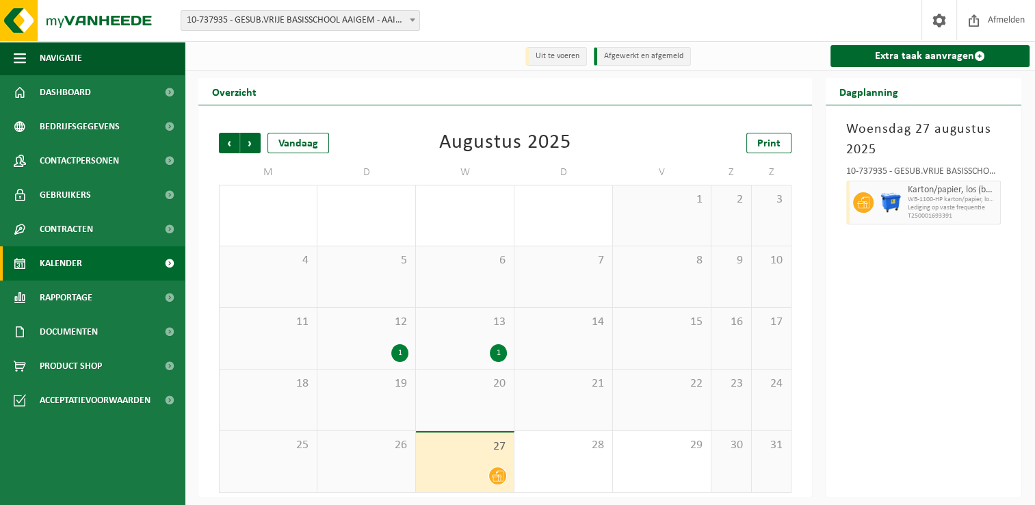
scroll to position [2, 0]
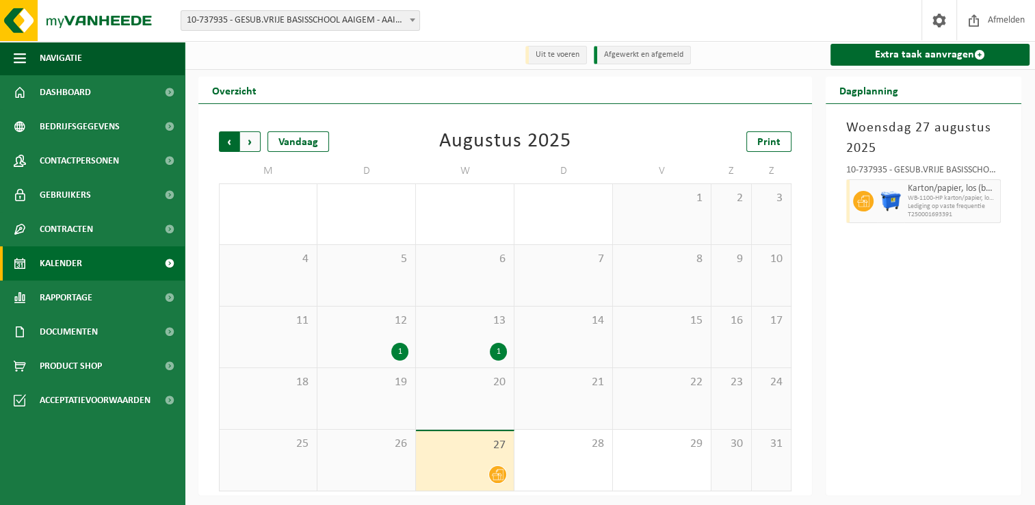
click at [248, 142] on span "Volgende" at bounding box center [250, 141] width 21 height 21
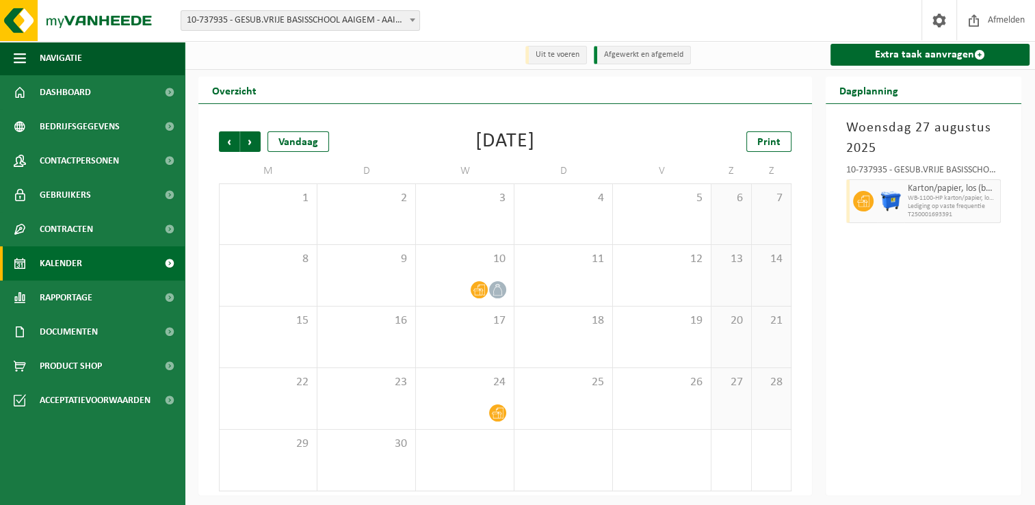
drag, startPoint x: 52, startPoint y: 97, endPoint x: 396, endPoint y: 84, distance: 344.4
click at [396, 84] on div "Overzicht" at bounding box center [505, 90] width 614 height 27
click at [171, 94] on span at bounding box center [169, 92] width 31 height 34
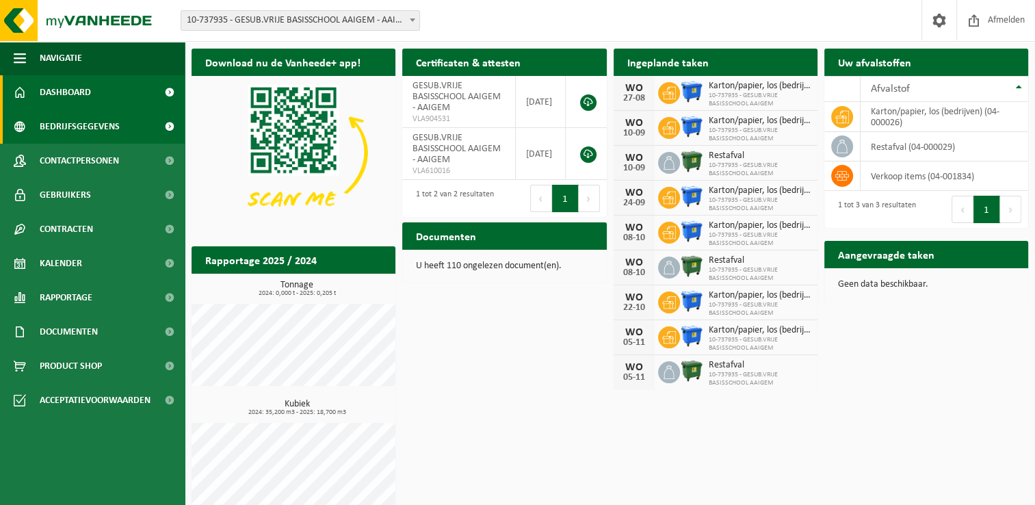
click at [171, 125] on span at bounding box center [169, 126] width 31 height 34
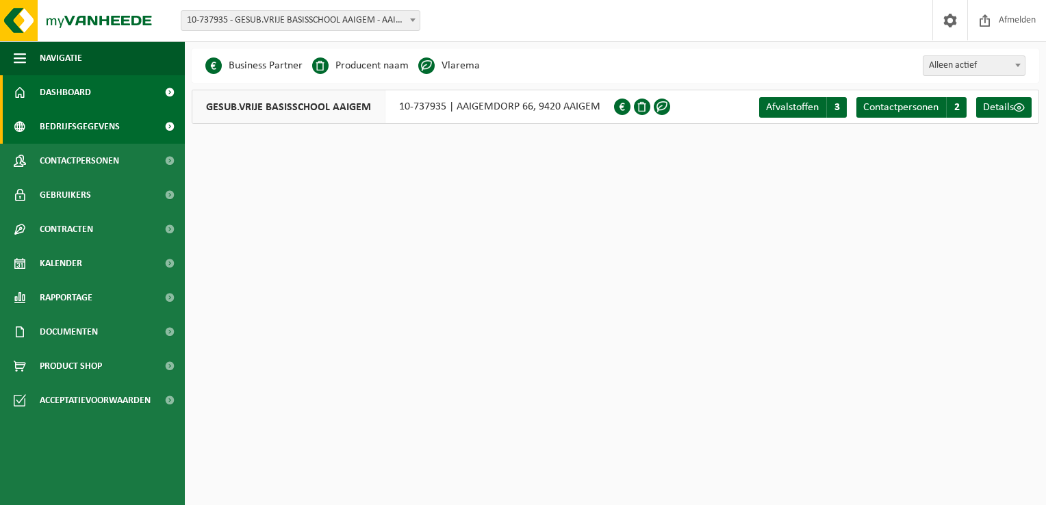
click at [91, 91] on link "Dashboard" at bounding box center [92, 92] width 185 height 34
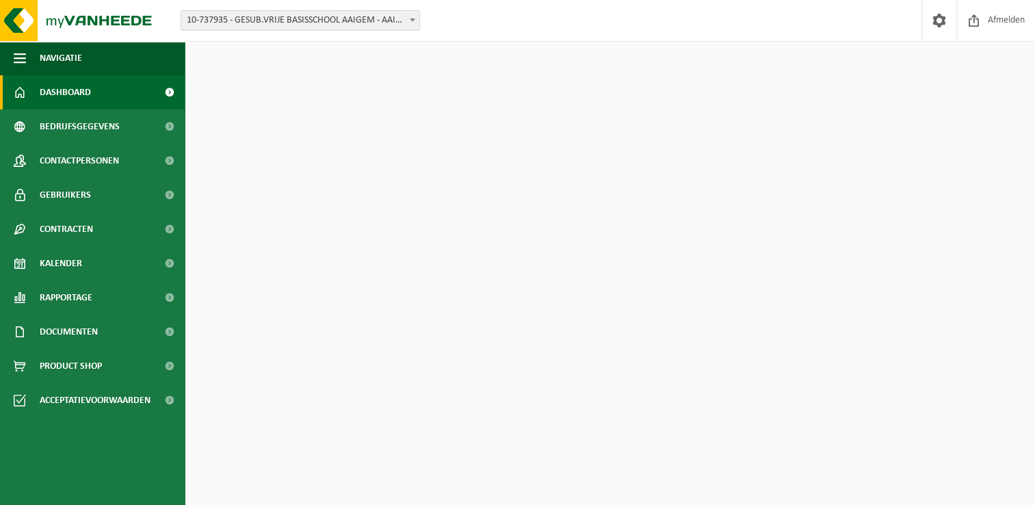
click at [172, 90] on span at bounding box center [169, 92] width 31 height 34
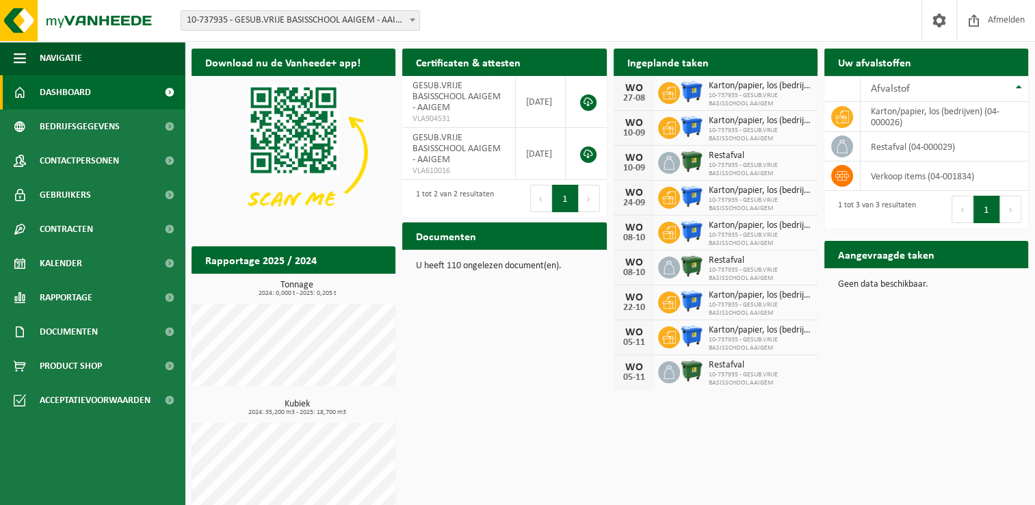
scroll to position [14, 0]
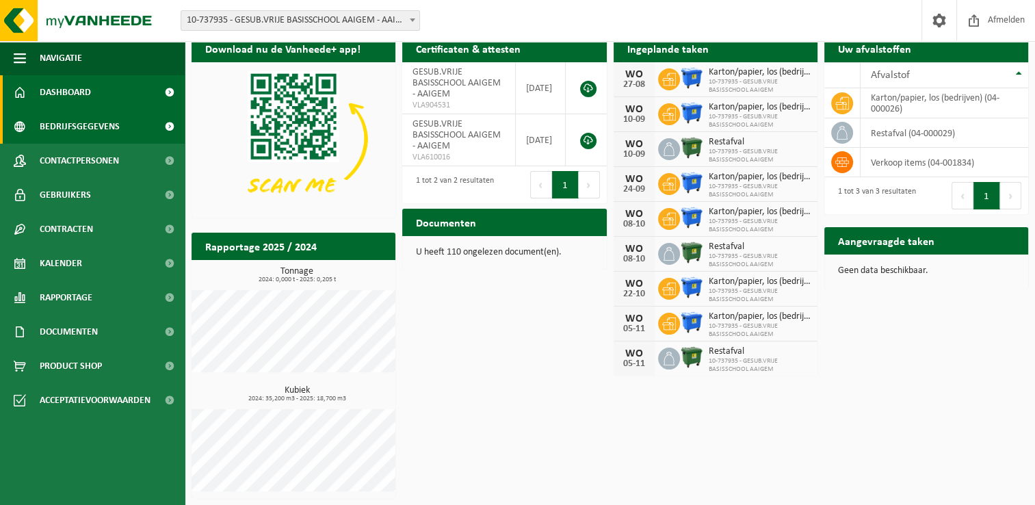
click at [172, 125] on span at bounding box center [169, 126] width 31 height 34
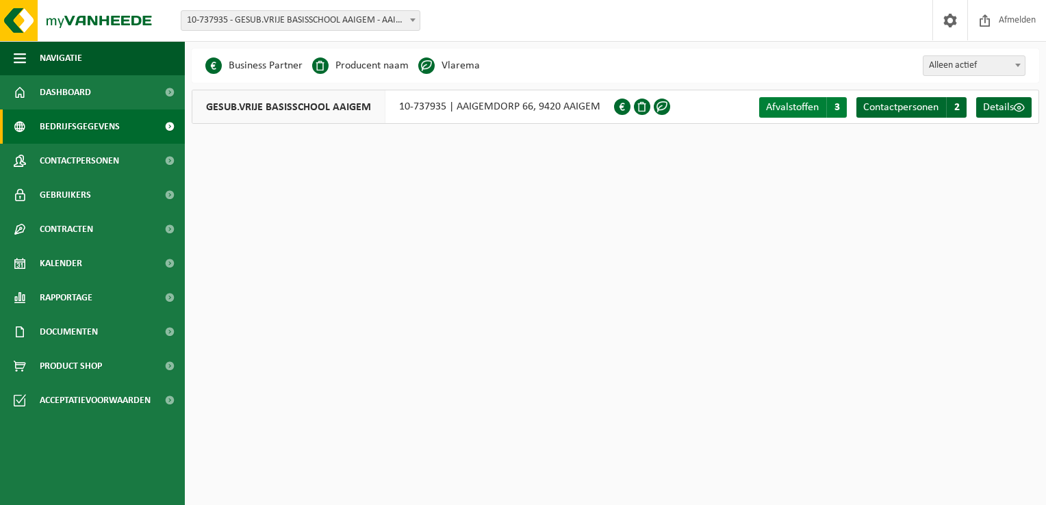
click at [827, 106] on span "3" at bounding box center [836, 107] width 21 height 21
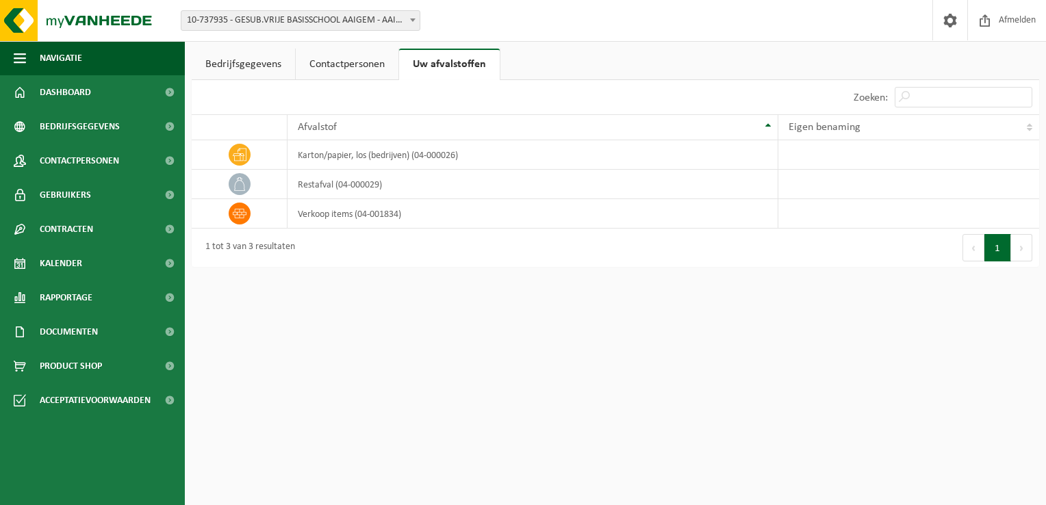
click at [357, 62] on link "Contactpersonen" at bounding box center [347, 64] width 103 height 31
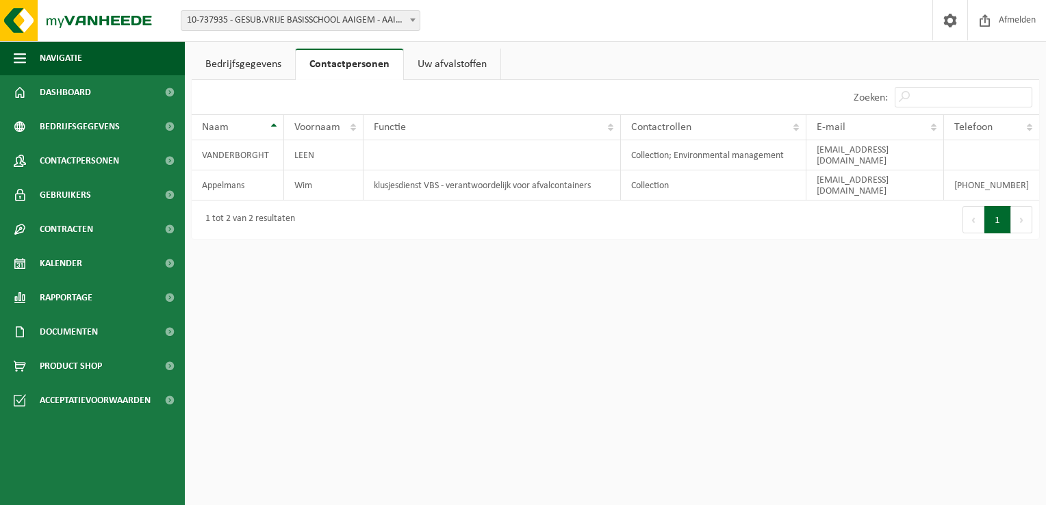
click at [439, 73] on link "Uw afvalstoffen" at bounding box center [452, 64] width 96 height 31
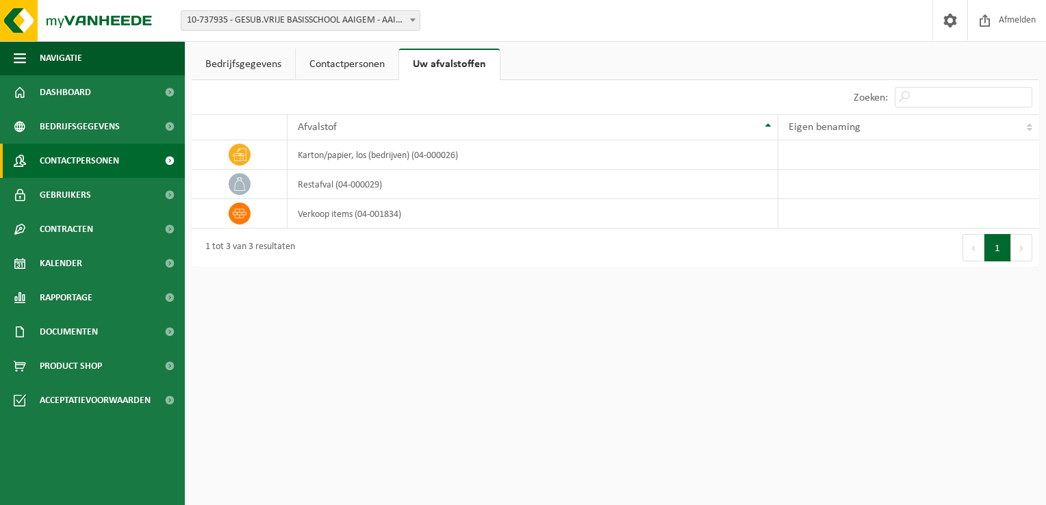
click at [85, 166] on span "Contactpersonen" at bounding box center [79, 161] width 79 height 34
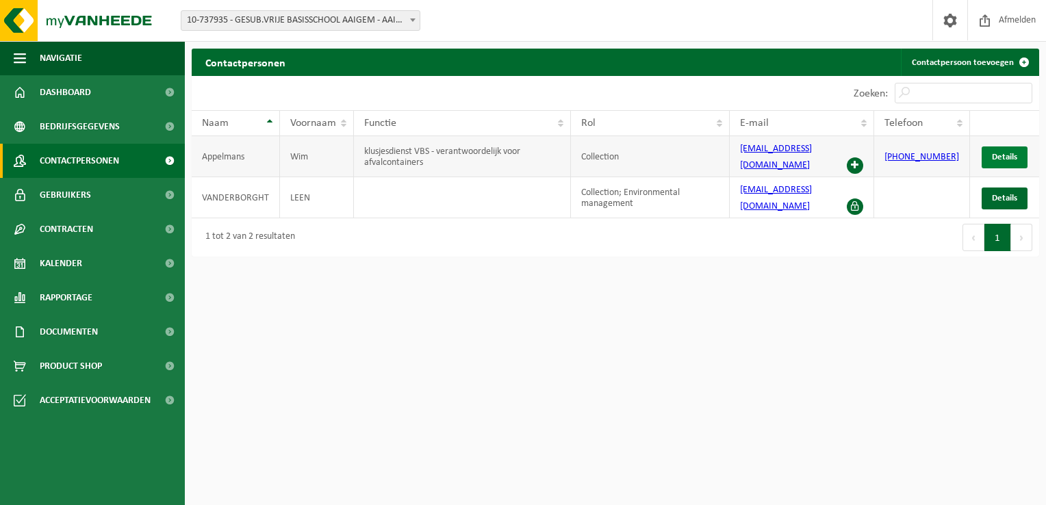
click at [1015, 153] on span "Details" at bounding box center [1004, 157] width 25 height 9
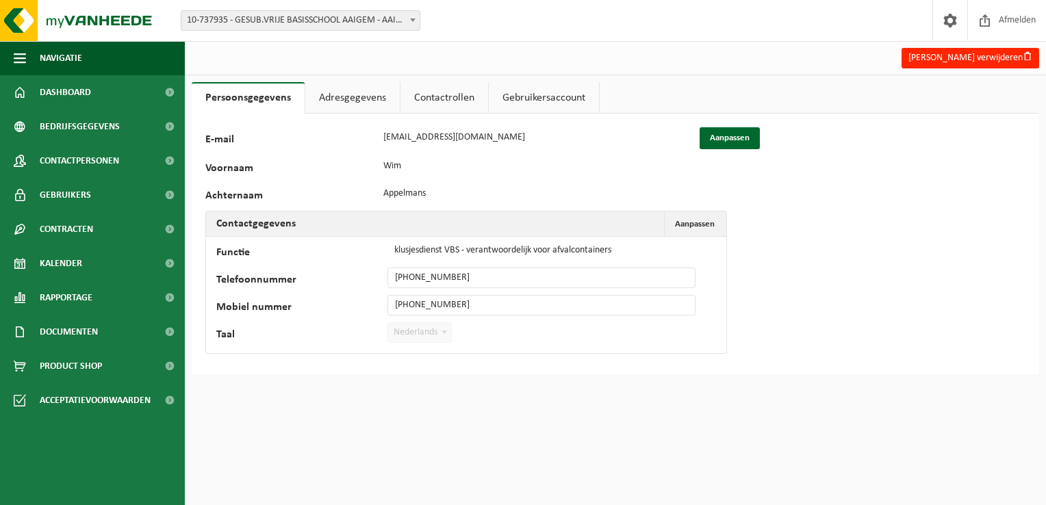
click at [348, 97] on link "Adresgegevens" at bounding box center [352, 97] width 94 height 31
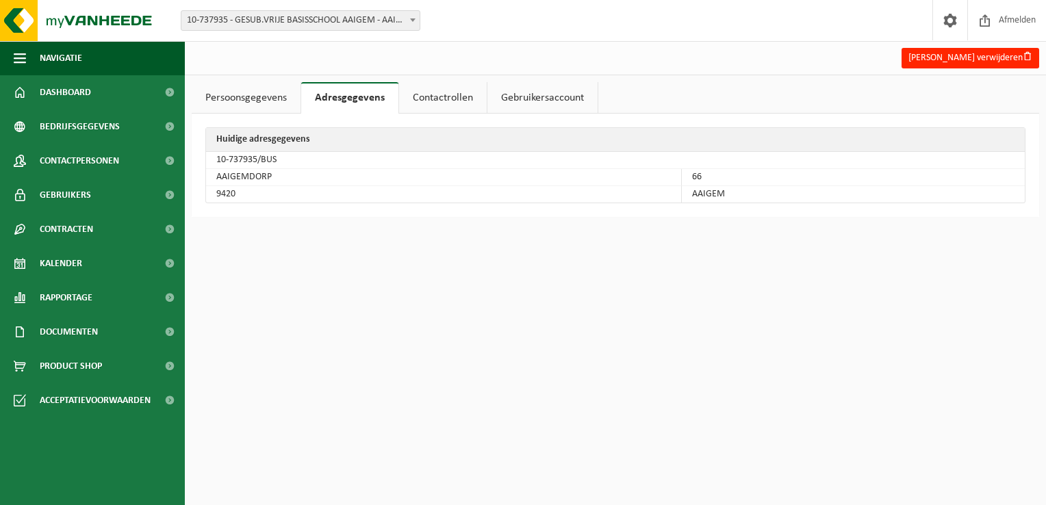
click at [456, 97] on link "Contactrollen" at bounding box center [443, 97] width 88 height 31
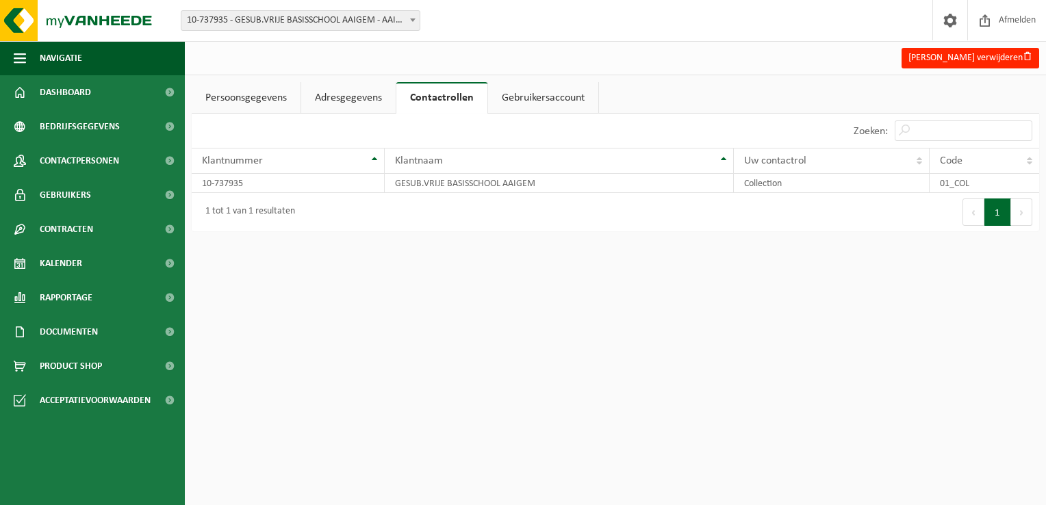
click at [511, 93] on link "Gebruikersaccount" at bounding box center [543, 97] width 110 height 31
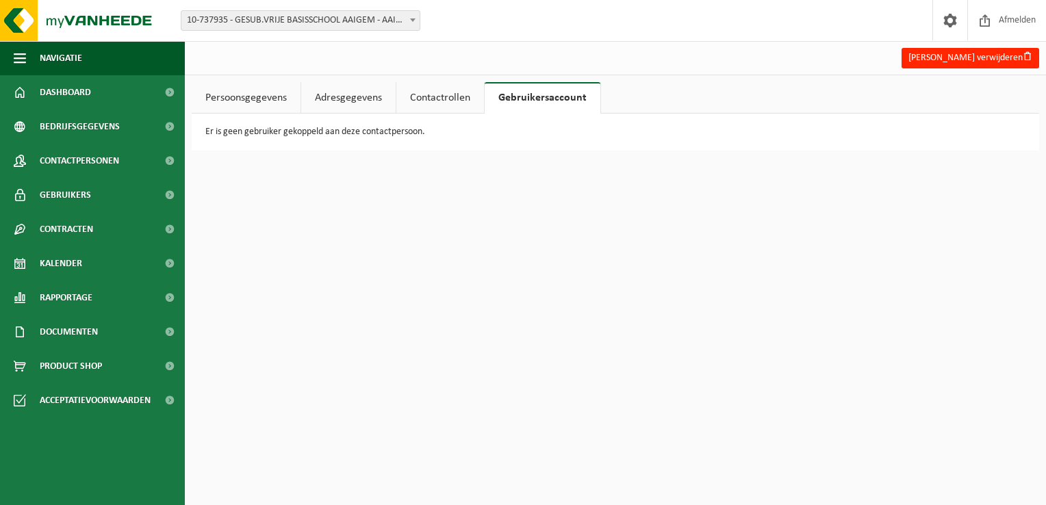
click at [251, 109] on link "Persoonsgegevens" at bounding box center [246, 97] width 109 height 31
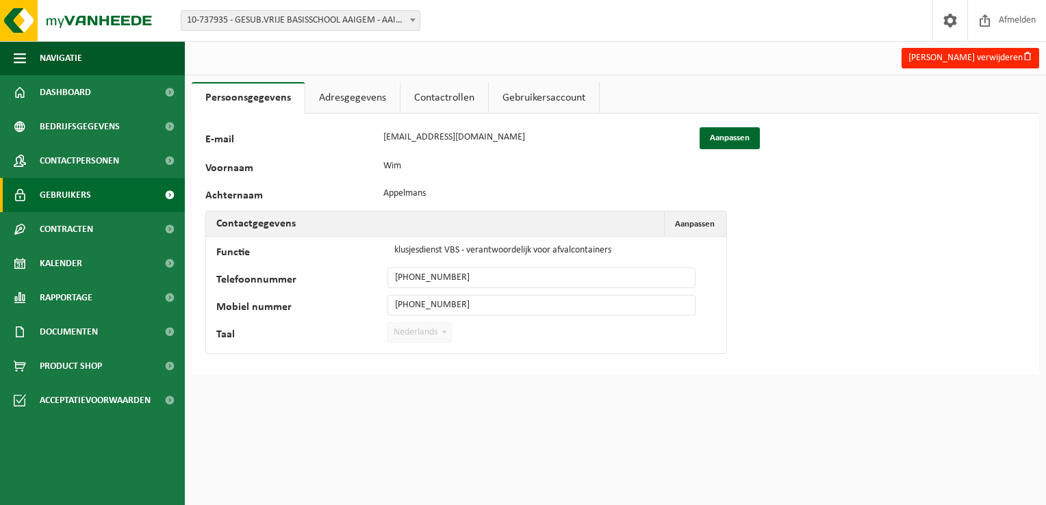
click at [79, 198] on span "Gebruikers" at bounding box center [65, 195] width 51 height 34
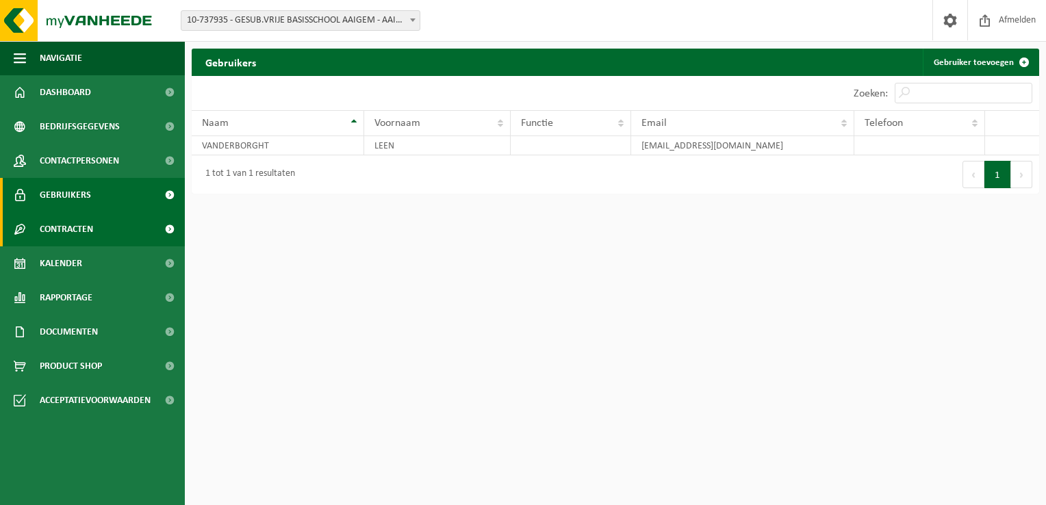
click at [77, 229] on span "Contracten" at bounding box center [66, 229] width 53 height 34
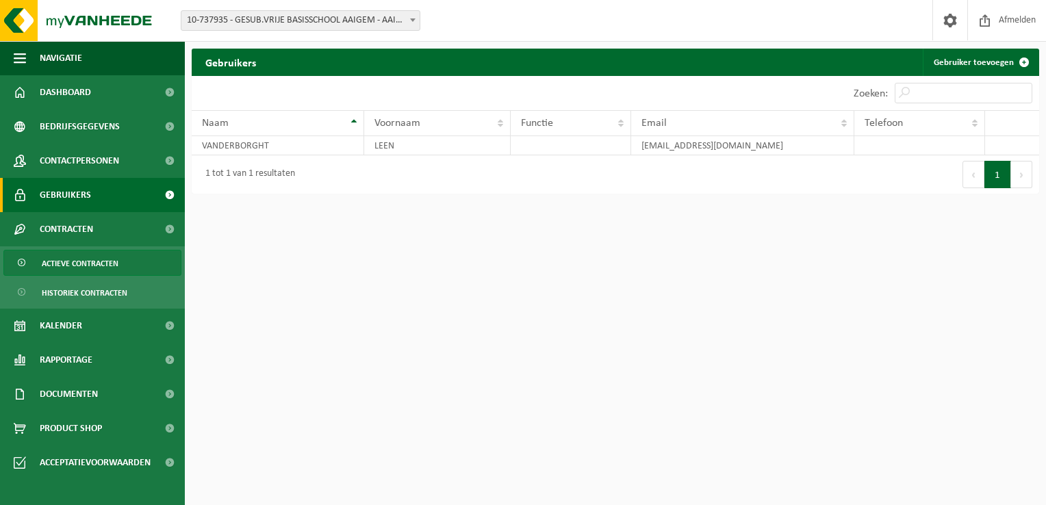
click at [88, 267] on span "Actieve contracten" at bounding box center [80, 263] width 77 height 26
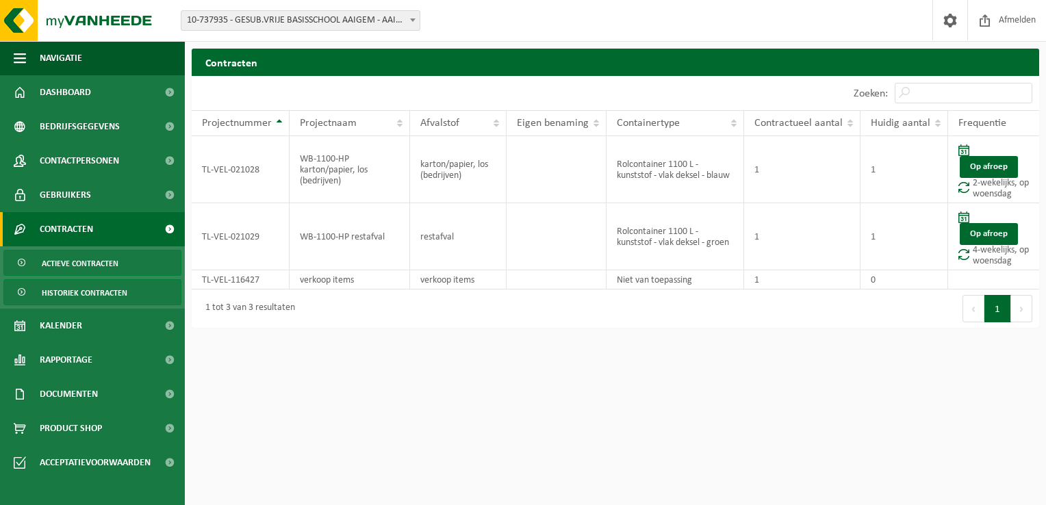
click at [97, 289] on span "Historiek contracten" at bounding box center [85, 293] width 86 height 26
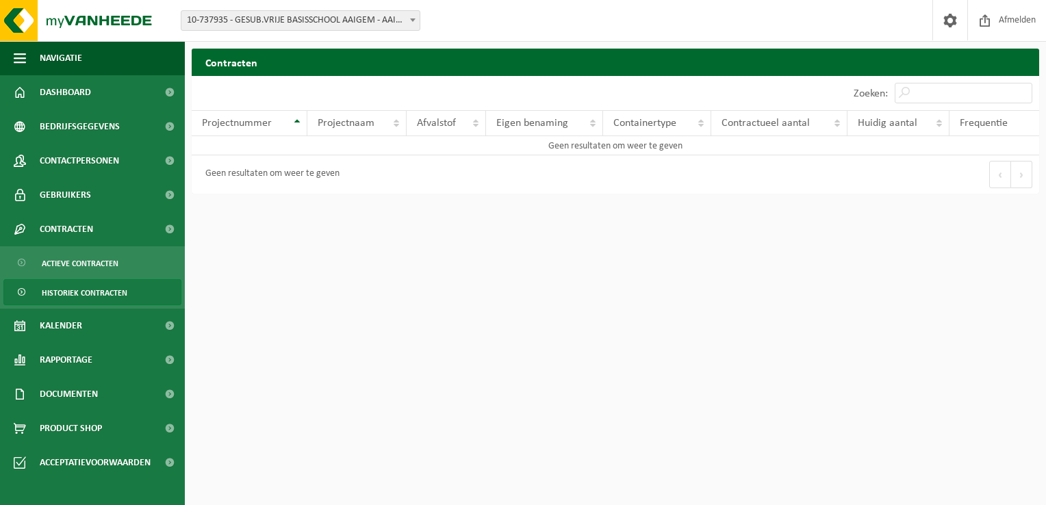
click at [97, 289] on span "Historiek contracten" at bounding box center [85, 293] width 86 height 26
click at [64, 333] on span "Kalender" at bounding box center [61, 326] width 42 height 34
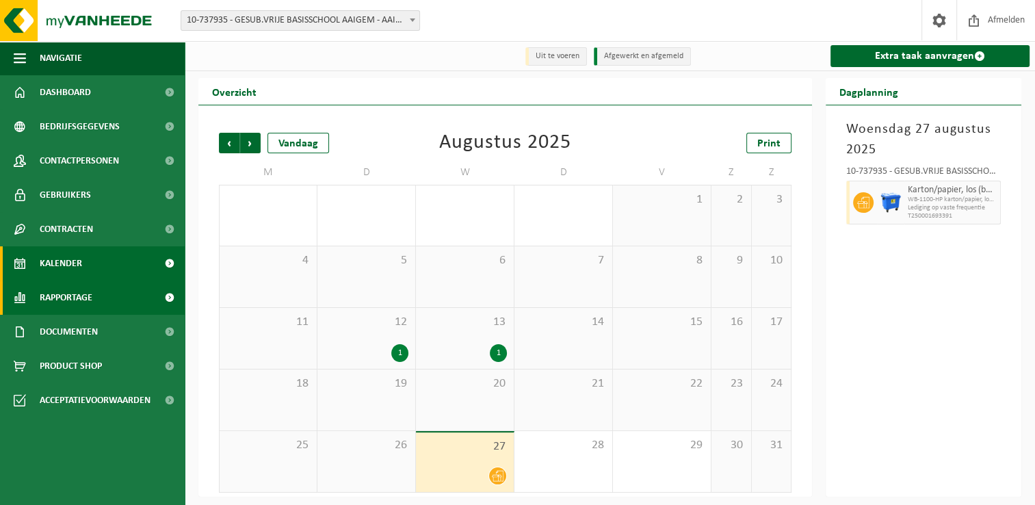
click at [71, 298] on span "Rapportage" at bounding box center [66, 298] width 53 height 34
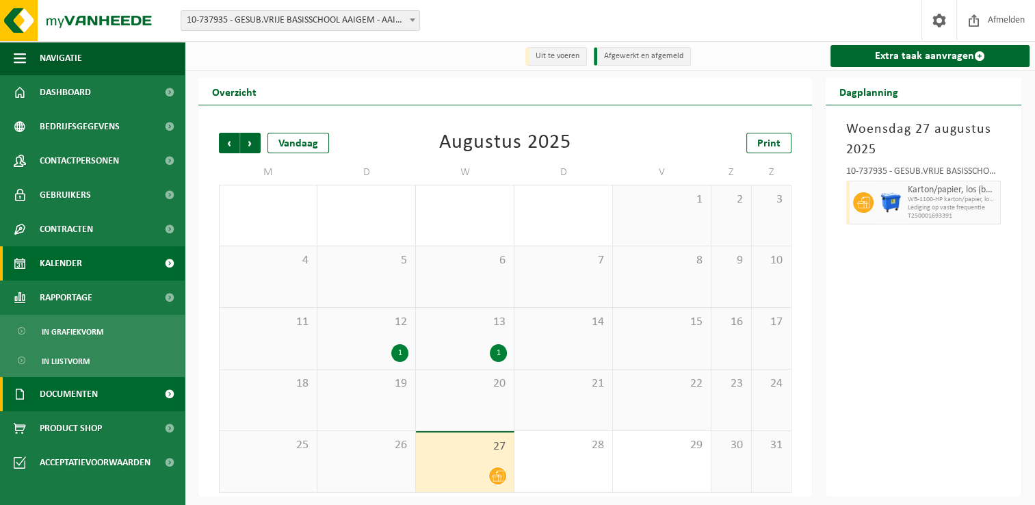
click at [66, 395] on span "Documenten" at bounding box center [69, 394] width 58 height 34
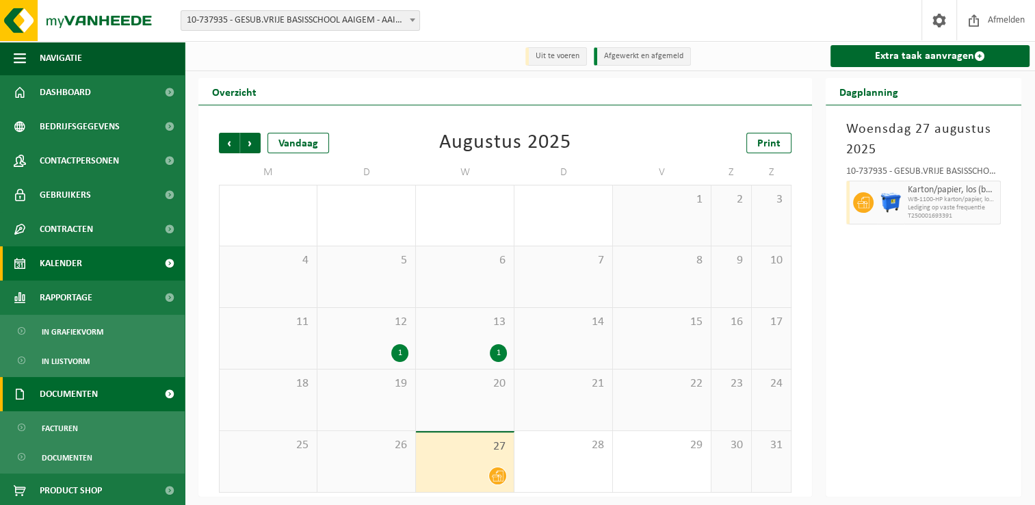
click at [159, 391] on span at bounding box center [169, 394] width 31 height 34
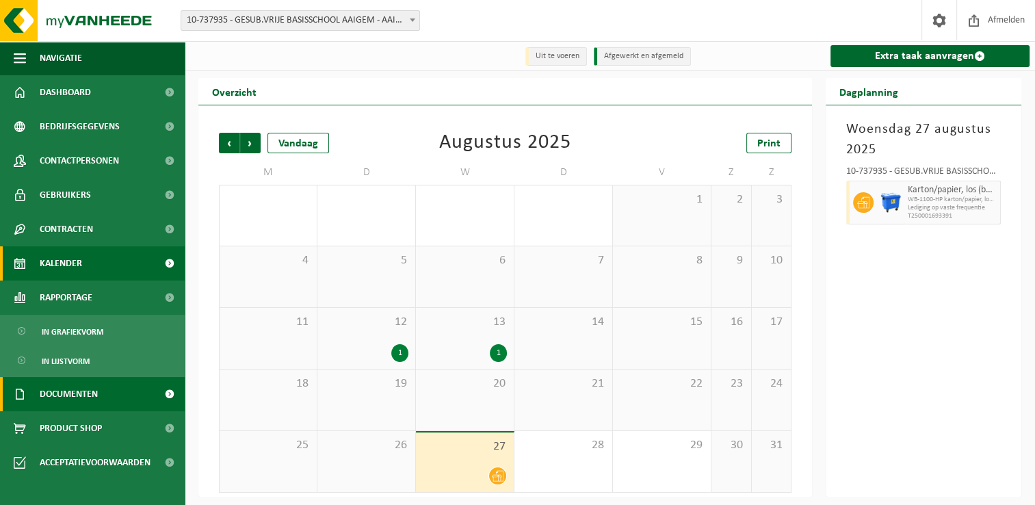
click at [167, 393] on span at bounding box center [169, 394] width 31 height 34
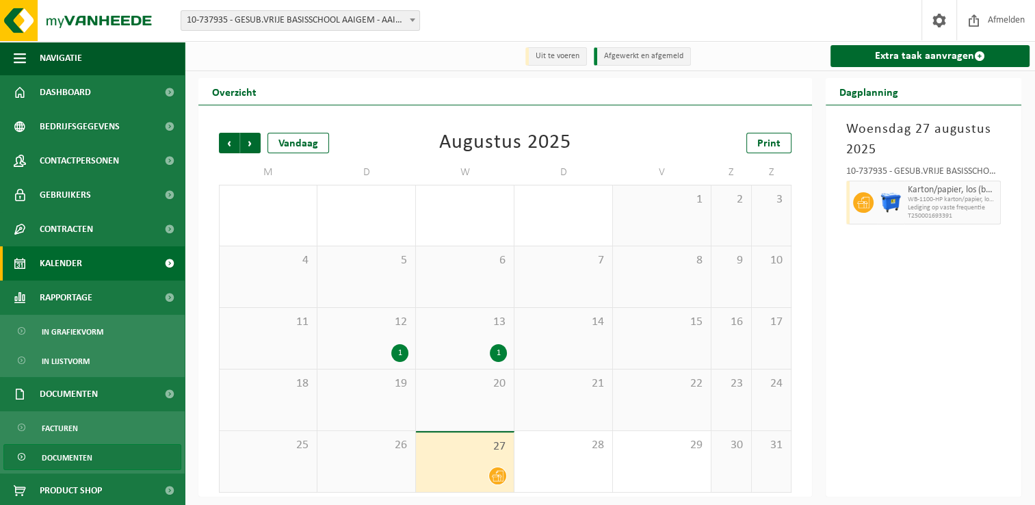
click at [76, 452] on span "Documenten" at bounding box center [67, 458] width 51 height 26
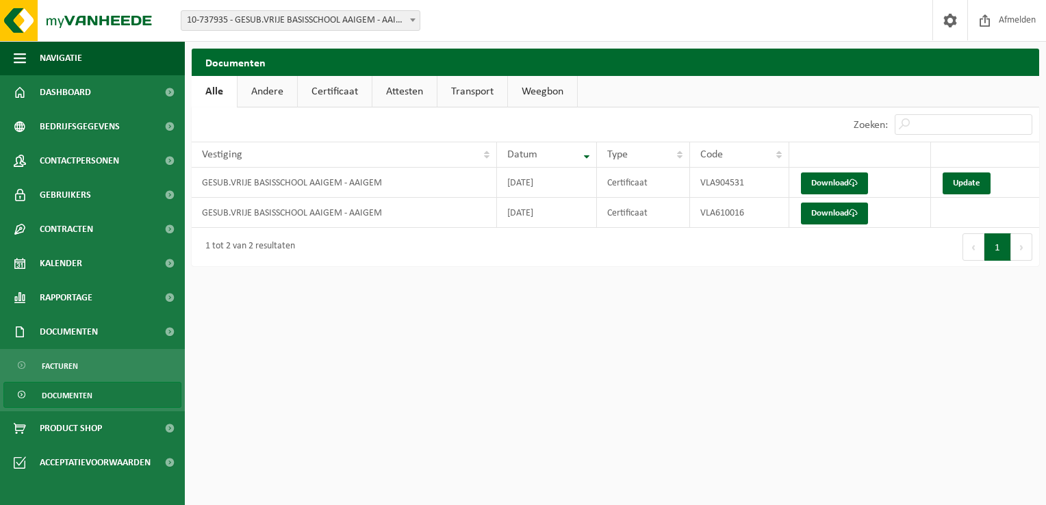
click at [526, 92] on link "Weegbon" at bounding box center [542, 91] width 69 height 31
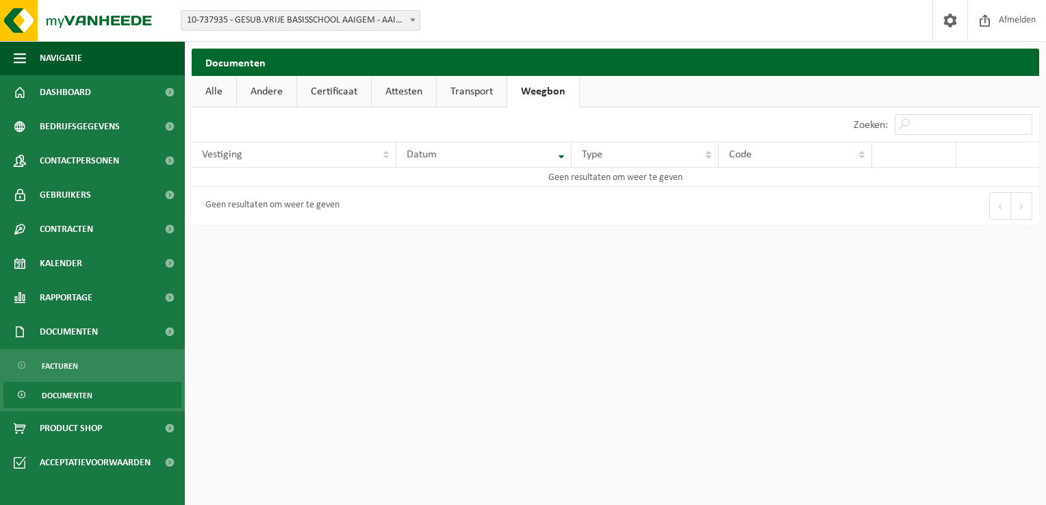
click at [484, 90] on link "Transport" at bounding box center [472, 91] width 70 height 31
click at [398, 94] on link "Attesten" at bounding box center [404, 91] width 64 height 31
click at [337, 94] on link "Certificaat" at bounding box center [334, 91] width 74 height 31
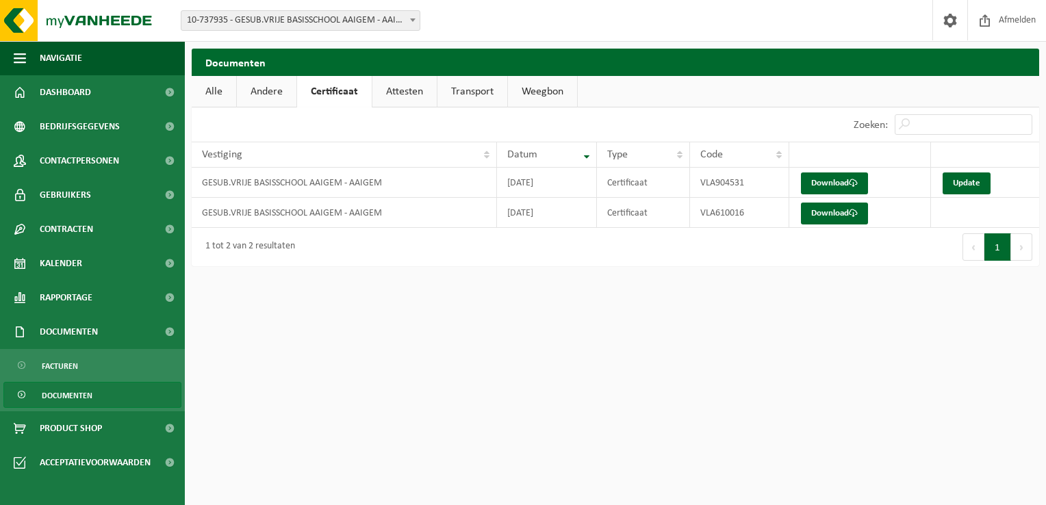
click at [270, 99] on link "Andere" at bounding box center [267, 91] width 60 height 31
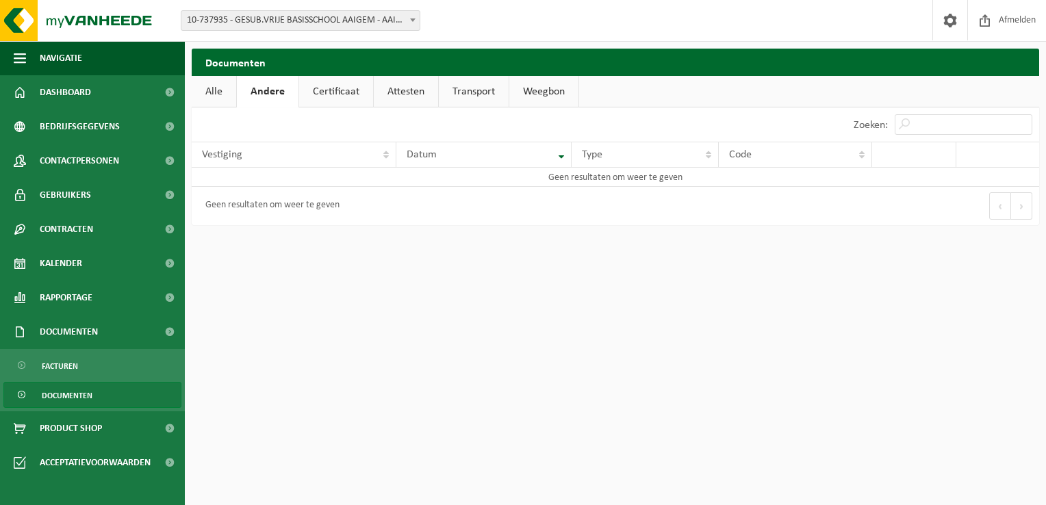
click at [215, 81] on link "Alle" at bounding box center [214, 91] width 44 height 31
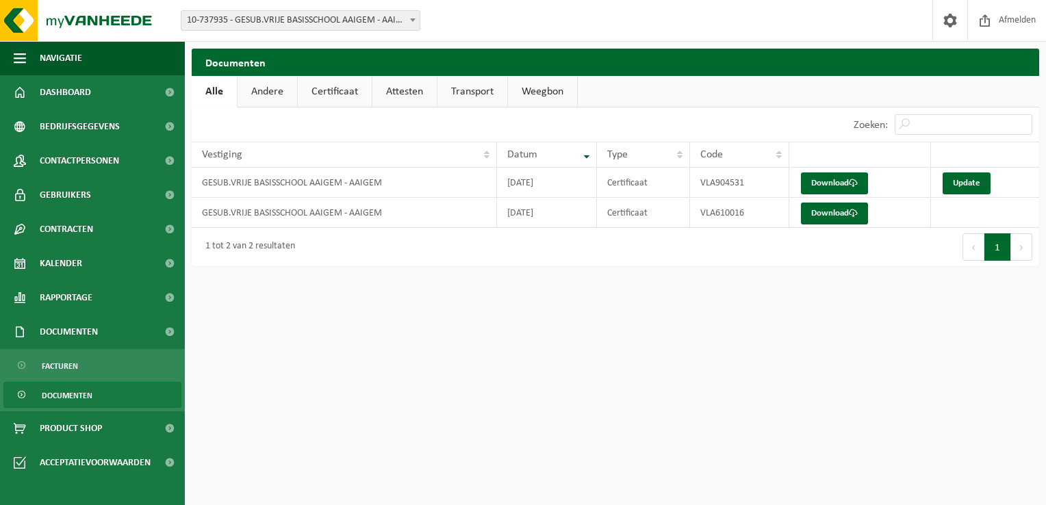
click at [75, 393] on span "Documenten" at bounding box center [67, 396] width 51 height 26
click at [170, 426] on span at bounding box center [169, 428] width 31 height 34
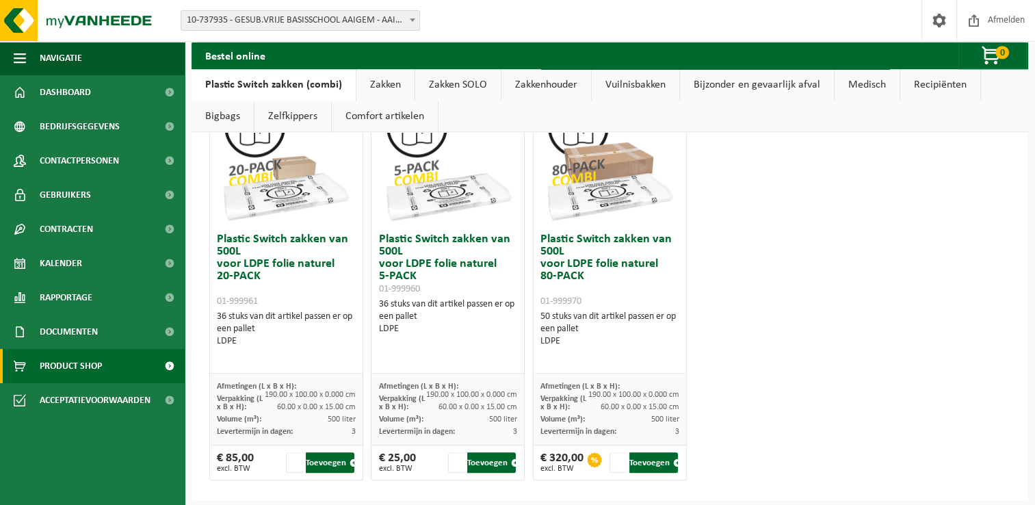
scroll to position [957, 0]
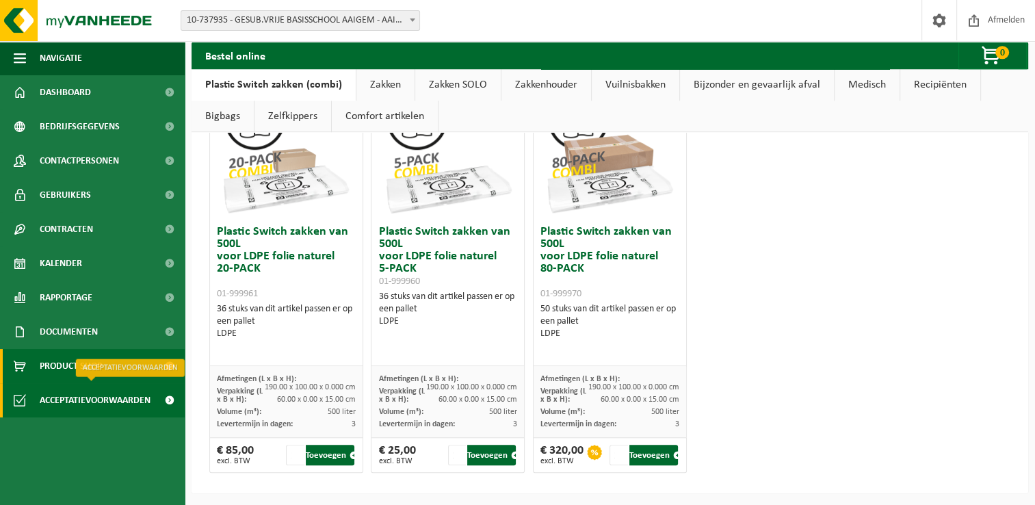
click at [159, 399] on span at bounding box center [169, 400] width 31 height 34
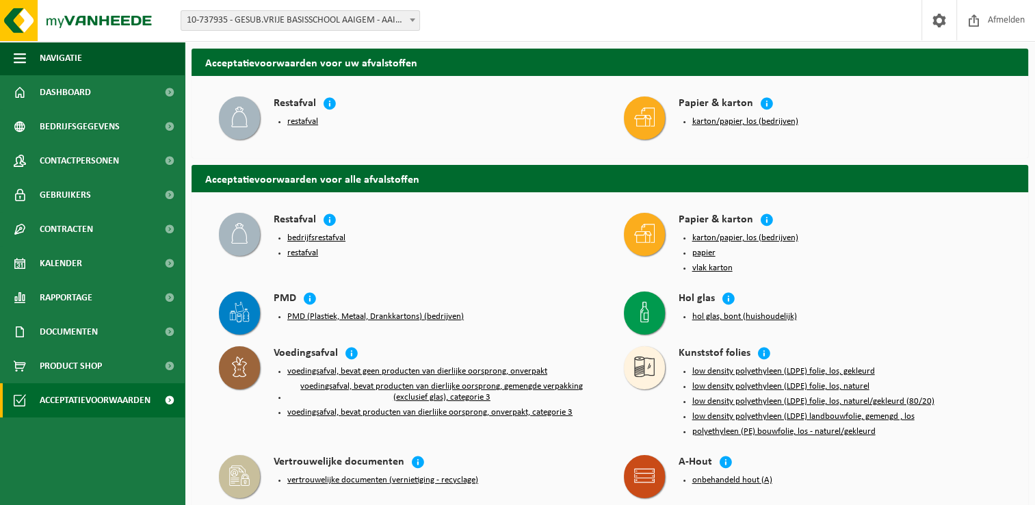
click at [304, 120] on button "restafval" at bounding box center [302, 121] width 31 height 11
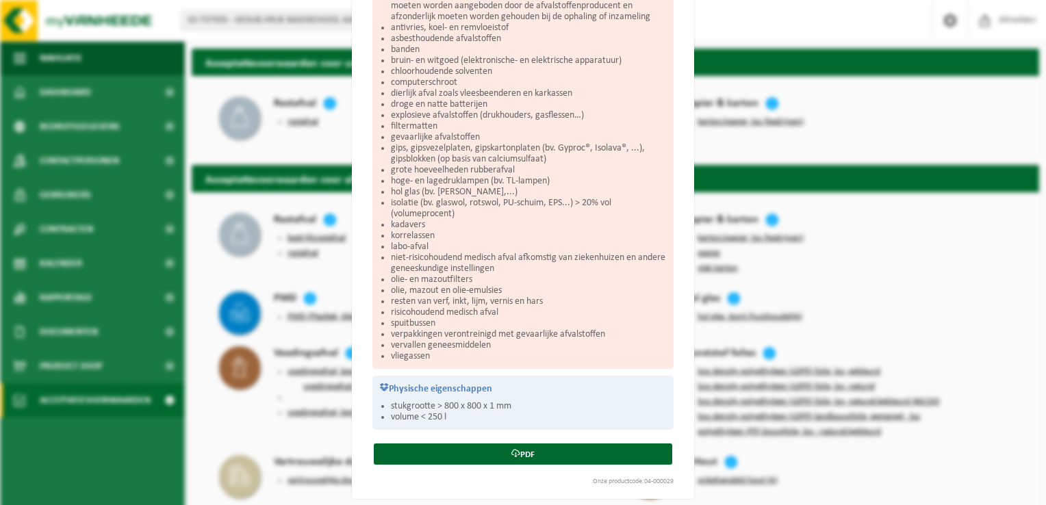
scroll to position [336, 0]
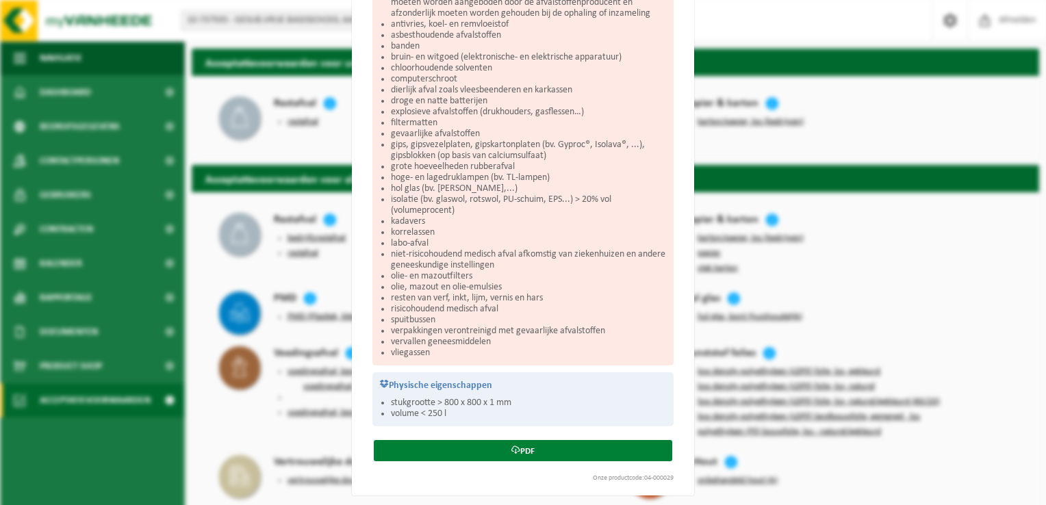
click at [511, 446] on icon at bounding box center [515, 449] width 9 height 9
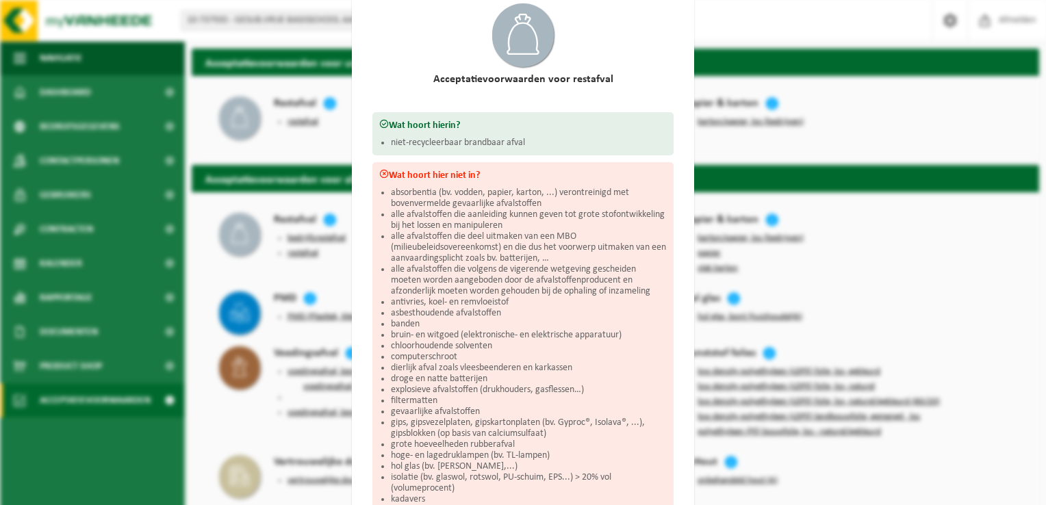
scroll to position [0, 0]
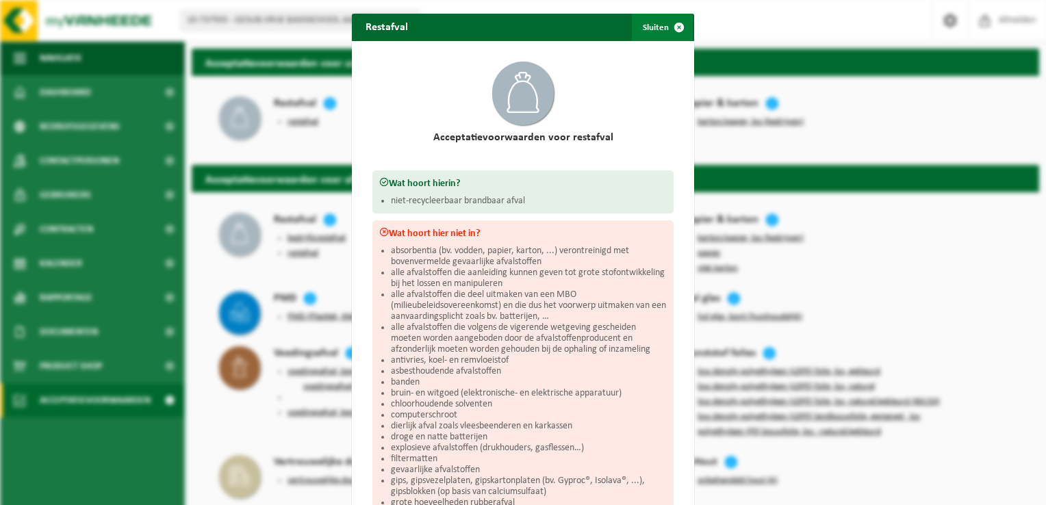
click at [665, 25] on span "button" at bounding box center [678, 27] width 27 height 27
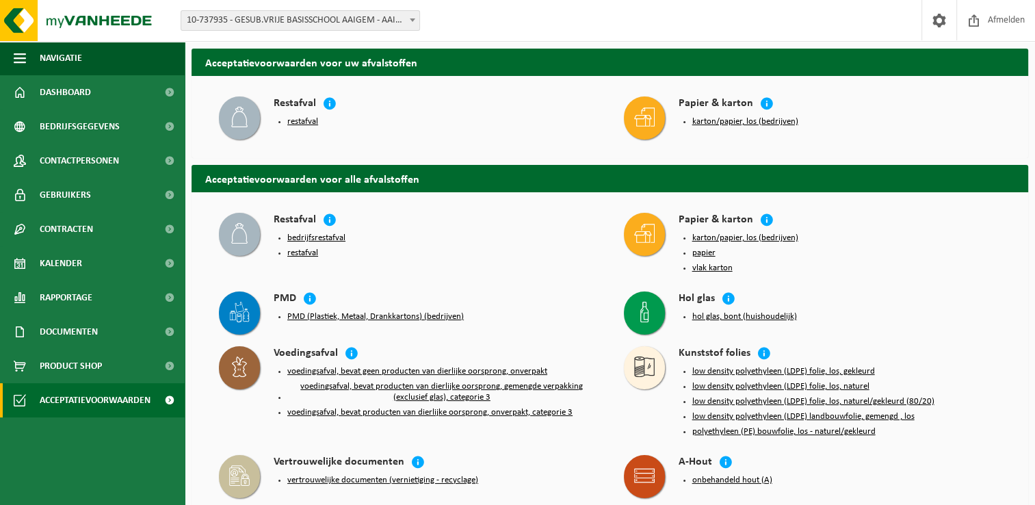
click at [712, 122] on button "karton/papier, los (bedrijven)" at bounding box center [745, 121] width 106 height 11
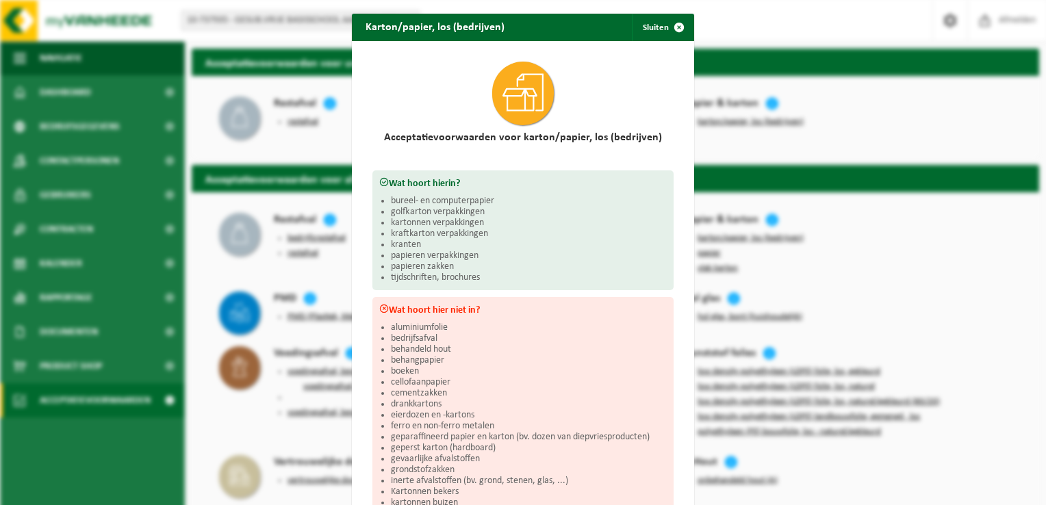
click at [712, 122] on div "Karton/papier, los (bedrijven) Sluiten Acceptatievoorwaarden voor karton/papier…" at bounding box center [523, 252] width 1046 height 505
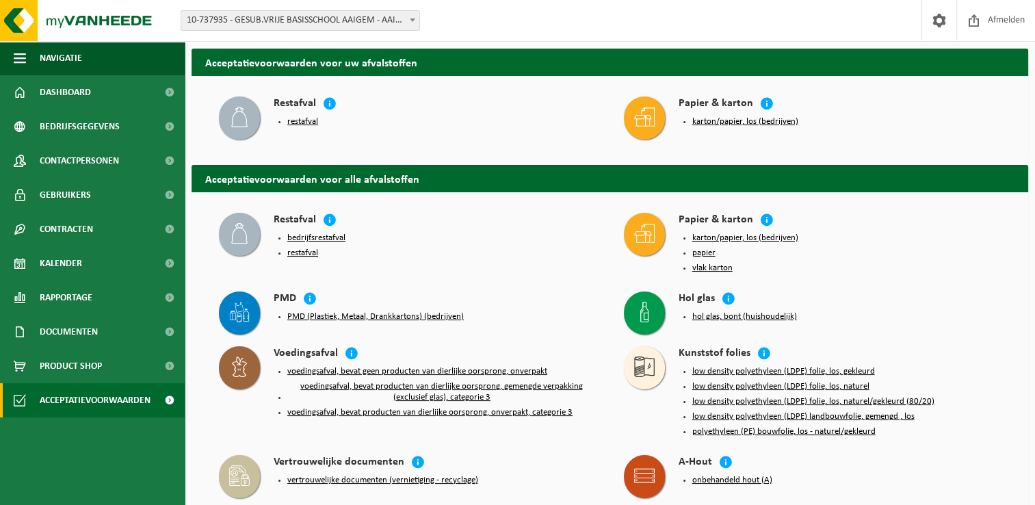
click at [714, 127] on div "karton/papier, los (bedrijven)" at bounding box center [840, 121] width 323 height 19
click at [714, 121] on button "karton/papier, los (bedrijven)" at bounding box center [745, 121] width 106 height 11
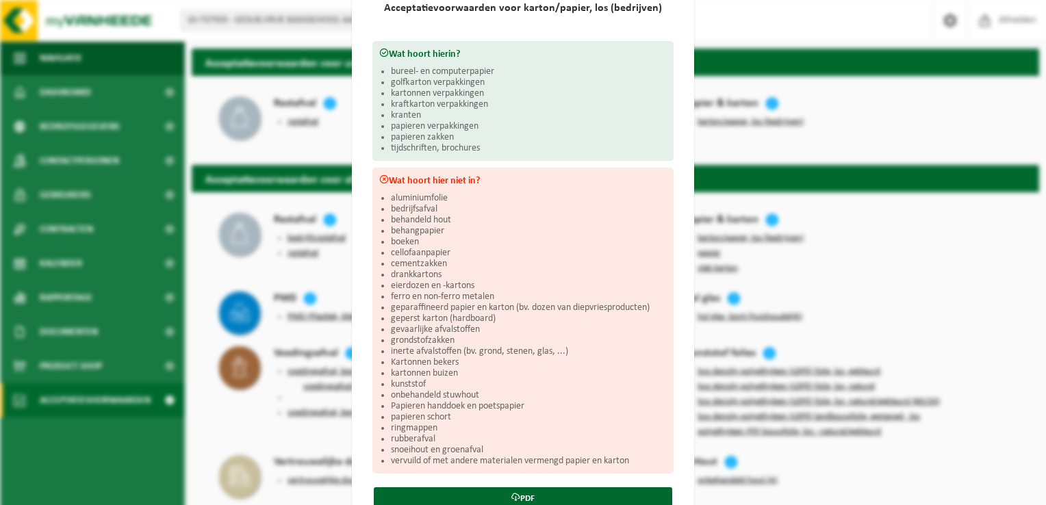
scroll to position [133, 0]
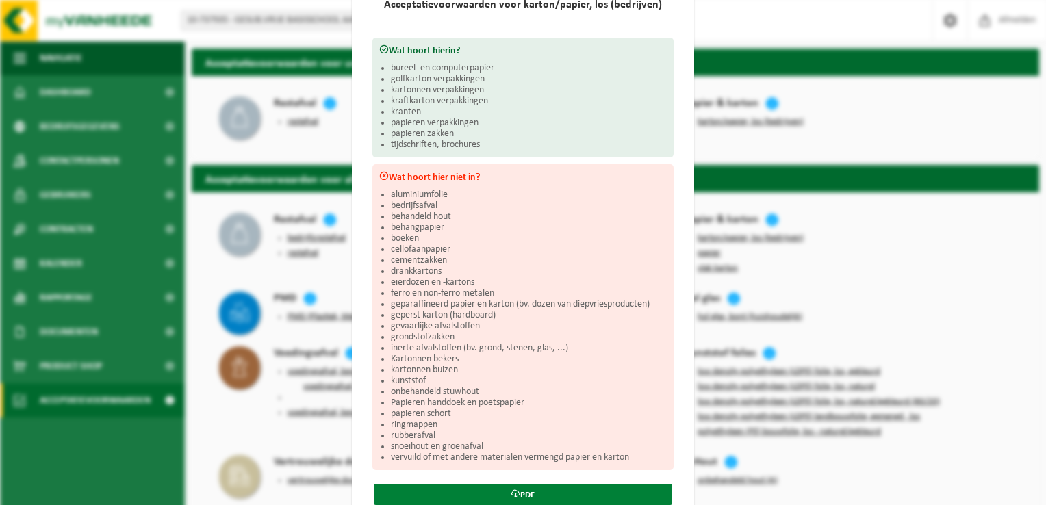
click at [539, 489] on link "PDF" at bounding box center [523, 494] width 298 height 21
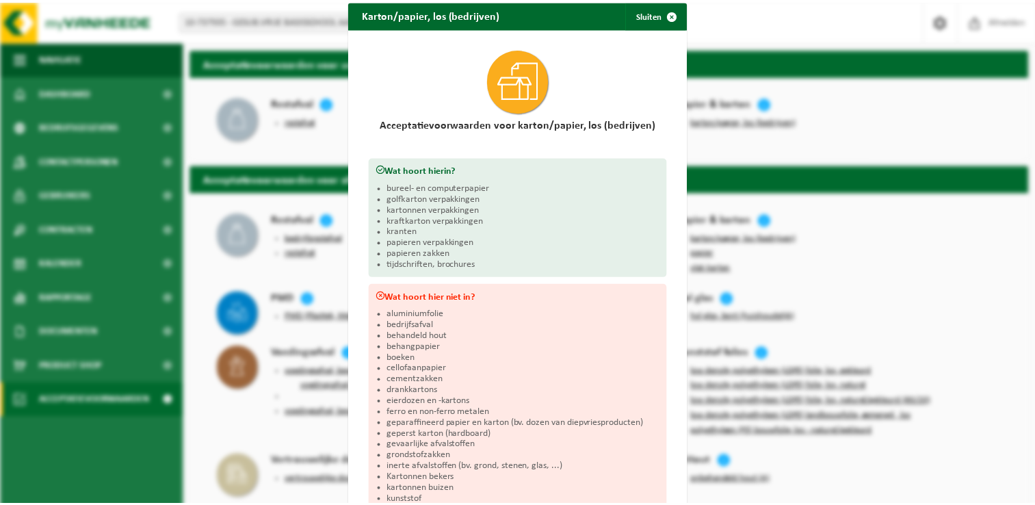
scroll to position [0, 0]
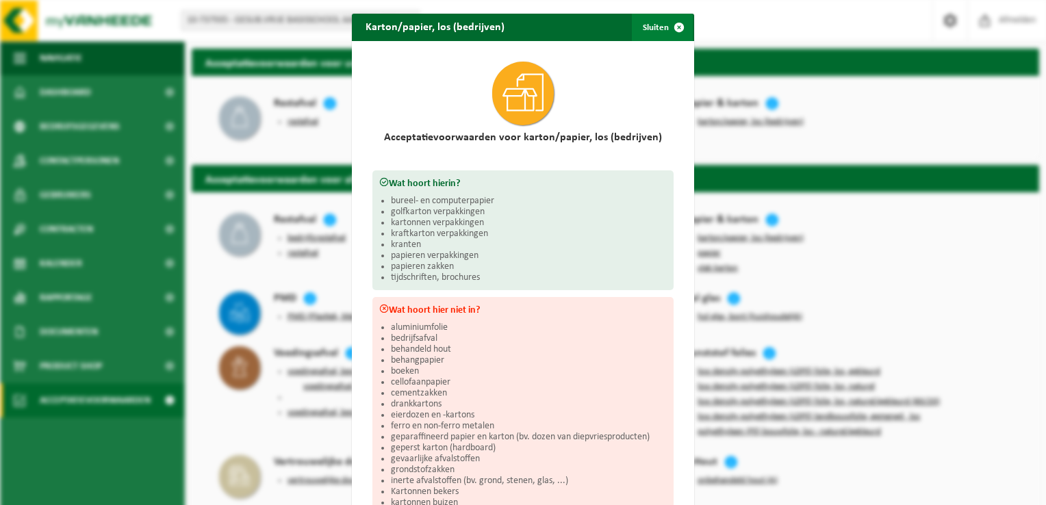
click at [674, 27] on span "button" at bounding box center [678, 27] width 27 height 27
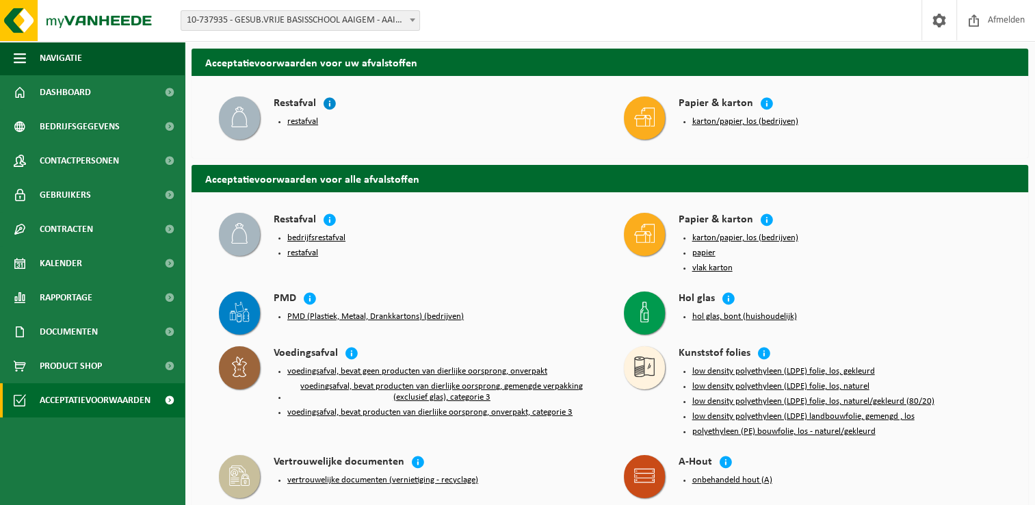
click at [328, 100] on icon at bounding box center [330, 103] width 14 height 14
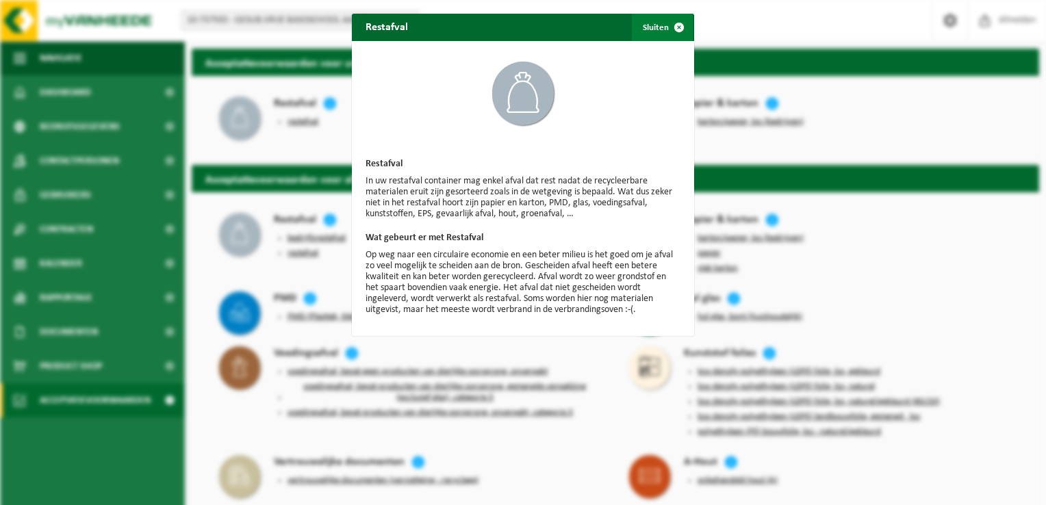
click at [655, 26] on button "Sluiten" at bounding box center [662, 27] width 61 height 27
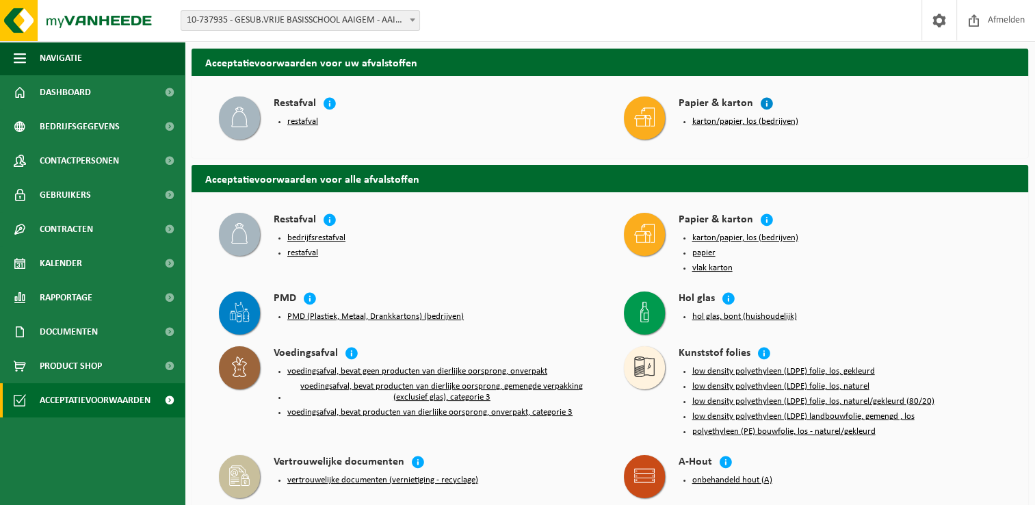
click at [764, 97] on icon at bounding box center [767, 103] width 14 height 14
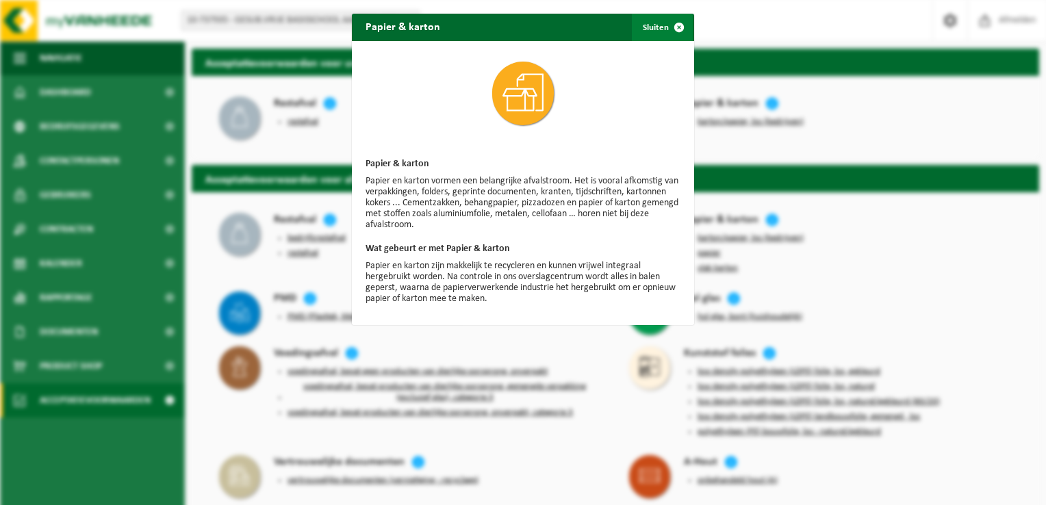
click at [673, 26] on span "button" at bounding box center [678, 27] width 27 height 27
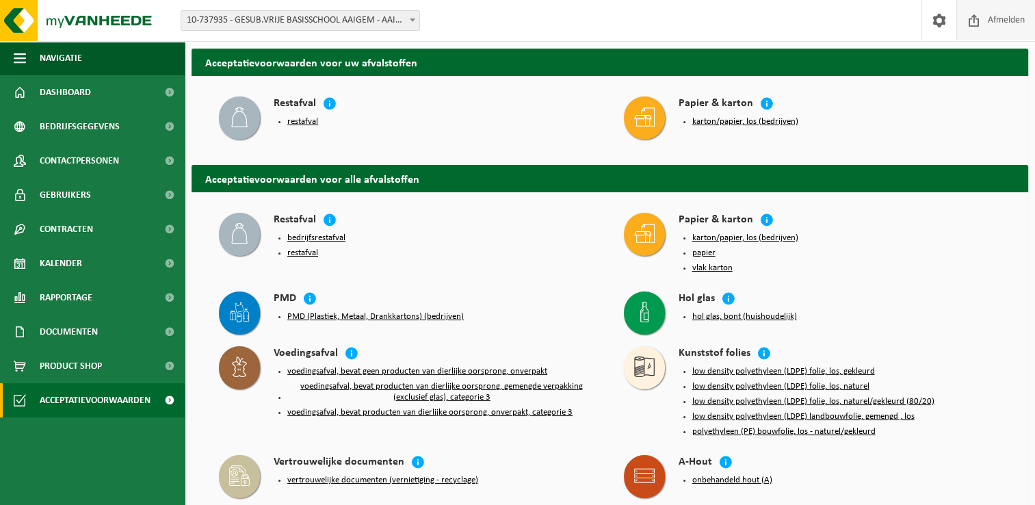
click at [1002, 21] on span "Afmelden" at bounding box center [1007, 20] width 44 height 40
